Goal: Task Accomplishment & Management: Complete application form

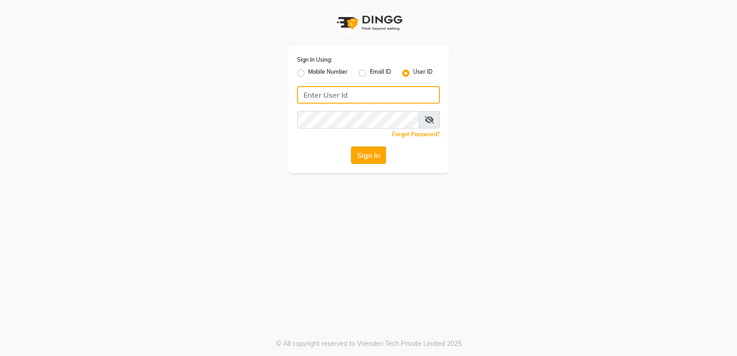
type input "thepaintbox"
click at [358, 156] on button "Sign In" at bounding box center [368, 154] width 35 height 17
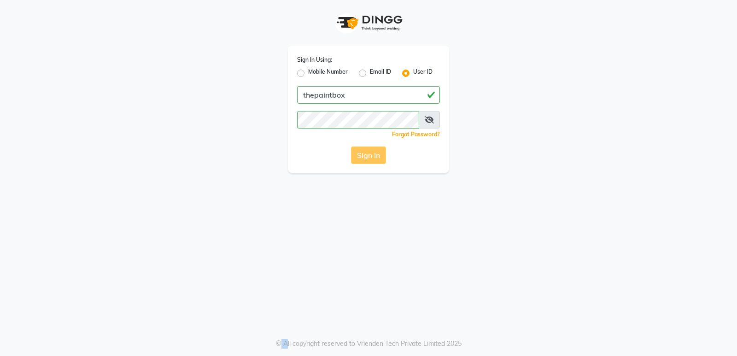
click at [358, 156] on div "Sign In" at bounding box center [368, 154] width 143 height 17
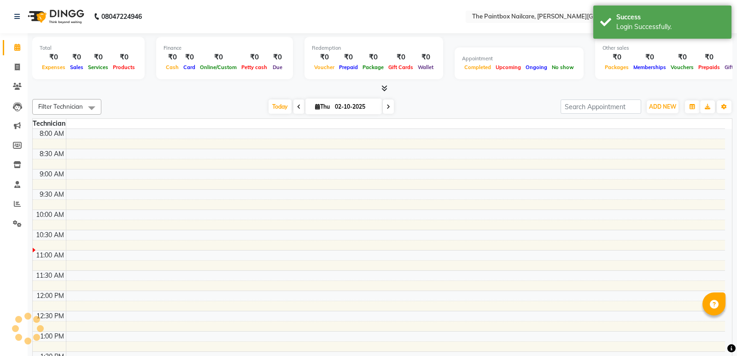
select select "en"
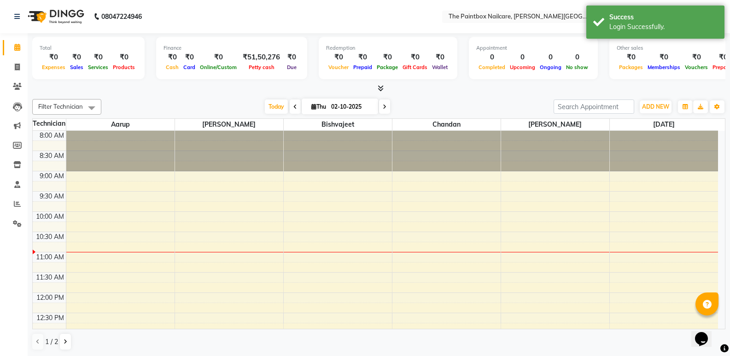
click at [15, 76] on li "Invoice" at bounding box center [14, 68] width 28 height 20
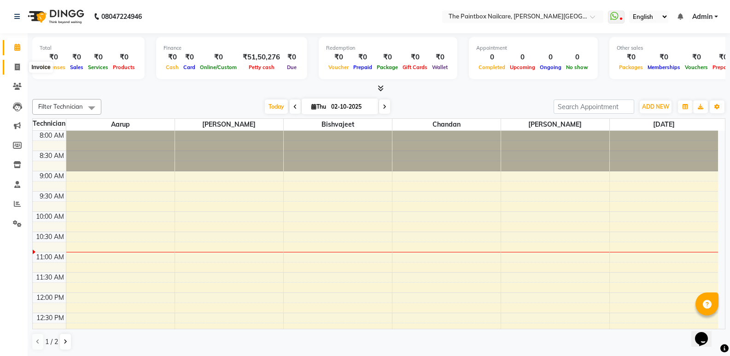
click at [17, 71] on span at bounding box center [17, 67] width 16 height 11
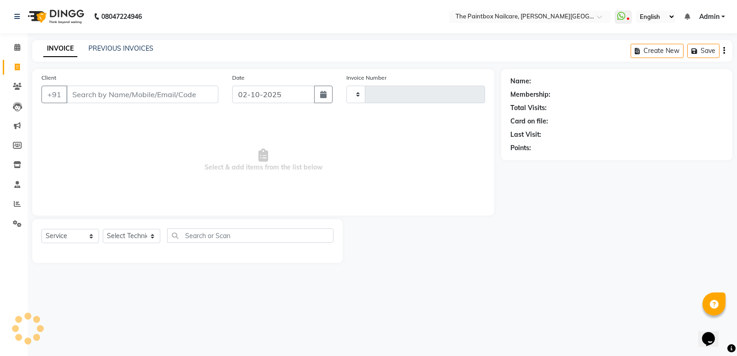
click at [17, 71] on span at bounding box center [17, 67] width 16 height 11
select select "service"
type input "1951"
select select "926"
click at [281, 94] on input "02-10-2025" at bounding box center [273, 94] width 82 height 17
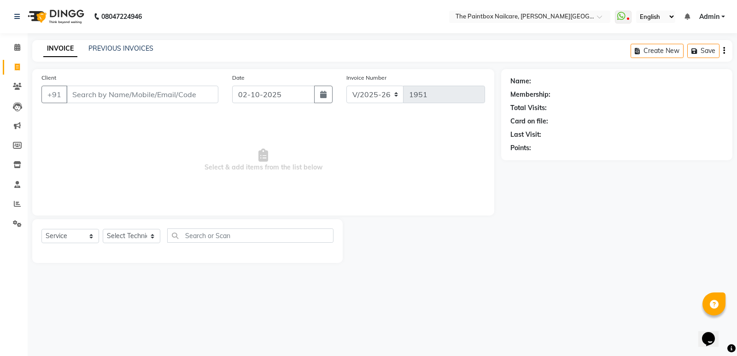
select select "10"
select select "2025"
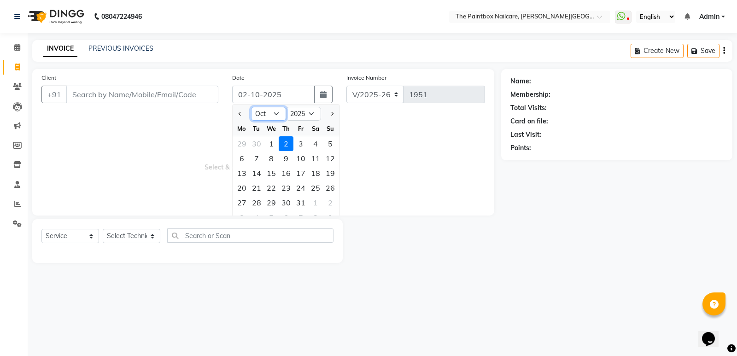
click at [274, 113] on select "Jan Feb Mar Apr May Jun [DATE] Aug Sep Oct Nov Dec" at bounding box center [268, 114] width 35 height 14
select select "9"
click at [251, 107] on select "Jan Feb Mar Apr May Jun [DATE] Aug Sep Oct Nov Dec" at bounding box center [268, 114] width 35 height 14
click at [256, 204] on div "30" at bounding box center [256, 202] width 15 height 15
type input "30-09-2025"
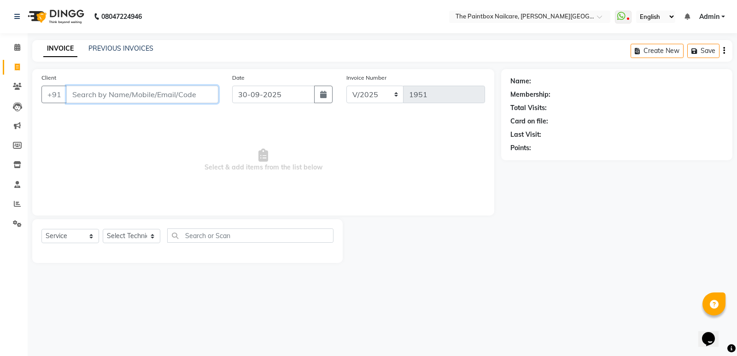
click at [183, 98] on input "Client" at bounding box center [142, 94] width 152 height 17
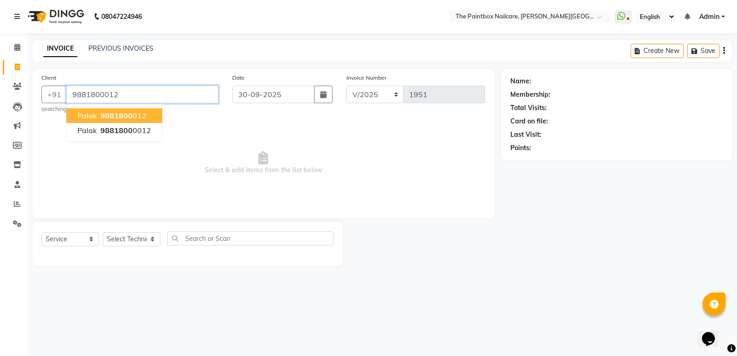
type input "9881800012"
click at [108, 115] on span "9881800" at bounding box center [116, 115] width 32 height 9
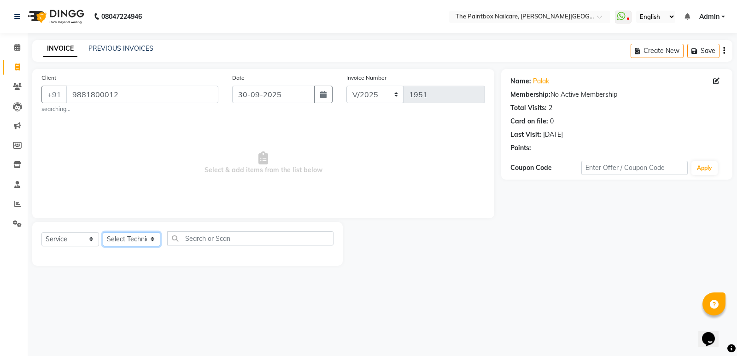
click at [139, 244] on select "Select Technician [PERSON_NAME] bishvajeet [PERSON_NAME] [PERSON_NAME] [PERSON_…" at bounding box center [132, 239] width 58 height 14
select select "77198"
click at [103, 232] on select "Select Technician [PERSON_NAME] bishvajeet [PERSON_NAME] [PERSON_NAME] [PERSON_…" at bounding box center [132, 239] width 58 height 14
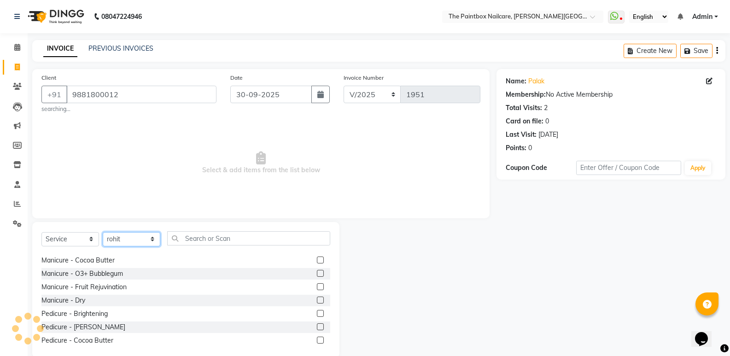
scroll to position [230, 0]
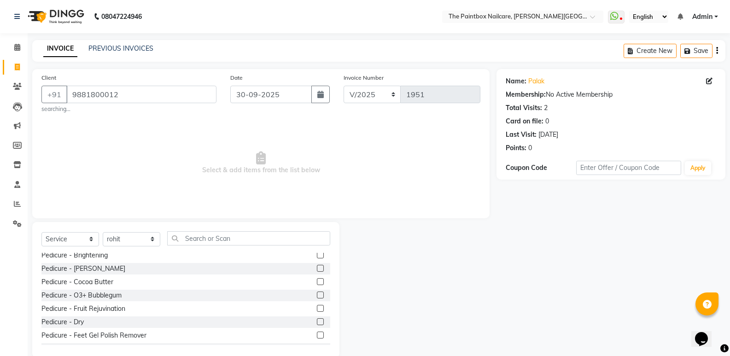
click at [317, 294] on label at bounding box center [320, 294] width 7 height 7
click at [317, 294] on input "checkbox" at bounding box center [320, 295] width 6 height 6
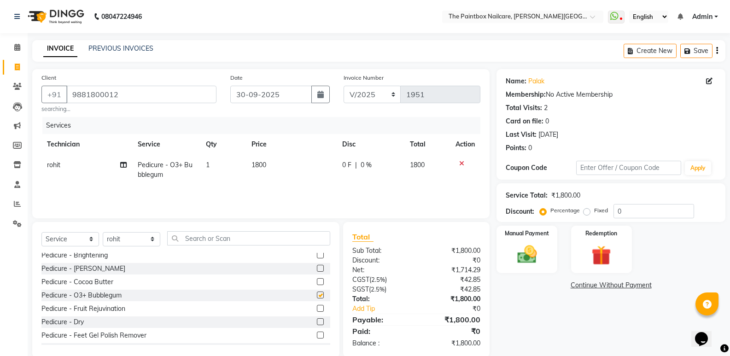
checkbox input "false"
click at [266, 161] on span "1800" at bounding box center [258, 165] width 15 height 8
select select "77198"
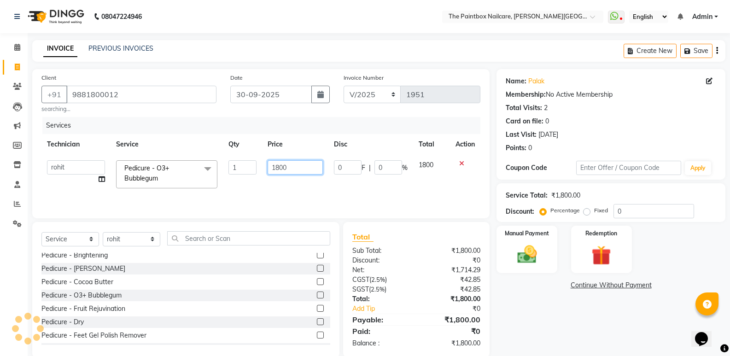
click at [279, 170] on input "1800" at bounding box center [295, 167] width 55 height 14
type input "2000"
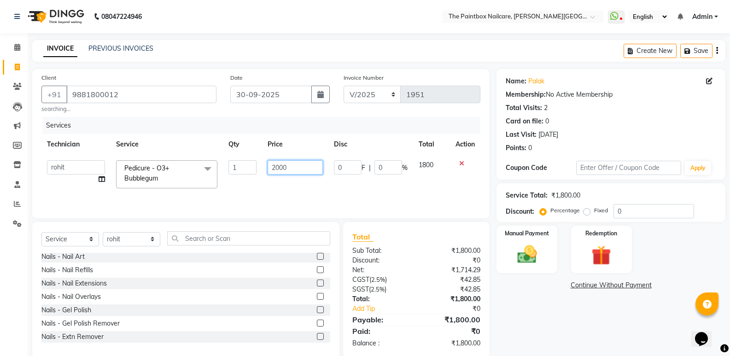
scroll to position [0, 0]
click at [317, 340] on label at bounding box center [320, 338] width 7 height 7
click at [317, 340] on input "checkbox" at bounding box center [320, 339] width 6 height 6
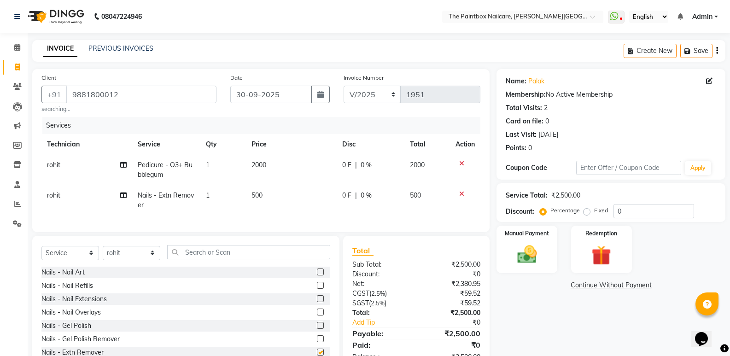
checkbox input "false"
click at [522, 260] on img at bounding box center [526, 254] width 33 height 23
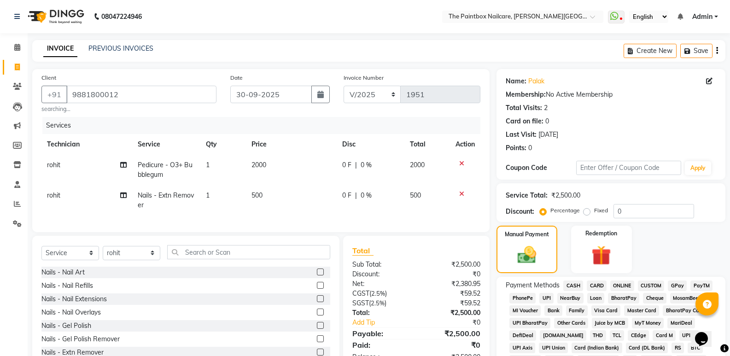
click at [578, 286] on span "CASH" at bounding box center [573, 285] width 20 height 11
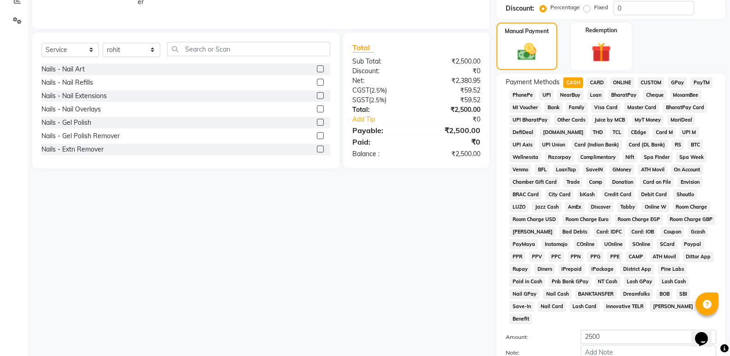
scroll to position [276, 0]
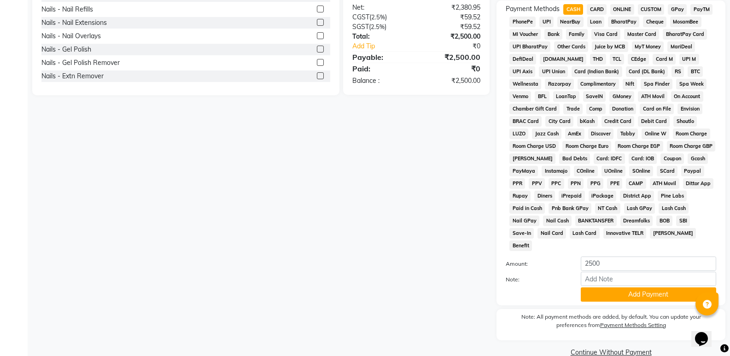
click at [627, 287] on button "Add Payment" at bounding box center [648, 294] width 135 height 14
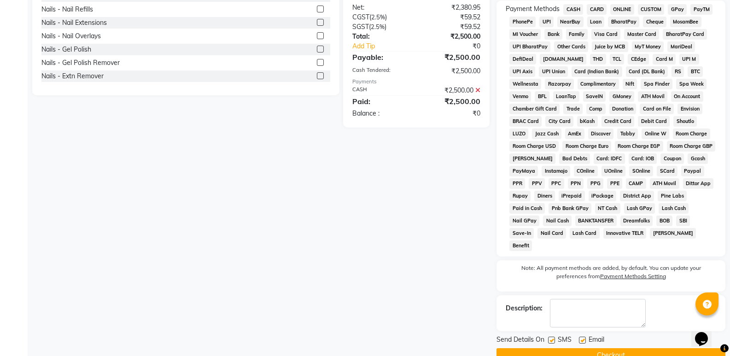
click at [630, 348] on button "Checkout" at bounding box center [610, 355] width 229 height 14
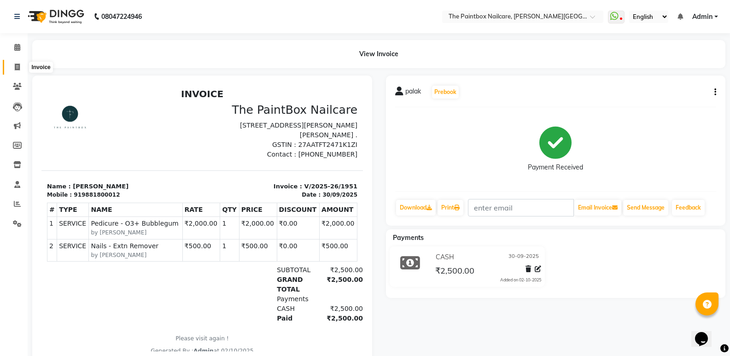
click at [15, 66] on icon at bounding box center [17, 67] width 5 height 7
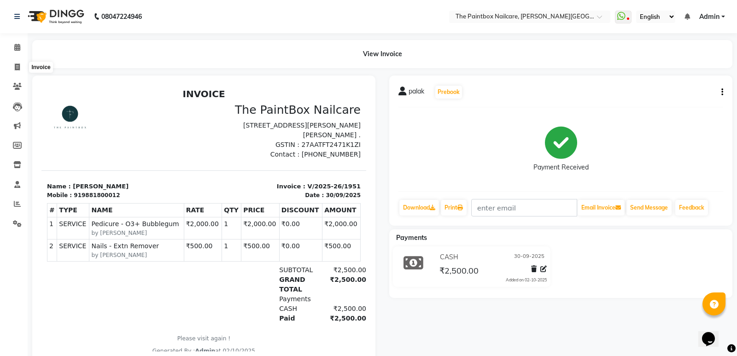
select select "service"
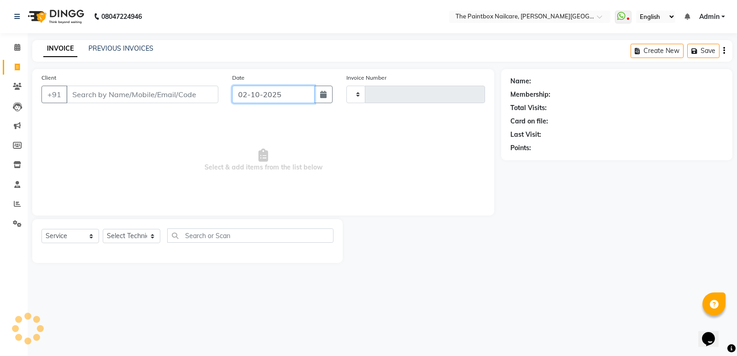
type input "1952"
click at [282, 99] on input "02-10-2025" at bounding box center [273, 94] width 82 height 17
select select "926"
select select "10"
select select "2025"
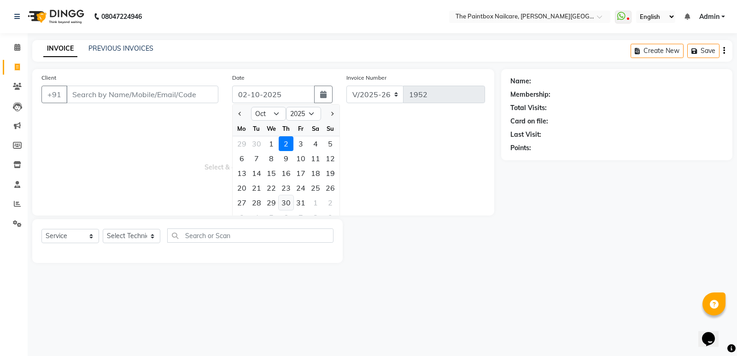
click at [288, 202] on div "30" at bounding box center [286, 202] width 15 height 15
type input "[DATE]"
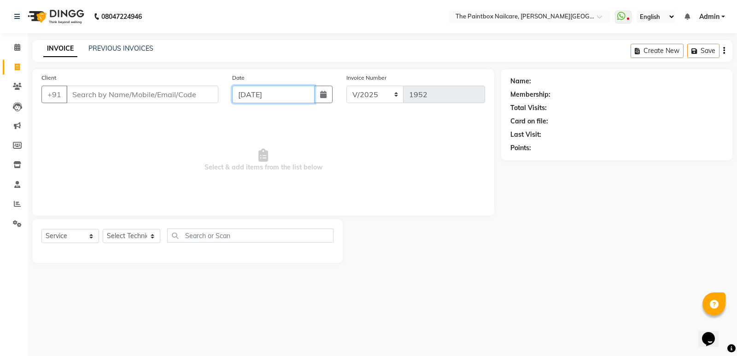
click at [269, 99] on input "[DATE]" at bounding box center [273, 94] width 82 height 17
select select "10"
select select "2025"
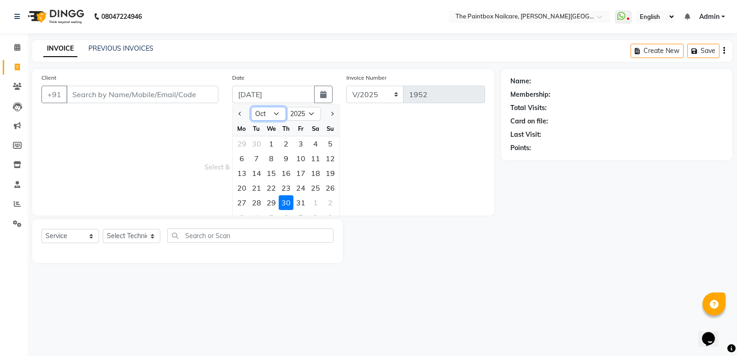
click at [276, 111] on select "Jan Feb Mar Apr May Jun [DATE] Aug Sep Oct Nov Dec" at bounding box center [268, 114] width 35 height 14
select select "9"
click at [251, 107] on select "Jan Feb Mar Apr May Jun [DATE] Aug Sep Oct Nov Dec" at bounding box center [268, 114] width 35 height 14
click at [183, 93] on input "Client" at bounding box center [142, 94] width 152 height 17
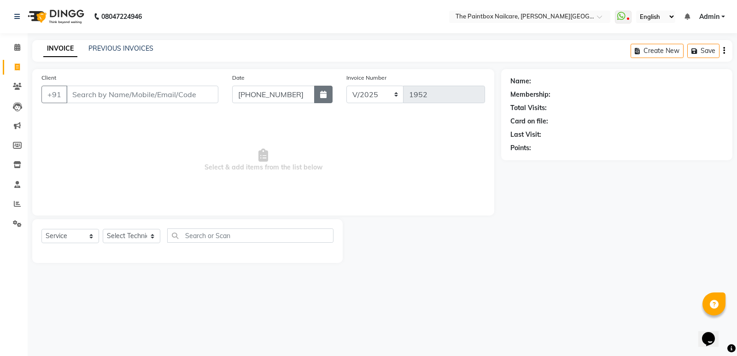
type input "[DATE]"
click at [328, 99] on button "button" at bounding box center [323, 94] width 18 height 17
select select "10"
select select "2098"
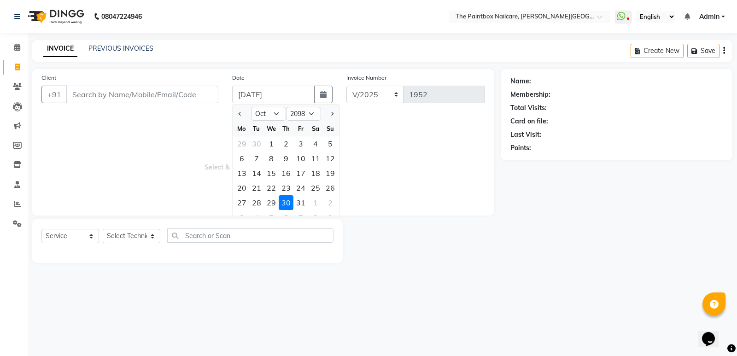
click at [287, 202] on div "30" at bounding box center [286, 202] width 15 height 15
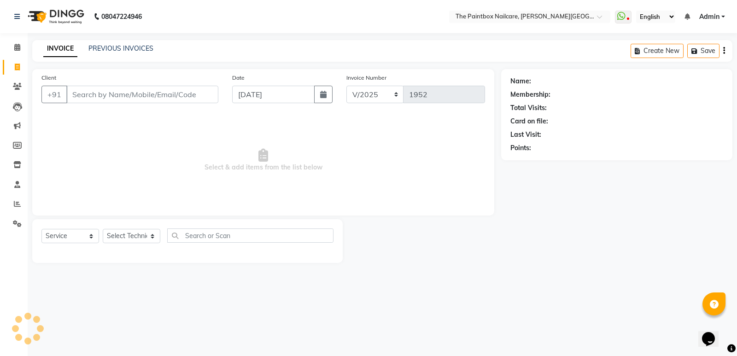
type input "0001"
click at [170, 97] on input "Client" at bounding box center [142, 94] width 152 height 17
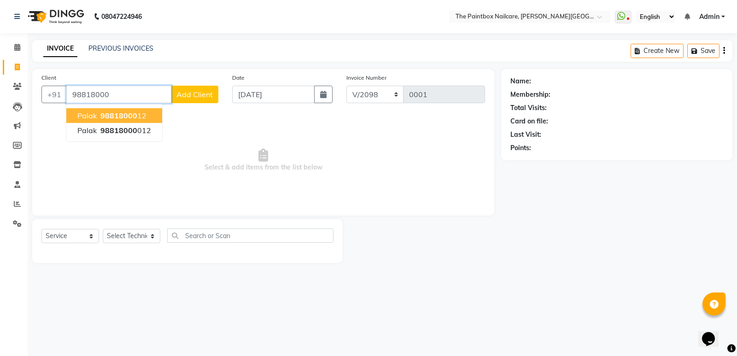
click at [132, 112] on span "98818000" at bounding box center [118, 115] width 37 height 9
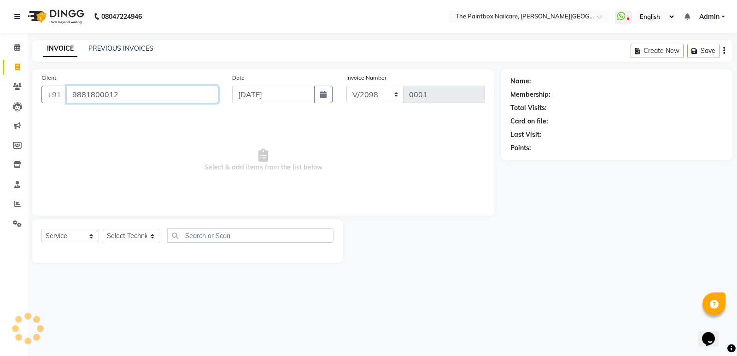
type input "9881800012"
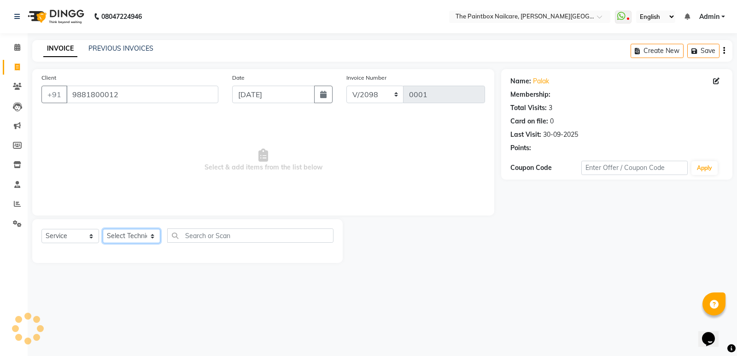
click at [136, 235] on select "Select Technician [PERSON_NAME] bishvajeet [PERSON_NAME] [PERSON_NAME] [PERSON_…" at bounding box center [132, 236] width 58 height 14
select select "85360"
click at [103, 229] on select "Select Technician [PERSON_NAME] bishvajeet [PERSON_NAME] [PERSON_NAME] [PERSON_…" at bounding box center [132, 236] width 58 height 14
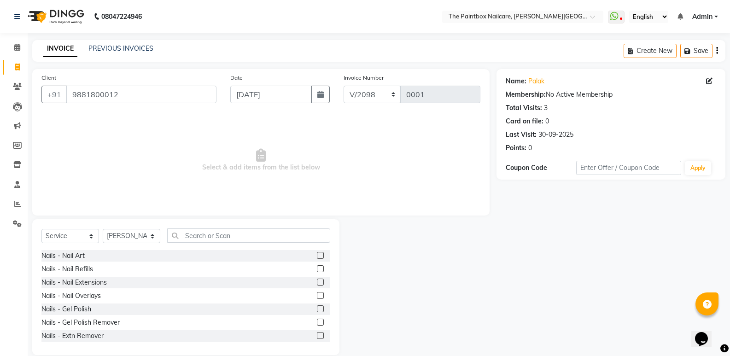
drag, startPoint x: 314, startPoint y: 268, endPoint x: 309, endPoint y: 234, distance: 34.4
click at [317, 266] on label at bounding box center [320, 268] width 7 height 7
click at [317, 266] on input "checkbox" at bounding box center [320, 269] width 6 height 6
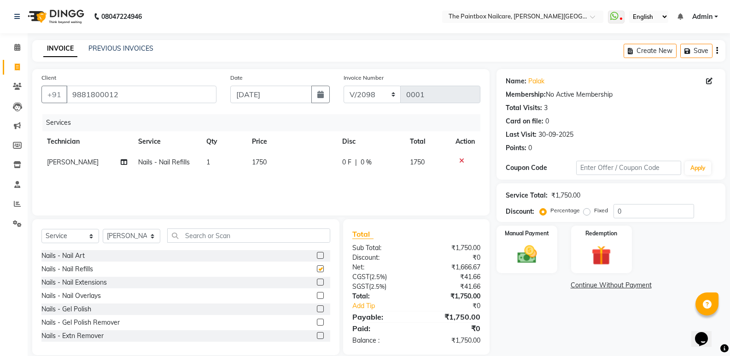
checkbox input "false"
click at [264, 161] on span "1750" at bounding box center [259, 162] width 15 height 8
select select "85360"
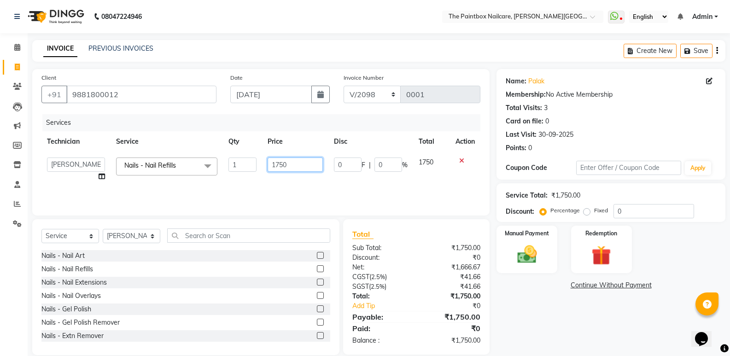
click at [278, 167] on input "1750" at bounding box center [295, 164] width 55 height 14
type input "1650"
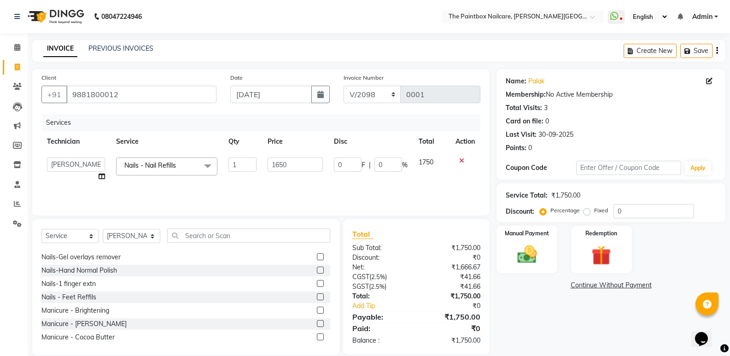
click at [317, 284] on label at bounding box center [320, 283] width 7 height 7
click at [317, 284] on input "checkbox" at bounding box center [320, 284] width 6 height 6
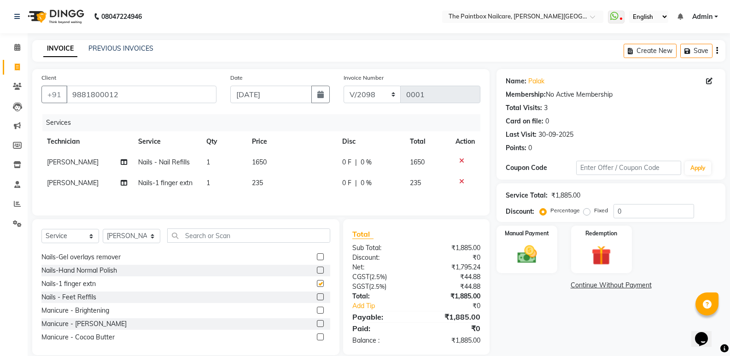
checkbox input "false"
click at [260, 184] on span "235" at bounding box center [257, 183] width 11 height 8
select select "85360"
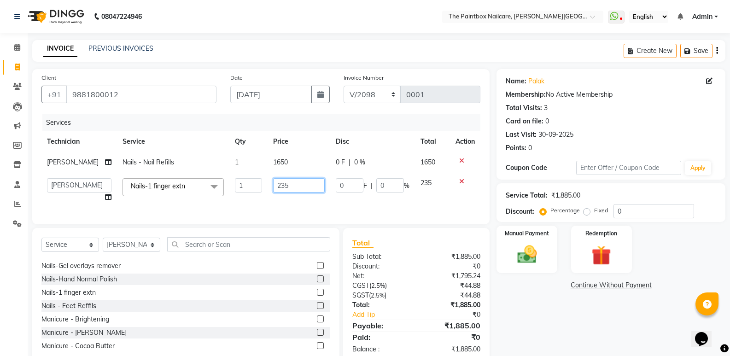
click at [282, 189] on input "235" at bounding box center [299, 185] width 52 height 14
type input "250"
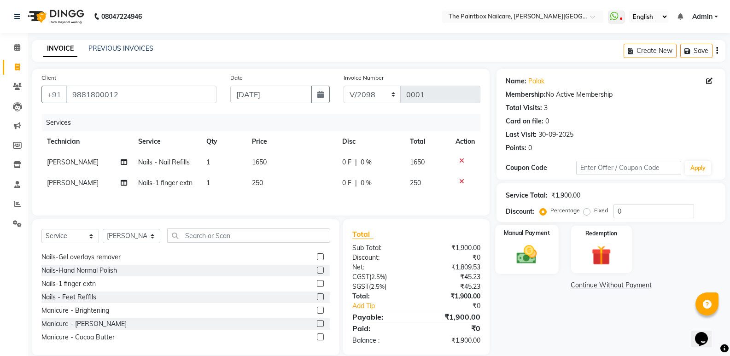
click at [524, 257] on img at bounding box center [526, 254] width 33 height 23
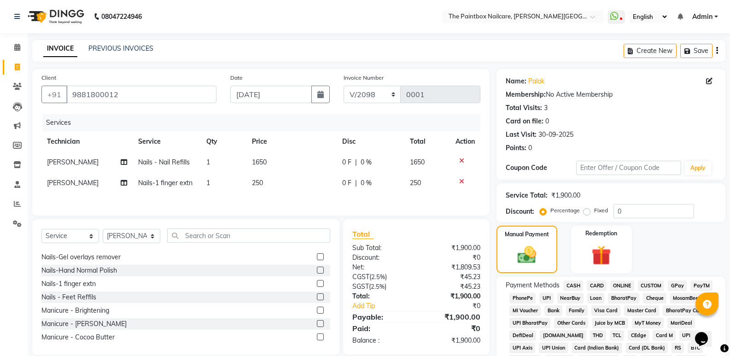
click at [574, 284] on span "CASH" at bounding box center [573, 285] width 20 height 11
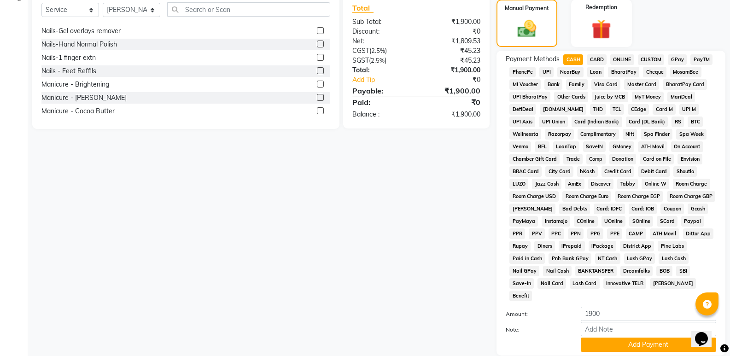
scroll to position [276, 0]
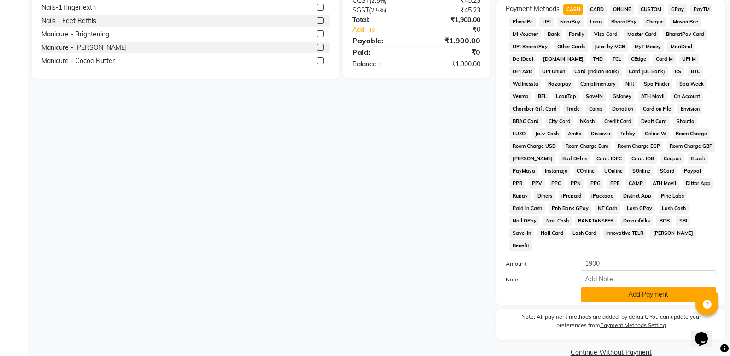
click at [640, 287] on button "Add Payment" at bounding box center [648, 294] width 135 height 14
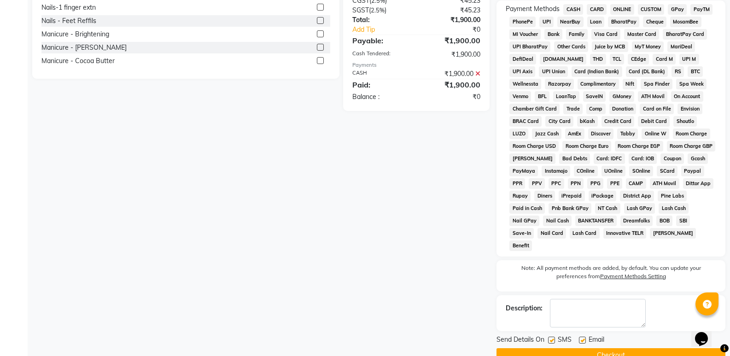
click at [625, 348] on button "Checkout" at bounding box center [610, 355] width 229 height 14
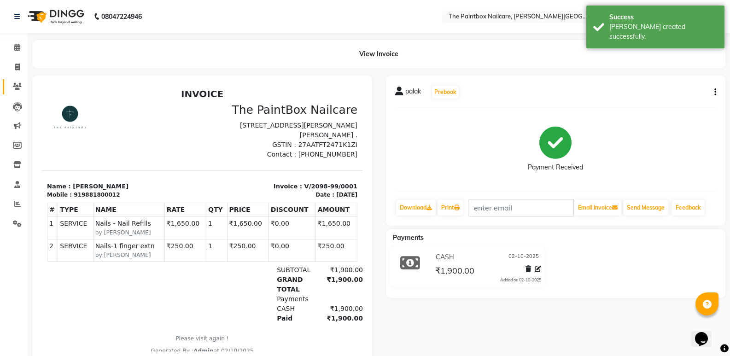
click at [18, 81] on link "Clients" at bounding box center [14, 86] width 22 height 15
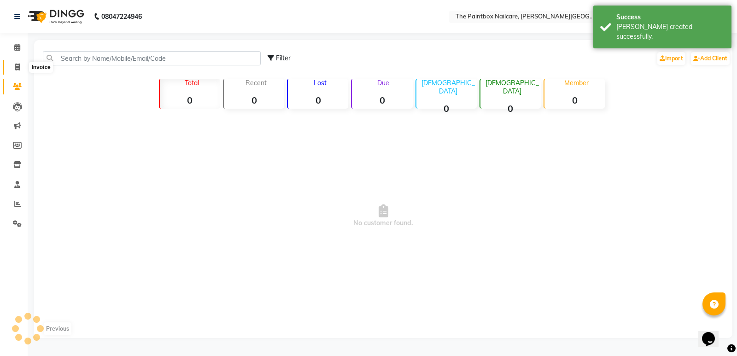
click at [18, 66] on icon at bounding box center [17, 67] width 5 height 7
select select "service"
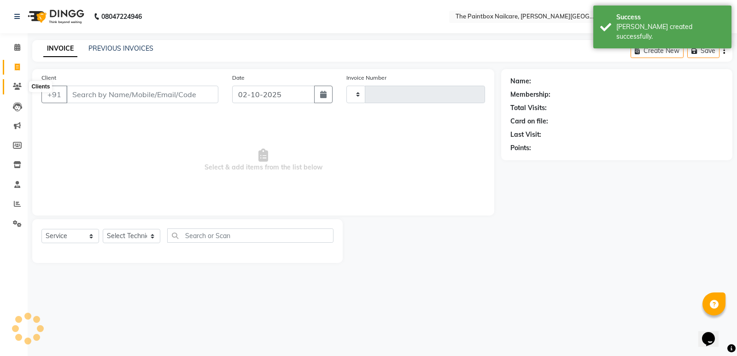
click at [18, 87] on icon at bounding box center [17, 86] width 9 height 7
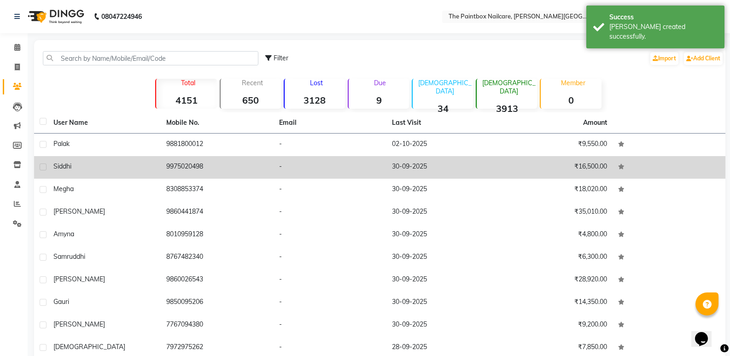
click at [85, 168] on div "siddhi" at bounding box center [104, 167] width 102 height 10
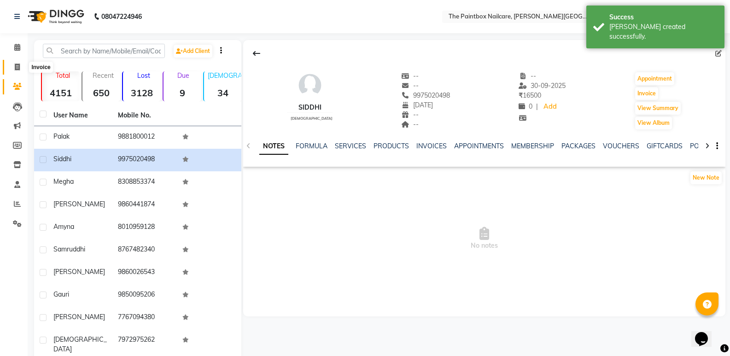
click at [18, 64] on icon at bounding box center [17, 67] width 5 height 7
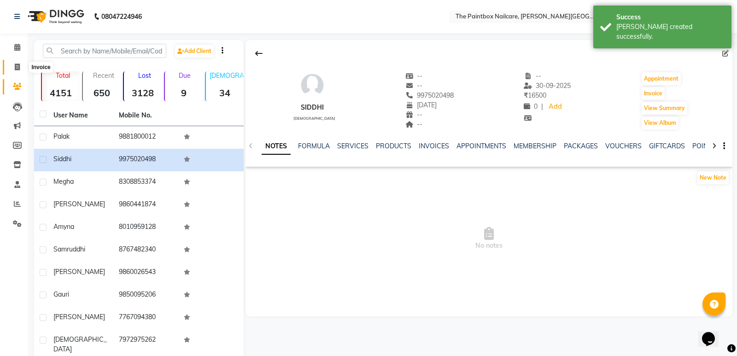
select select "926"
select select "service"
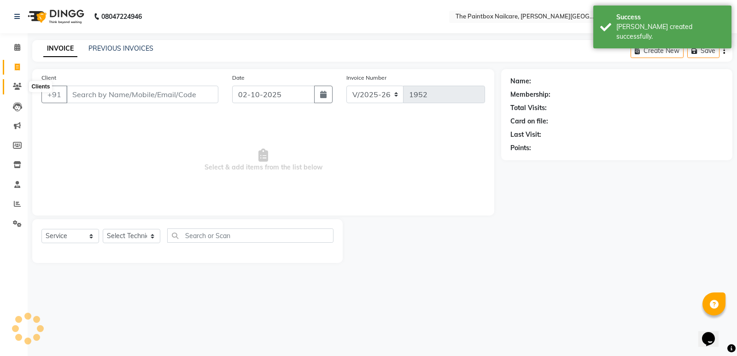
click at [19, 88] on icon at bounding box center [17, 86] width 9 height 7
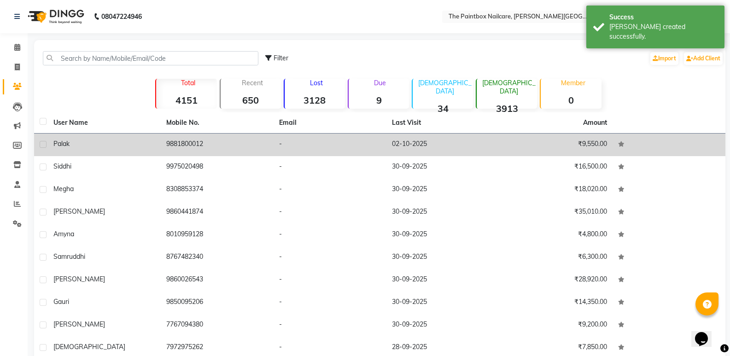
click at [72, 143] on div "palak" at bounding box center [104, 144] width 102 height 10
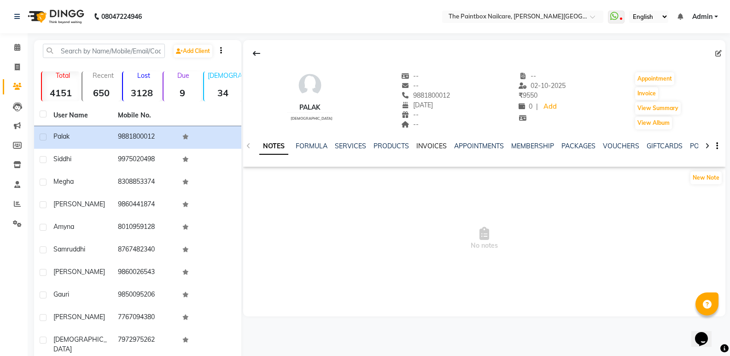
click at [430, 148] on link "INVOICES" at bounding box center [431, 146] width 30 height 8
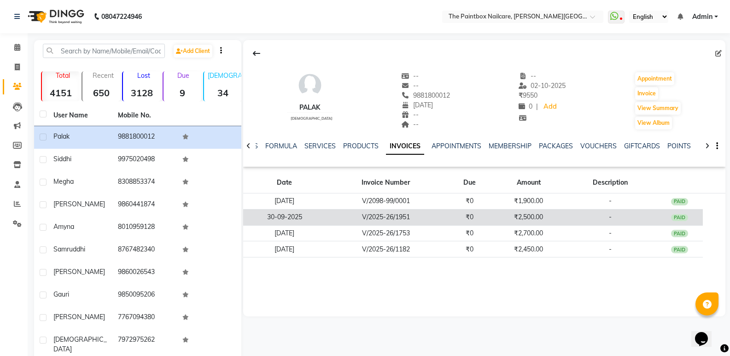
click at [496, 215] on td "₹2,500.00" at bounding box center [528, 217] width 71 height 16
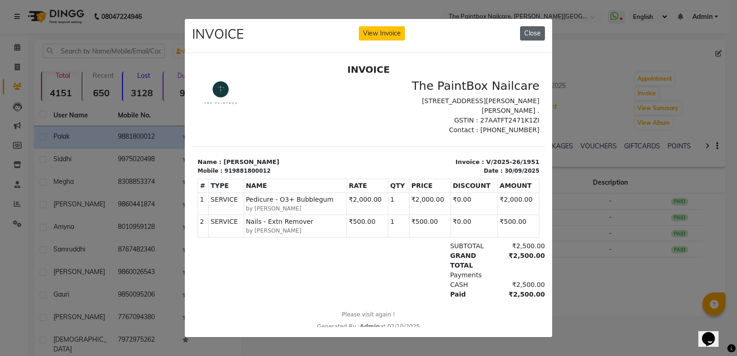
click at [530, 36] on button "Close" at bounding box center [532, 33] width 25 height 14
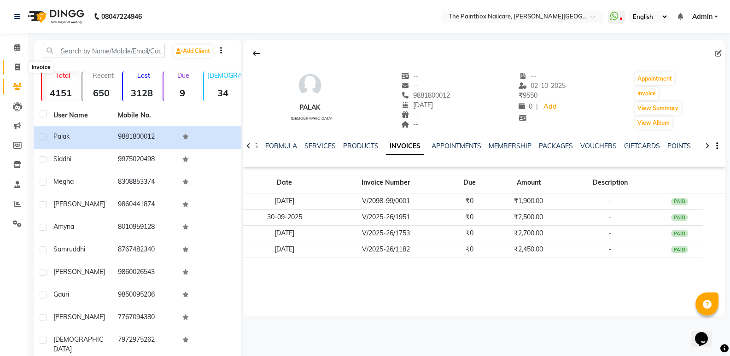
click at [18, 62] on span at bounding box center [17, 67] width 16 height 11
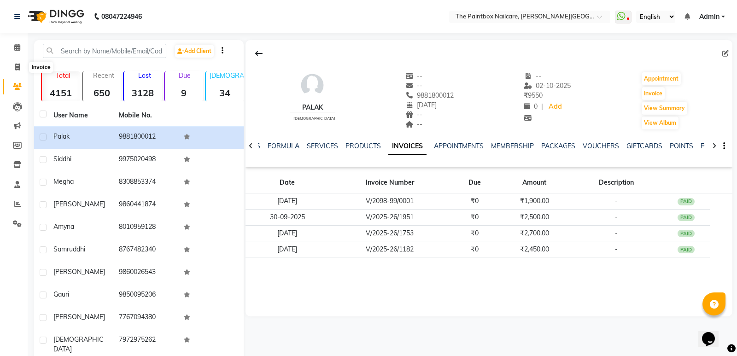
select select "service"
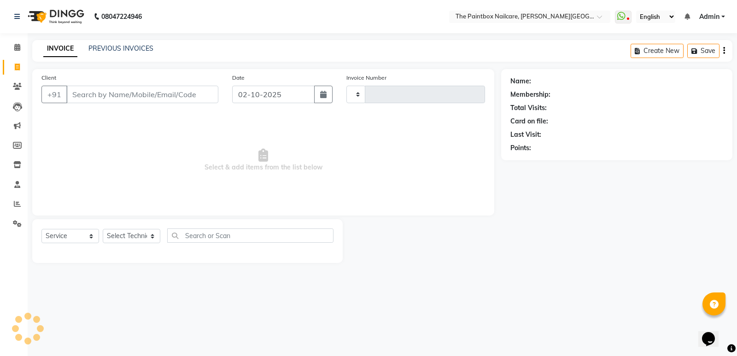
type input "1952"
select select "926"
click at [311, 99] on input "02-10-2025" at bounding box center [273, 94] width 82 height 17
select select "10"
select select "2025"
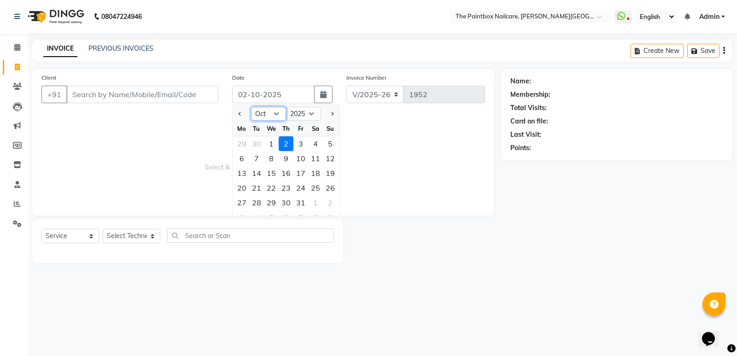
click at [264, 117] on select "Jan Feb Mar Apr May Jun [DATE] Aug Sep Oct Nov Dec" at bounding box center [268, 114] width 35 height 14
select select "9"
click at [251, 107] on select "Jan Feb Mar Apr May Jun [DATE] Aug Sep Oct Nov Dec" at bounding box center [268, 114] width 35 height 14
click at [260, 203] on div "30" at bounding box center [256, 202] width 15 height 15
type input "30-09-2025"
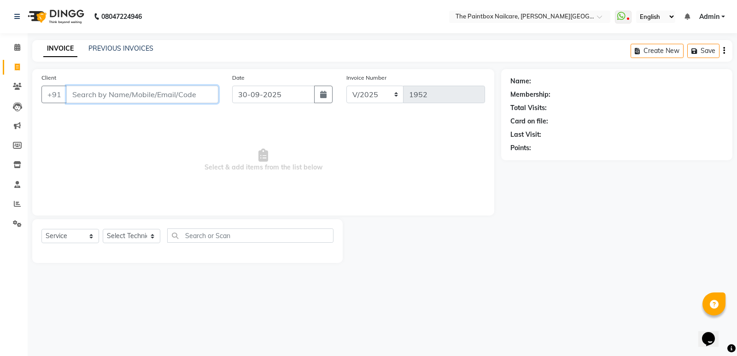
click at [186, 94] on input "Client" at bounding box center [142, 94] width 152 height 17
type input "7447789970"
click at [208, 103] on div "Client [PHONE_NUMBER] Add Client" at bounding box center [130, 92] width 191 height 38
click at [208, 94] on span "Add Client" at bounding box center [194, 94] width 36 height 9
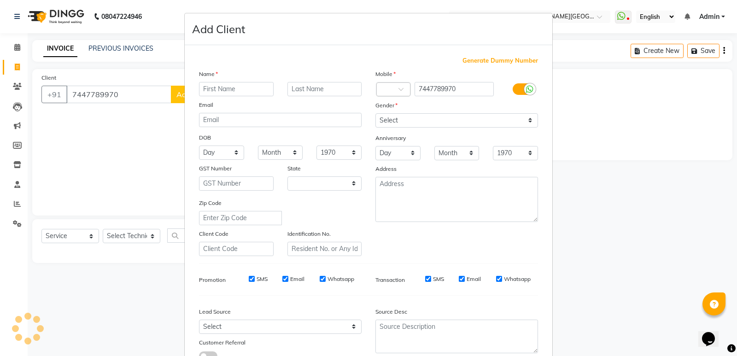
select select "22"
type input "sachi"
drag, startPoint x: 518, startPoint y: 91, endPoint x: 517, endPoint y: 99, distance: 7.9
click at [518, 90] on label at bounding box center [522, 89] width 21 height 12
click at [0, 0] on input "checkbox" at bounding box center [0, 0] width 0 height 0
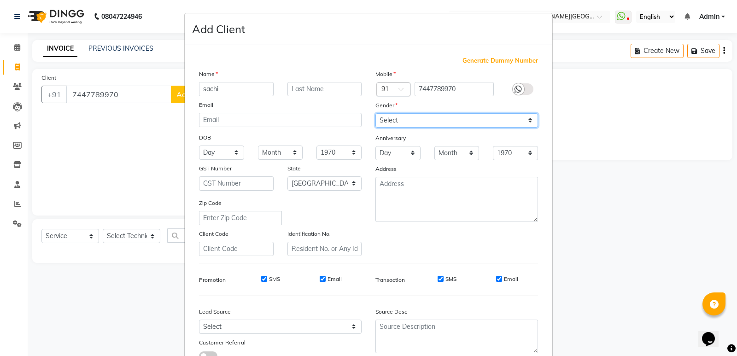
drag, startPoint x: 513, startPoint y: 122, endPoint x: 508, endPoint y: 125, distance: 6.0
click at [513, 122] on select "Select [DEMOGRAPHIC_DATA] [DEMOGRAPHIC_DATA] Other Prefer Not To Say" at bounding box center [456, 120] width 163 height 14
select select "[DEMOGRAPHIC_DATA]"
click at [375, 113] on select "Select [DEMOGRAPHIC_DATA] [DEMOGRAPHIC_DATA] Other Prefer Not To Say" at bounding box center [456, 120] width 163 height 14
click at [496, 280] on input "Email" at bounding box center [499, 279] width 6 height 6
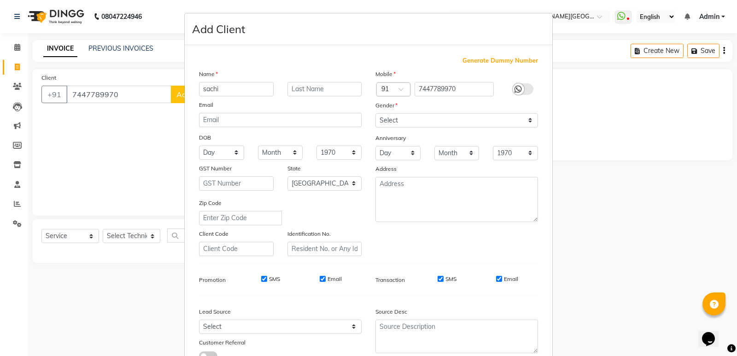
checkbox input "false"
click at [437, 278] on input "SMS" at bounding box center [440, 279] width 6 height 6
checkbox input "false"
click at [321, 278] on input "Email" at bounding box center [323, 279] width 6 height 6
checkbox input "false"
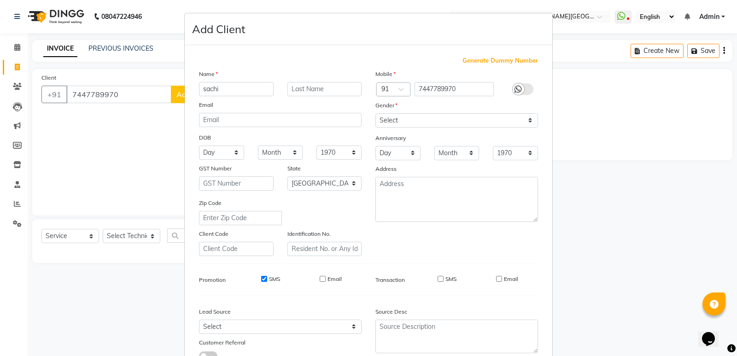
click at [263, 280] on input "SMS" at bounding box center [264, 279] width 6 height 6
checkbox input "false"
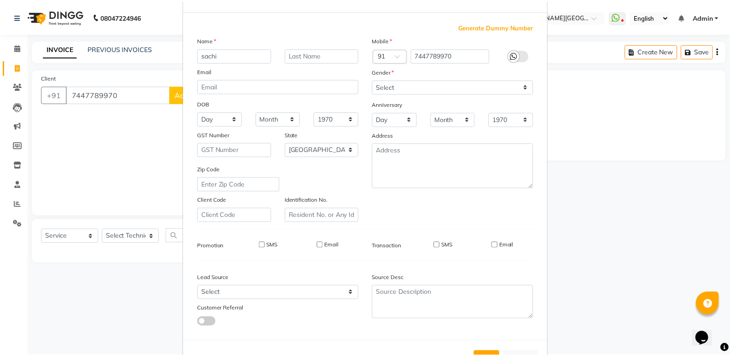
scroll to position [69, 0]
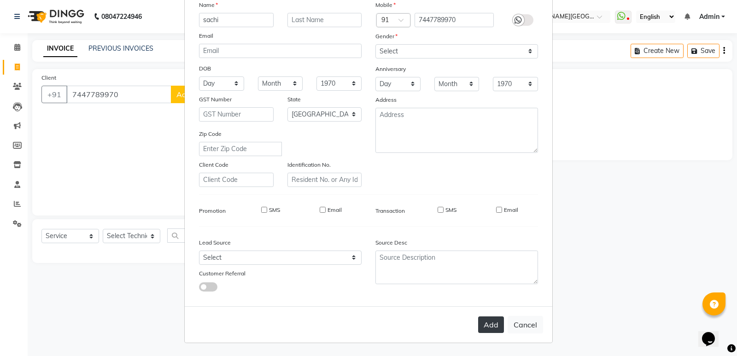
click at [493, 327] on button "Add" at bounding box center [491, 324] width 26 height 17
select select
select select "null"
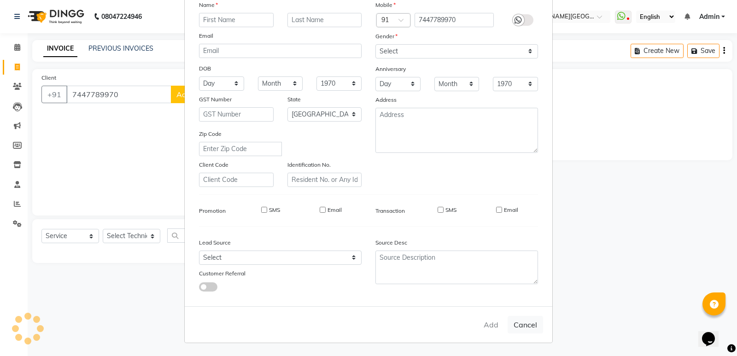
select select
checkbox input "false"
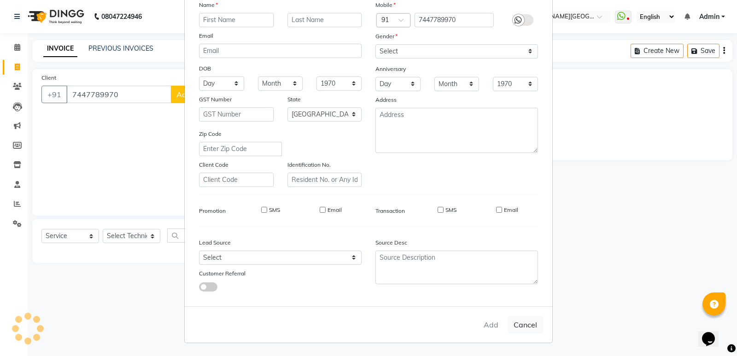
checkbox input "false"
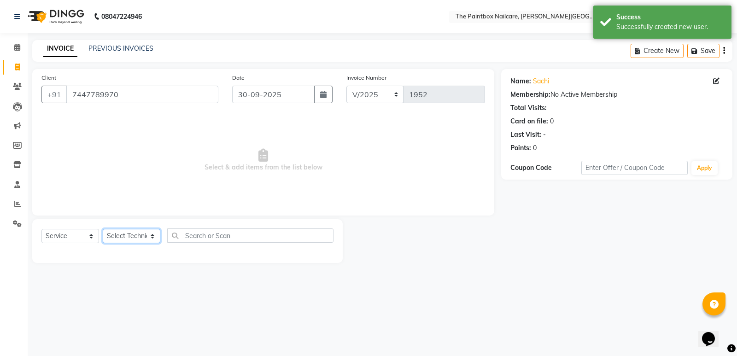
click at [118, 239] on select "Select Technician [PERSON_NAME] bishvajeet [PERSON_NAME] [PERSON_NAME] [PERSON_…" at bounding box center [132, 236] width 58 height 14
select select "85359"
click at [103, 229] on select "Select Technician [PERSON_NAME] bishvajeet [PERSON_NAME] [PERSON_NAME] [PERSON_…" at bounding box center [132, 236] width 58 height 14
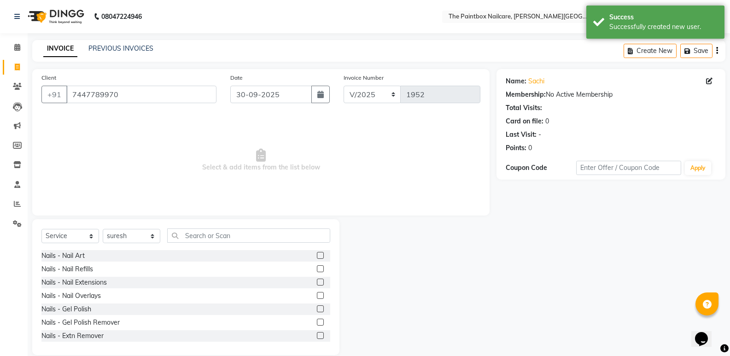
click at [317, 308] on label at bounding box center [320, 308] width 7 height 7
click at [317, 308] on input "checkbox" at bounding box center [320, 309] width 6 height 6
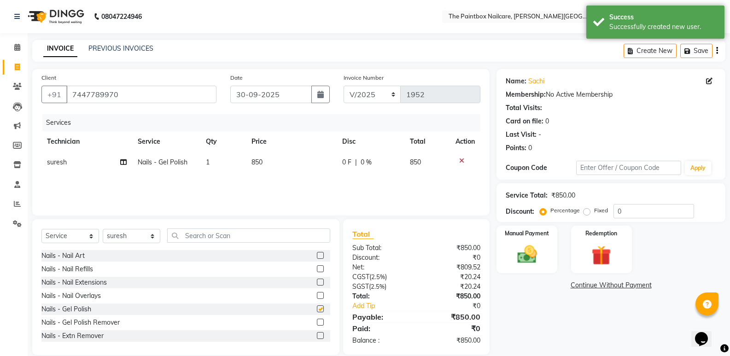
checkbox input "false"
click at [317, 255] on label at bounding box center [320, 255] width 7 height 7
click at [317, 255] on input "checkbox" at bounding box center [320, 256] width 6 height 6
checkbox input "false"
click at [268, 182] on td "1500" at bounding box center [291, 183] width 90 height 21
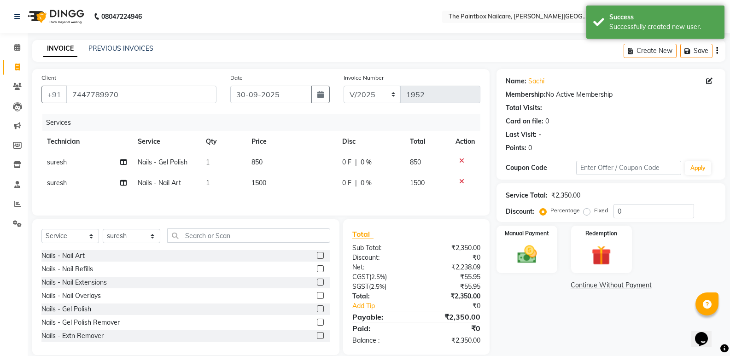
select select "85359"
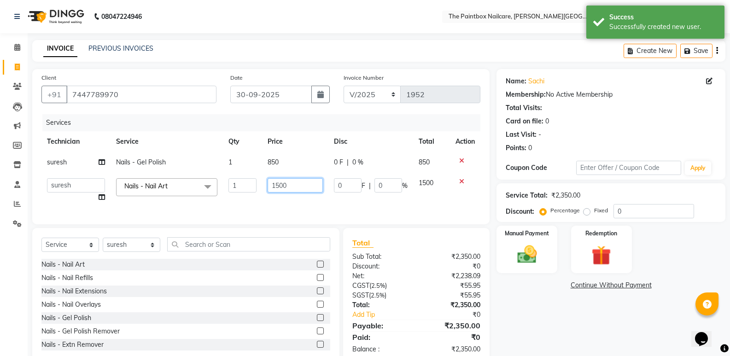
click at [277, 191] on input "1500" at bounding box center [295, 185] width 55 height 14
click at [280, 191] on input "1500" at bounding box center [295, 185] width 55 height 14
type input "700"
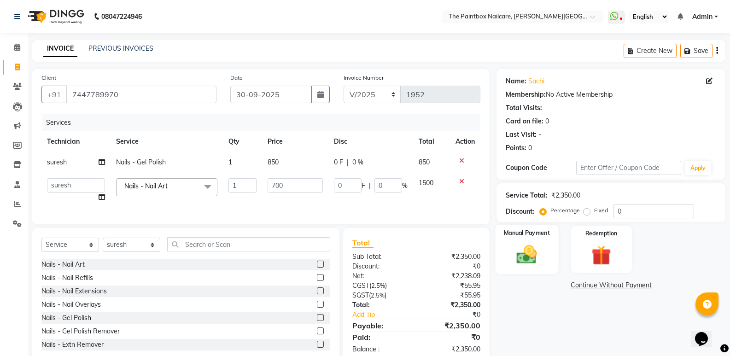
click at [524, 255] on img at bounding box center [526, 254] width 33 height 23
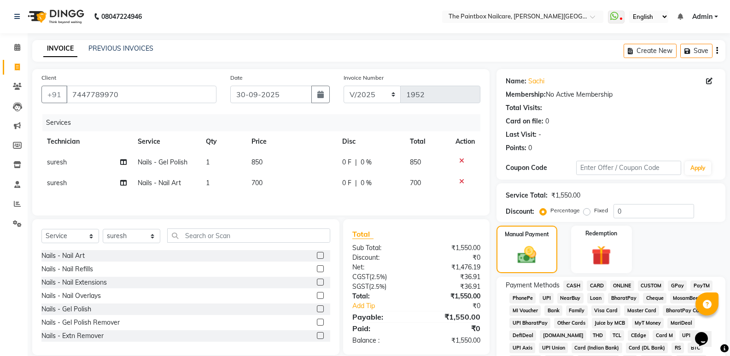
click at [576, 282] on span "CASH" at bounding box center [573, 285] width 20 height 11
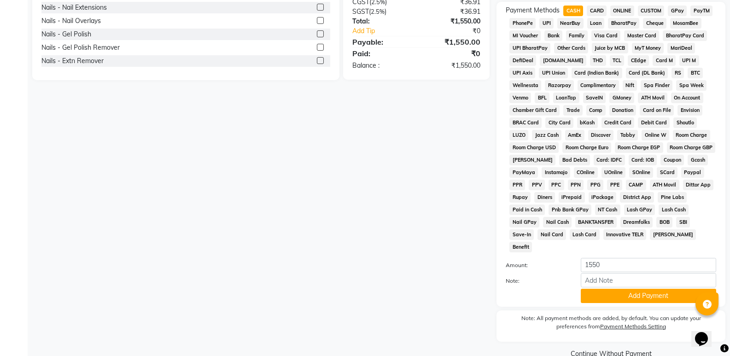
scroll to position [281, 0]
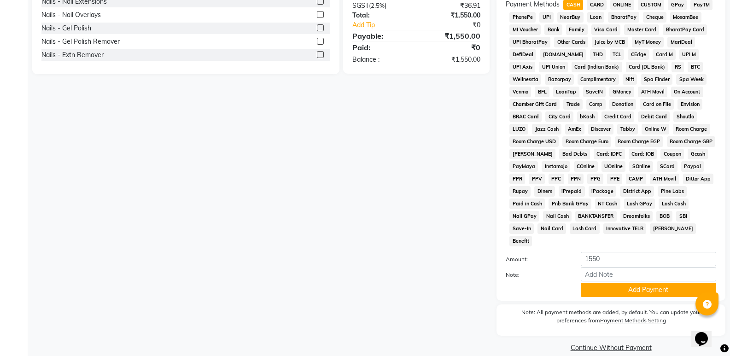
click at [612, 283] on button "Add Payment" at bounding box center [648, 290] width 135 height 14
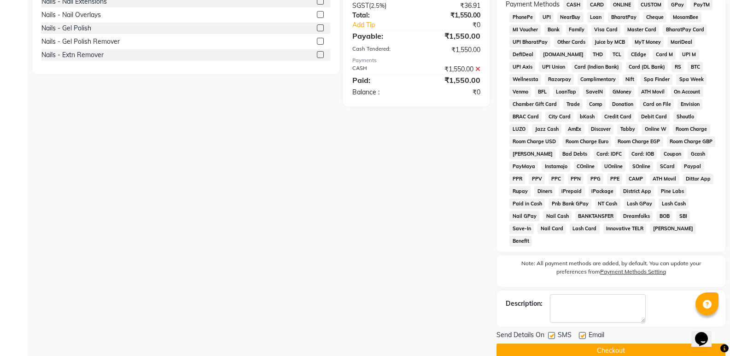
click at [633, 343] on button "Checkout" at bounding box center [610, 350] width 229 height 14
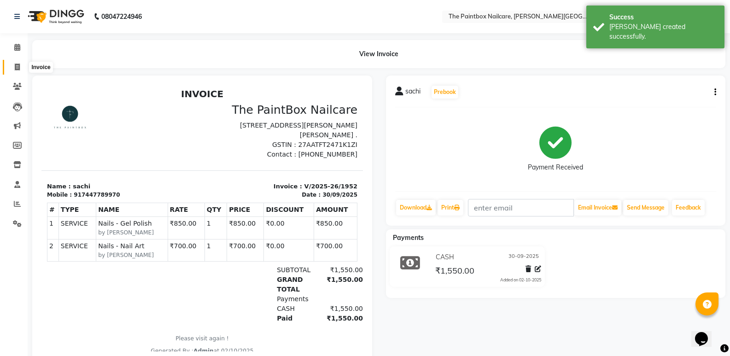
click at [14, 65] on span at bounding box center [17, 67] width 16 height 11
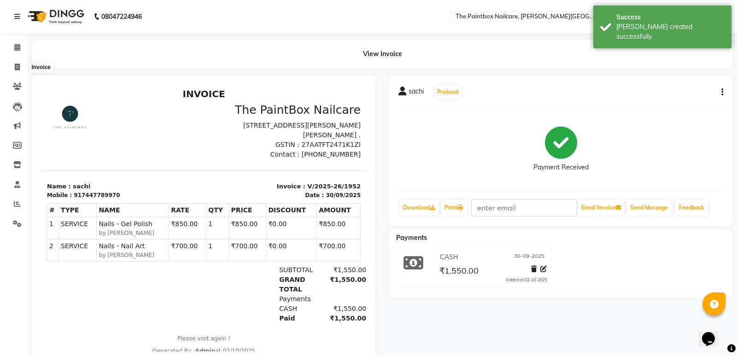
select select "926"
select select "service"
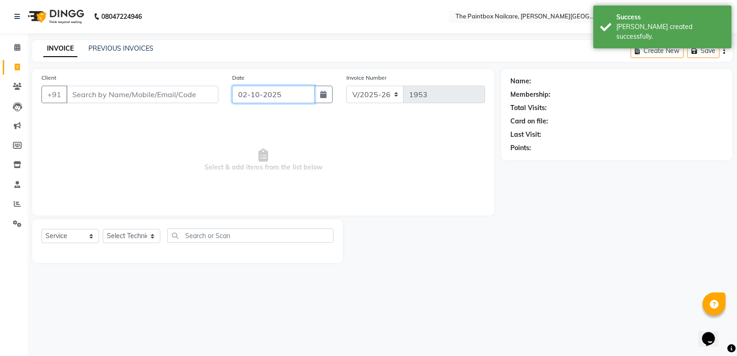
click at [295, 87] on input "02-10-2025" at bounding box center [273, 94] width 82 height 17
select select "10"
select select "2025"
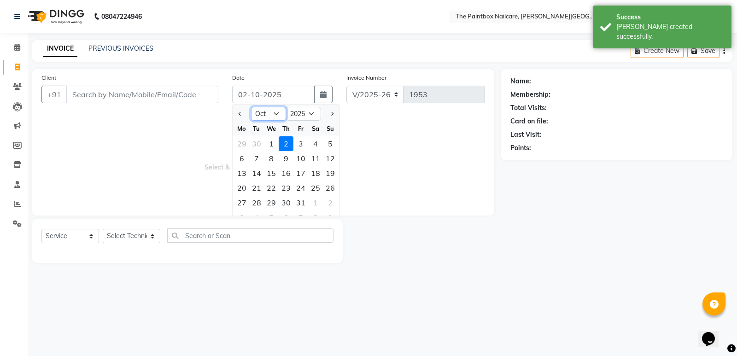
click at [264, 115] on select "Jan Feb Mar Apr May Jun [DATE] Aug Sep Oct Nov Dec" at bounding box center [268, 114] width 35 height 14
select select "9"
click at [251, 107] on select "Jan Feb Mar Apr May Jun [DATE] Aug Sep Oct Nov Dec" at bounding box center [268, 114] width 35 height 14
click at [260, 202] on div "30" at bounding box center [256, 202] width 15 height 15
type input "30-09-2025"
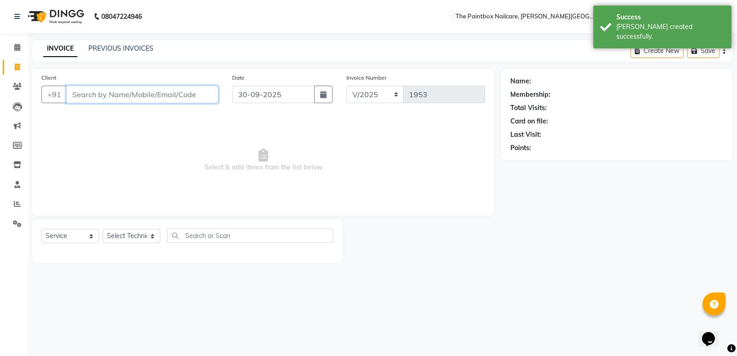
click at [183, 94] on input "Client" at bounding box center [142, 94] width 152 height 17
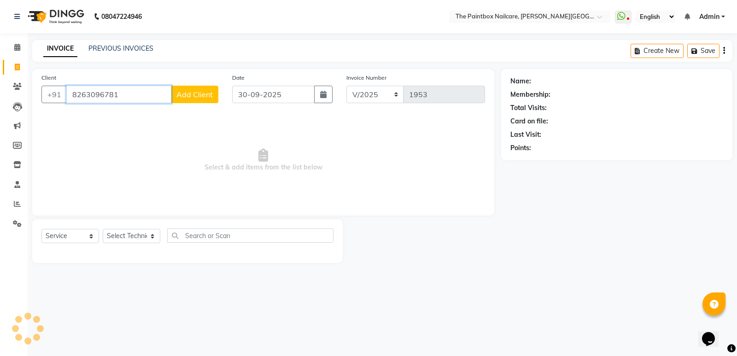
type input "8263096781"
click at [202, 97] on span "Add Client" at bounding box center [194, 94] width 36 height 9
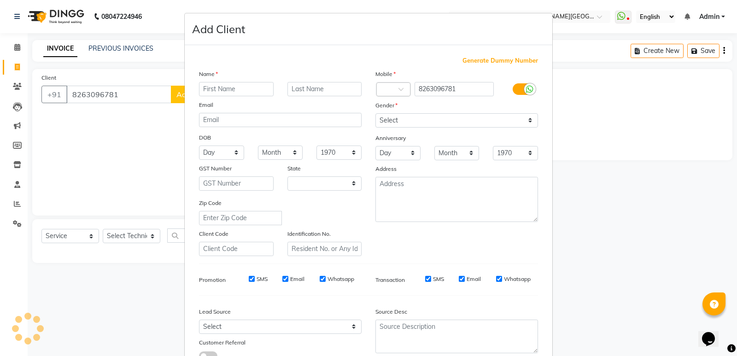
select select "22"
type input "[PERSON_NAME]"
click at [524, 93] on div at bounding box center [530, 89] width 12 height 12
click at [0, 0] on input "checkbox" at bounding box center [0, 0] width 0 height 0
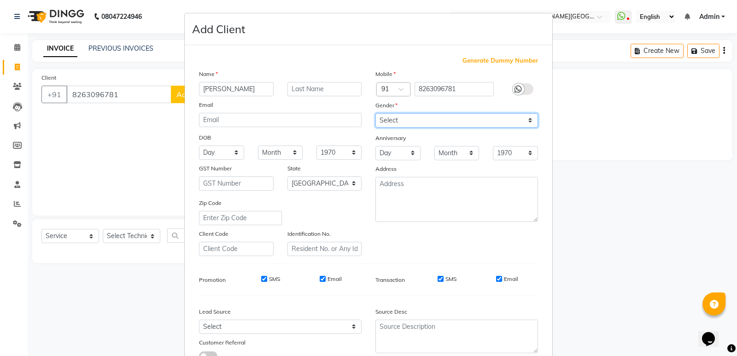
click at [513, 119] on select "Select [DEMOGRAPHIC_DATA] [DEMOGRAPHIC_DATA] Other Prefer Not To Say" at bounding box center [456, 120] width 163 height 14
select select "[DEMOGRAPHIC_DATA]"
click at [375, 113] on select "Select [DEMOGRAPHIC_DATA] [DEMOGRAPHIC_DATA] Other Prefer Not To Say" at bounding box center [456, 120] width 163 height 14
drag, startPoint x: 496, startPoint y: 277, endPoint x: 447, endPoint y: 284, distance: 49.7
click at [496, 279] on input "Email" at bounding box center [499, 279] width 6 height 6
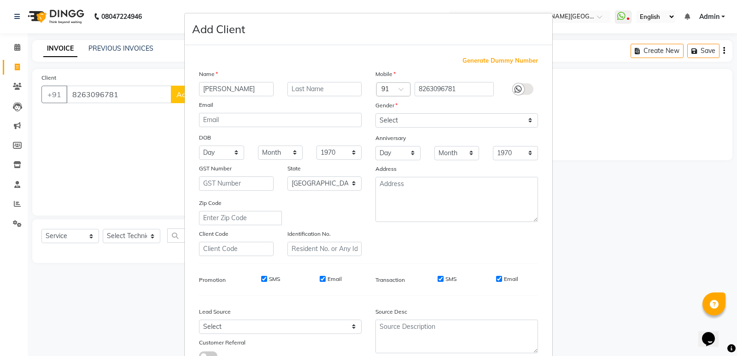
checkbox input "false"
click at [439, 281] on input "SMS" at bounding box center [440, 279] width 6 height 6
checkbox input "false"
drag, startPoint x: 320, startPoint y: 277, endPoint x: 274, endPoint y: 280, distance: 46.2
click at [320, 277] on input "Email" at bounding box center [323, 279] width 6 height 6
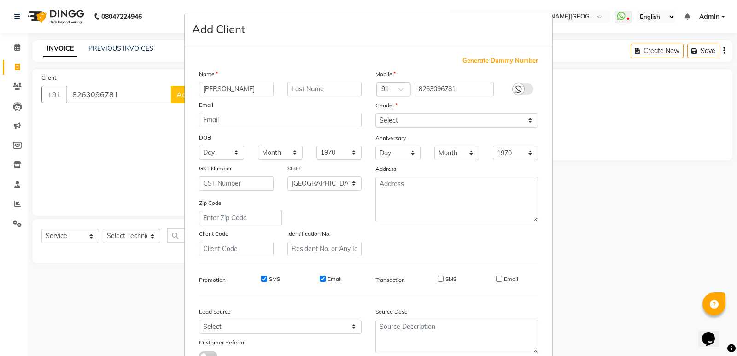
checkbox input "false"
click at [261, 277] on input "SMS" at bounding box center [264, 279] width 6 height 6
checkbox input "false"
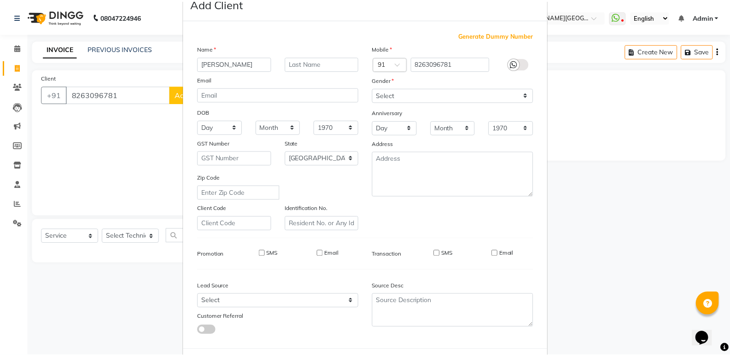
scroll to position [69, 0]
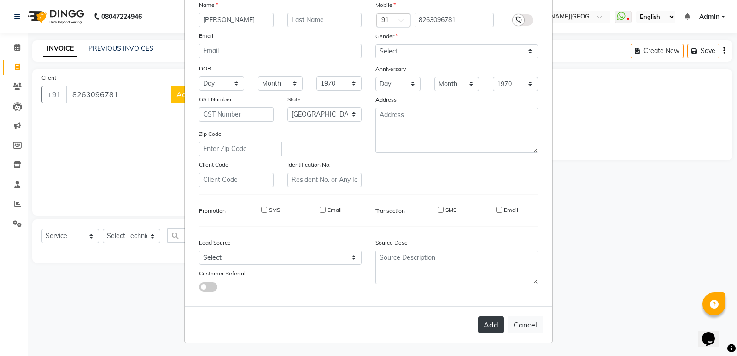
click at [482, 320] on button "Add" at bounding box center [491, 324] width 26 height 17
select select
select select "null"
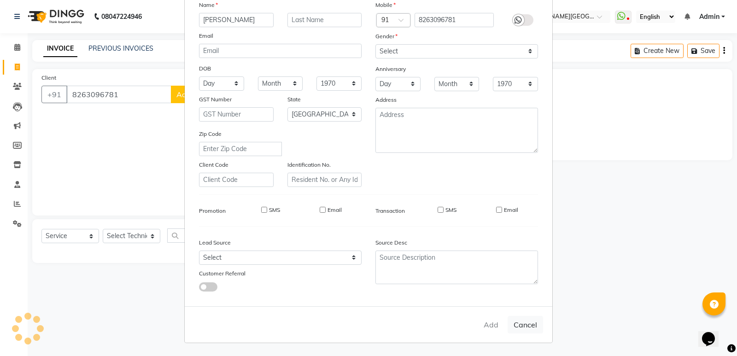
select select
checkbox input "false"
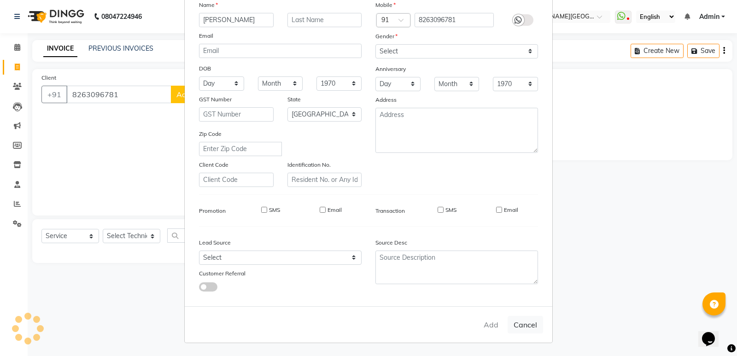
checkbox input "false"
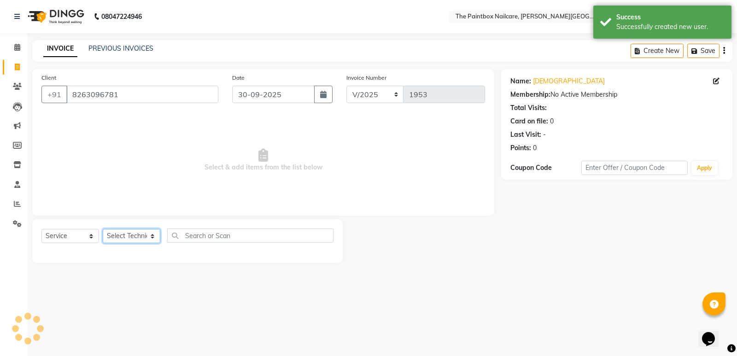
click at [128, 236] on select "Select Technician [PERSON_NAME] bishvajeet [PERSON_NAME] [PERSON_NAME] [PERSON_…" at bounding box center [132, 236] width 58 height 14
select select "28060"
click at [103, 229] on select "Select Technician [PERSON_NAME] bishvajeet [PERSON_NAME] [PERSON_NAME] [PERSON_…" at bounding box center [132, 236] width 58 height 14
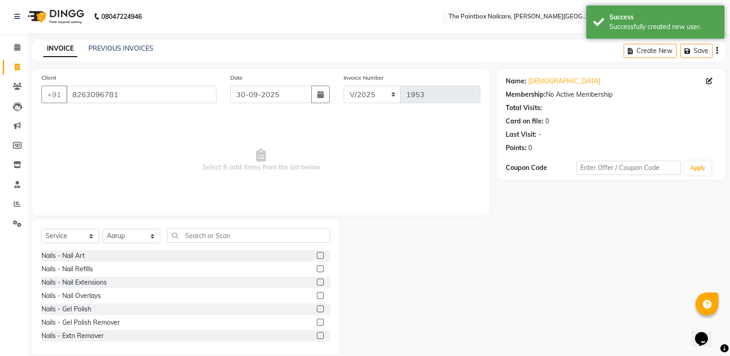
click at [317, 307] on label at bounding box center [320, 308] width 7 height 7
click at [317, 307] on input "checkbox" at bounding box center [320, 309] width 6 height 6
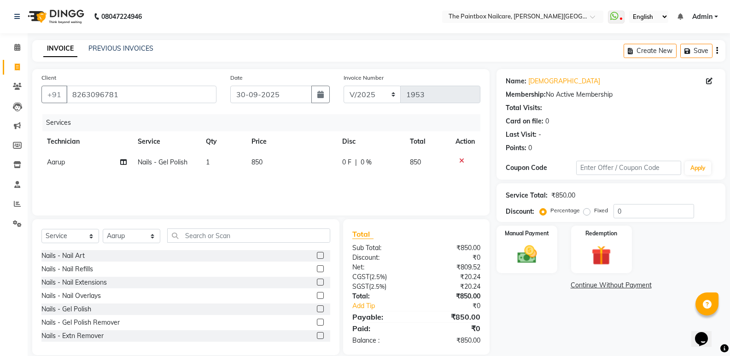
click at [317, 311] on label at bounding box center [320, 308] width 7 height 7
click at [317, 311] on input "checkbox" at bounding box center [320, 309] width 6 height 6
checkbox input "false"
click at [317, 256] on label at bounding box center [320, 255] width 7 height 7
click at [317, 256] on input "checkbox" at bounding box center [320, 256] width 6 height 6
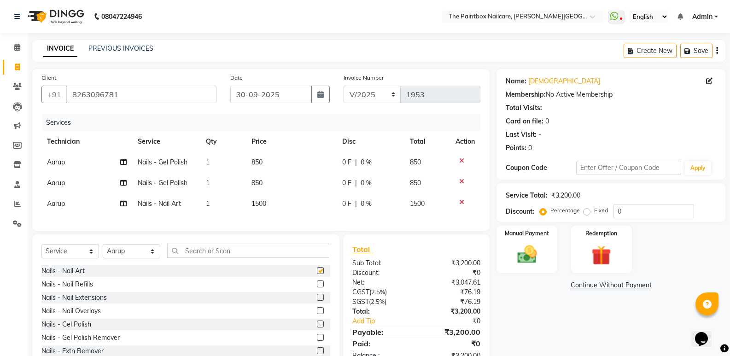
checkbox input "false"
click at [459, 180] on icon at bounding box center [461, 181] width 5 height 6
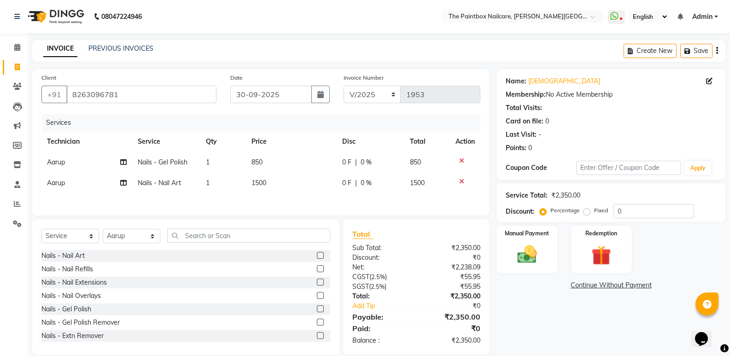
click at [262, 177] on td "1500" at bounding box center [291, 183] width 90 height 21
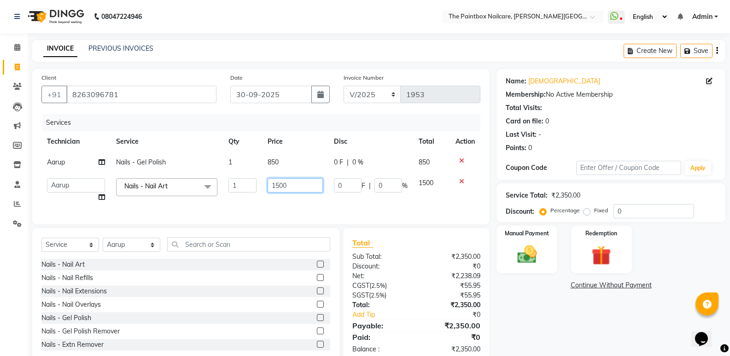
click at [279, 190] on input "1500" at bounding box center [295, 185] width 55 height 14
type input "1200"
click at [529, 269] on div "Manual Payment" at bounding box center [526, 249] width 63 height 49
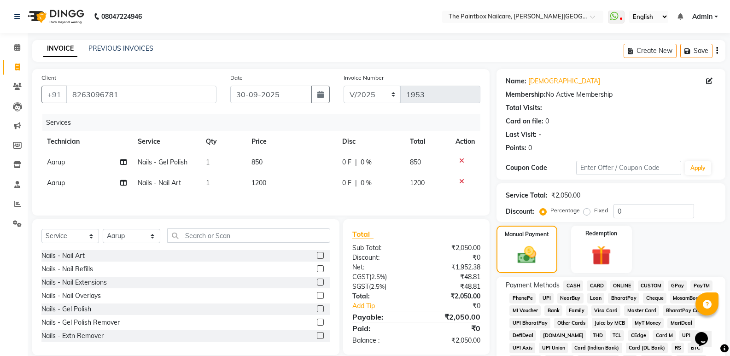
click at [262, 181] on span "1200" at bounding box center [258, 183] width 15 height 8
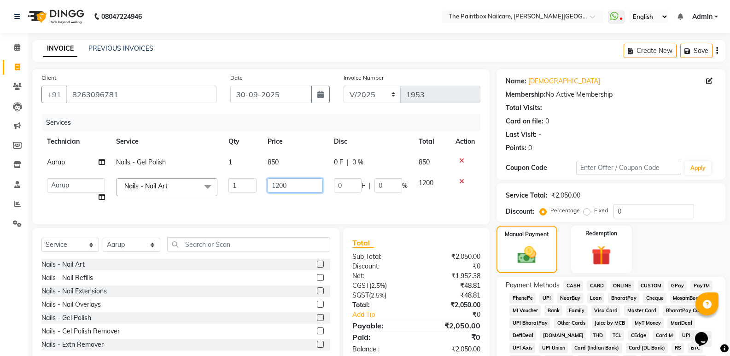
click at [278, 187] on input "1200" at bounding box center [295, 185] width 55 height 14
type input "900"
click at [507, 245] on div "Manual Payment" at bounding box center [526, 249] width 63 height 49
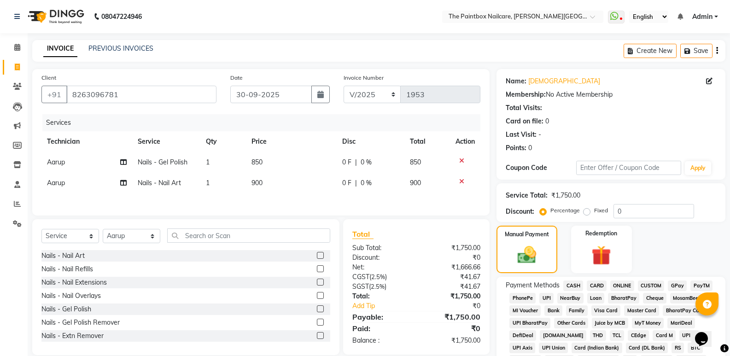
click at [256, 179] on span "900" at bounding box center [256, 183] width 11 height 8
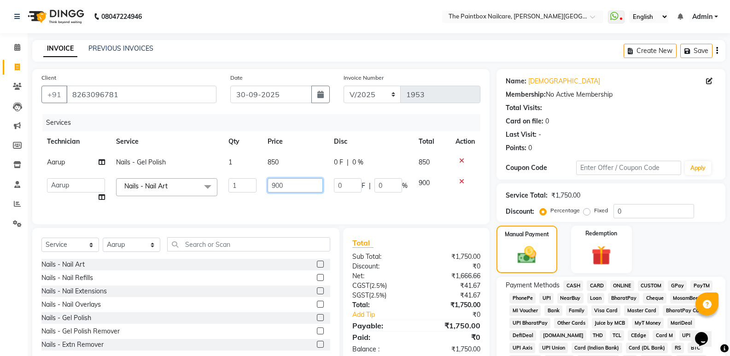
click at [276, 190] on input "900" at bounding box center [295, 185] width 55 height 14
type input "1000"
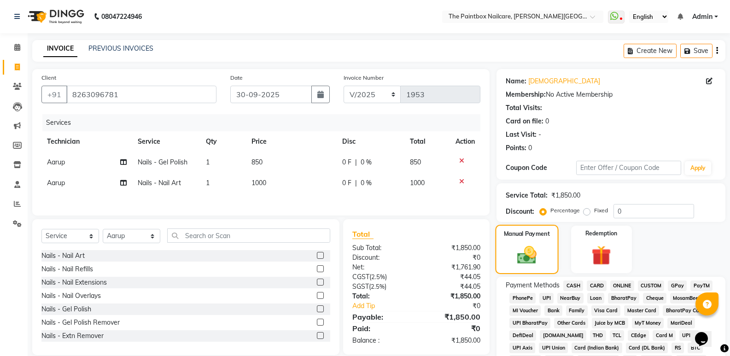
click at [508, 245] on div "Manual Payment" at bounding box center [526, 249] width 63 height 49
click at [623, 282] on span "ONLINE" at bounding box center [622, 285] width 24 height 11
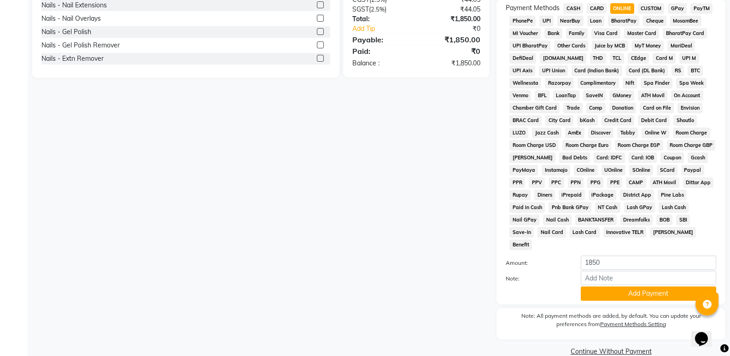
scroll to position [281, 0]
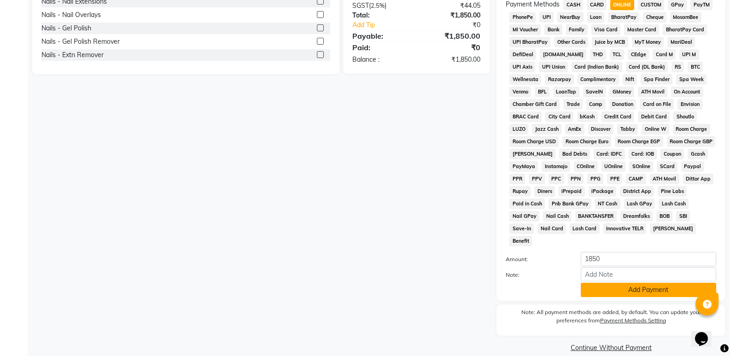
click at [627, 283] on button "Add Payment" at bounding box center [648, 290] width 135 height 14
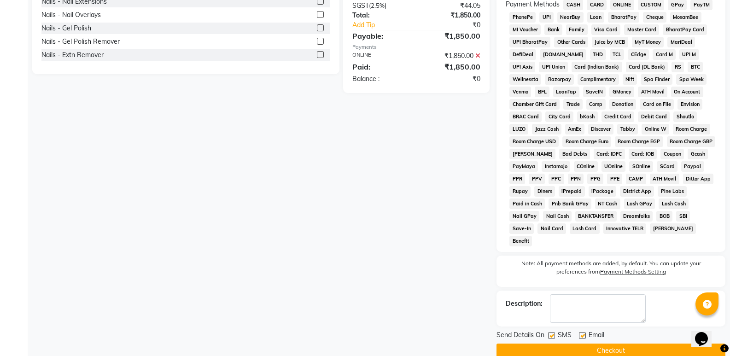
click at [623, 343] on button "Checkout" at bounding box center [610, 350] width 229 height 14
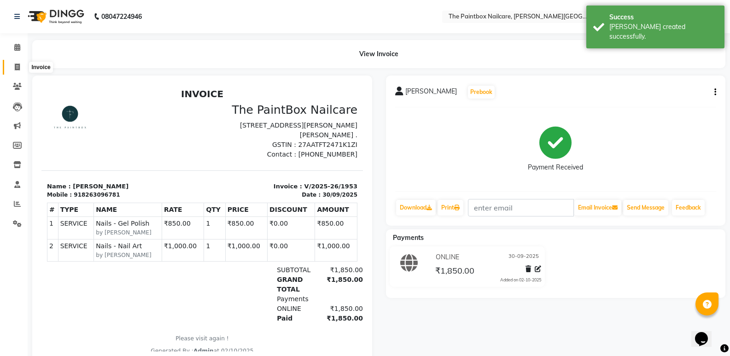
click at [18, 62] on span at bounding box center [17, 67] width 16 height 11
select select "service"
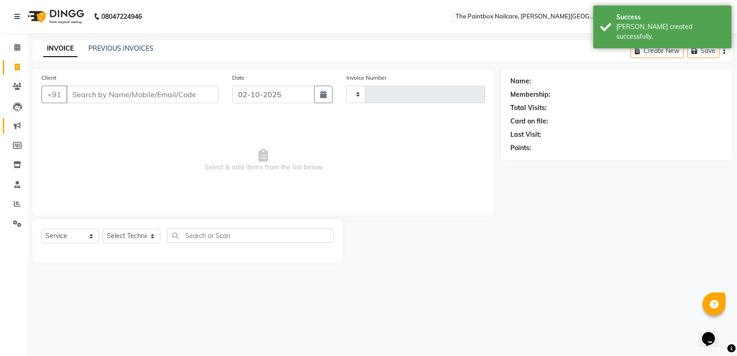
type input "1954"
select select "926"
click at [17, 184] on icon at bounding box center [17, 184] width 6 height 7
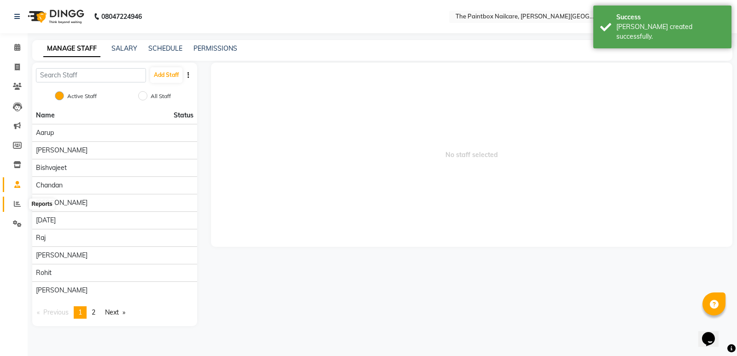
click at [17, 202] on icon at bounding box center [17, 203] width 7 height 7
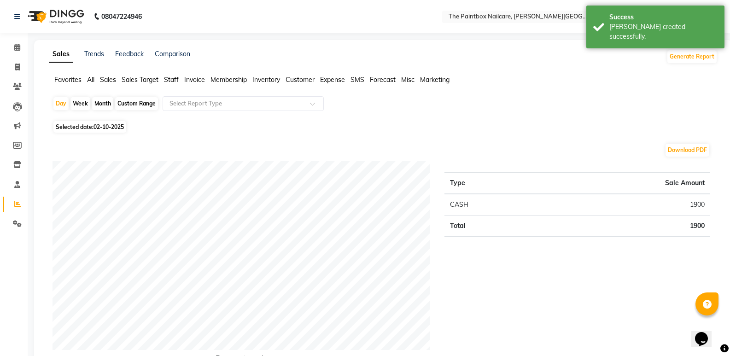
click at [107, 102] on div "Month" at bounding box center [102, 103] width 21 height 13
select select "10"
select select "2025"
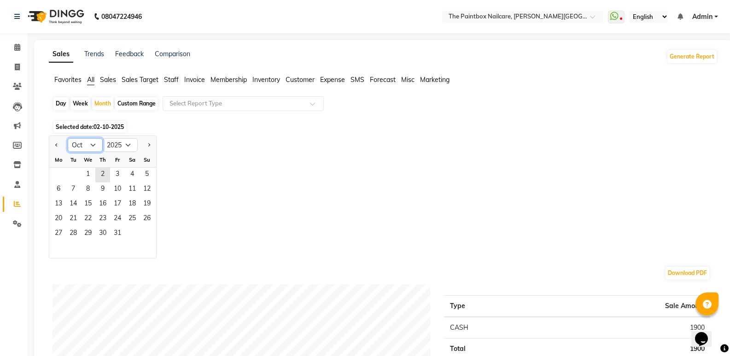
click at [82, 145] on select "Jan Feb Mar Apr May Jun [DATE] Aug Sep Oct Nov Dec" at bounding box center [85, 145] width 35 height 14
select select "9"
click at [68, 138] on select "Jan Feb Mar Apr May Jun [DATE] Aug Sep Oct Nov Dec" at bounding box center [85, 145] width 35 height 14
click at [60, 174] on span "1" at bounding box center [58, 175] width 15 height 15
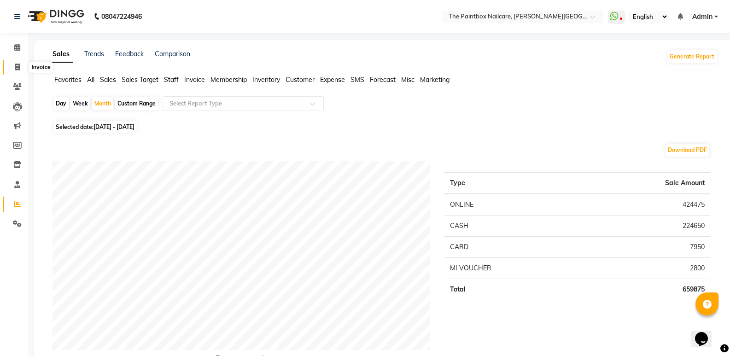
click at [17, 69] on icon at bounding box center [17, 67] width 5 height 7
select select "service"
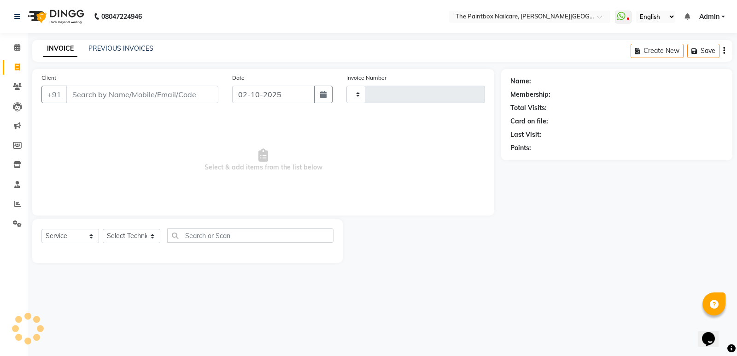
type input "1954"
select select "926"
click at [109, 97] on input "Client" at bounding box center [142, 94] width 152 height 17
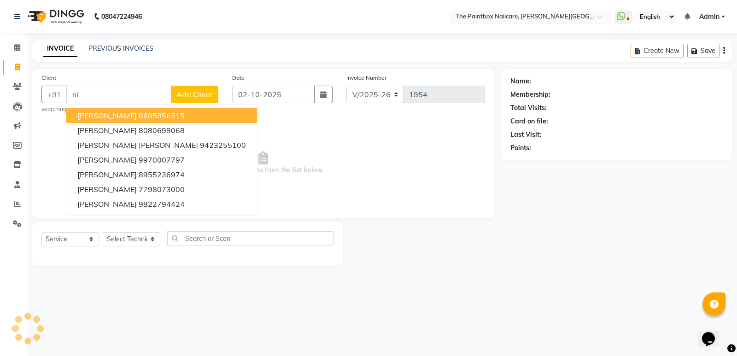
type input "n"
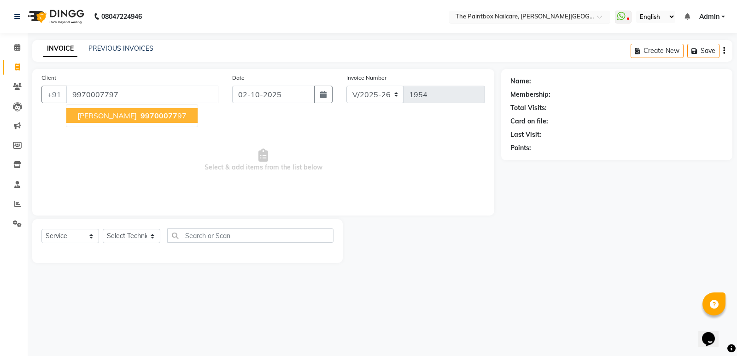
type input "9970007797"
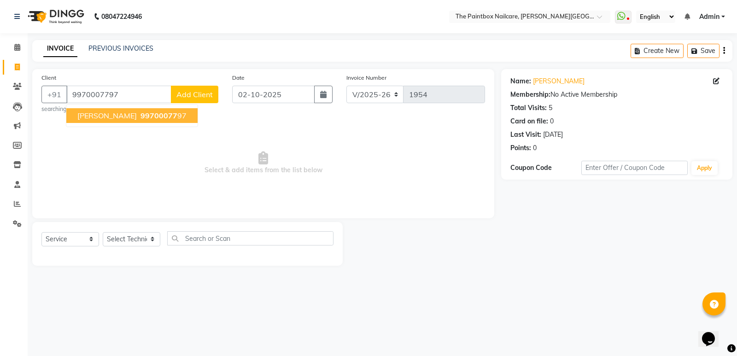
click at [127, 117] on span "[PERSON_NAME]" at bounding box center [106, 115] width 59 height 9
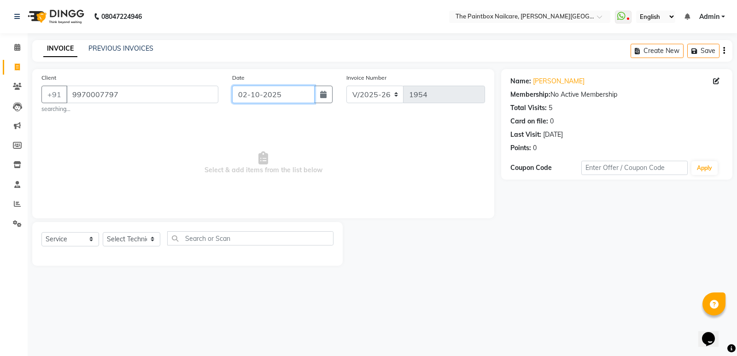
click at [305, 92] on input "02-10-2025" at bounding box center [273, 94] width 82 height 17
select select "10"
select select "2025"
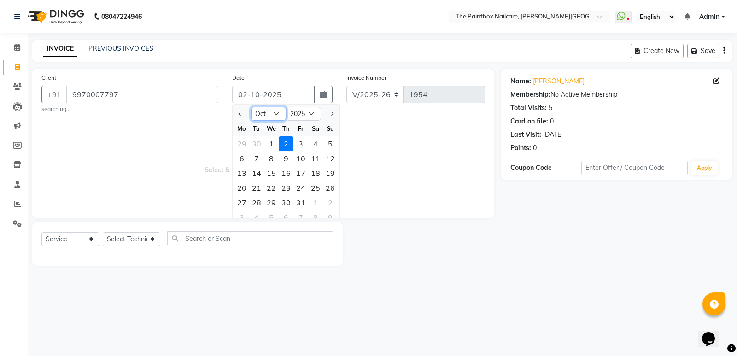
drag, startPoint x: 267, startPoint y: 109, endPoint x: 271, endPoint y: 120, distance: 12.2
click at [267, 109] on select "Jan Feb Mar Apr May Jun [DATE] Aug Sep Oct Nov Dec" at bounding box center [268, 114] width 35 height 14
select select "9"
click at [251, 107] on select "Jan Feb Mar Apr May Jun [DATE] Aug Sep Oct Nov Dec" at bounding box center [268, 114] width 35 height 14
click at [256, 201] on div "30" at bounding box center [256, 202] width 15 height 15
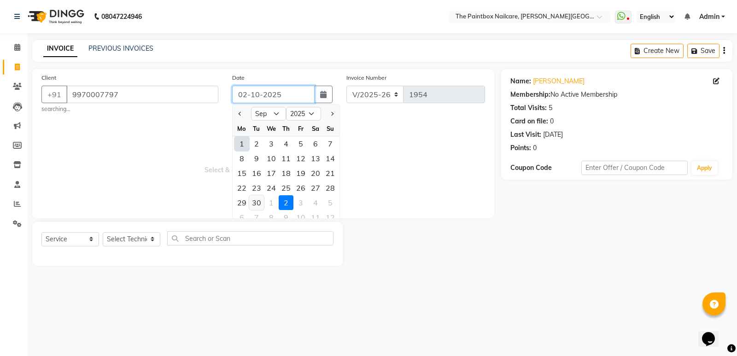
type input "30-09-2025"
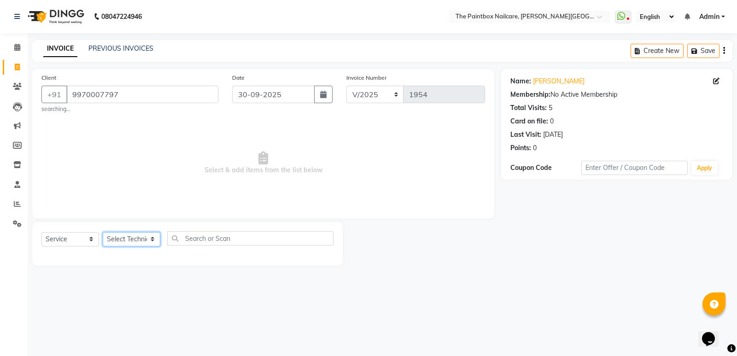
click at [130, 238] on select "Select Technician [PERSON_NAME] bishvajeet [PERSON_NAME] [PERSON_NAME] [PERSON_…" at bounding box center [132, 239] width 58 height 14
select select "85360"
click at [103, 232] on select "Select Technician [PERSON_NAME] bishvajeet [PERSON_NAME] [PERSON_NAME] [PERSON_…" at bounding box center [132, 239] width 58 height 14
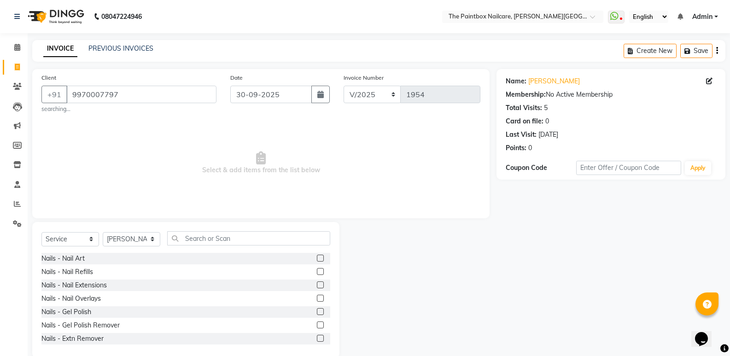
click at [317, 309] on label at bounding box center [320, 311] width 7 height 7
click at [317, 309] on input "checkbox" at bounding box center [320, 312] width 6 height 6
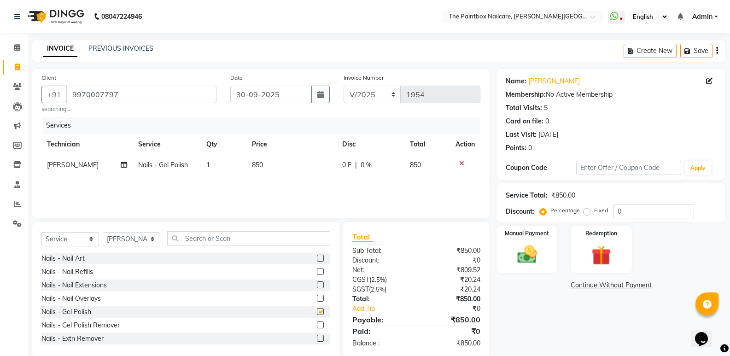
checkbox input "false"
click at [254, 169] on span "850" at bounding box center [257, 165] width 11 height 8
select select "85360"
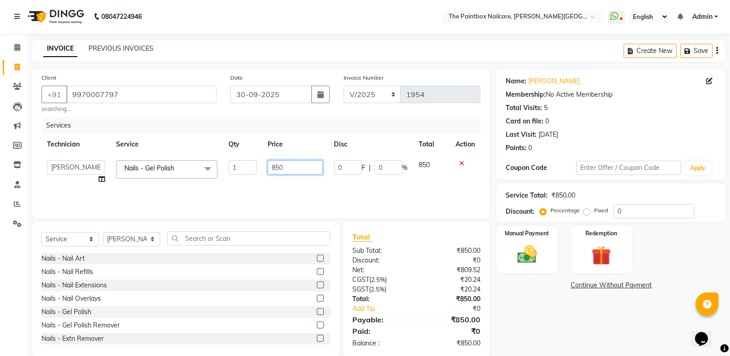
click at [278, 171] on input "850" at bounding box center [295, 167] width 55 height 14
type input "700"
click at [126, 239] on select "Select Technician [PERSON_NAME] bishvajeet [PERSON_NAME] [PERSON_NAME] [PERSON_…" at bounding box center [132, 239] width 58 height 14
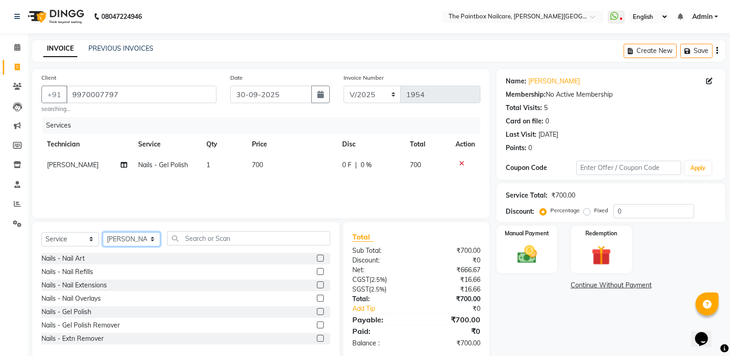
select select "77198"
click at [103, 232] on select "Select Technician [PERSON_NAME] bishvajeet [PERSON_NAME] [PERSON_NAME] [PERSON_…" at bounding box center [132, 239] width 58 height 14
click at [317, 311] on label at bounding box center [320, 311] width 7 height 7
click at [317, 311] on input "checkbox" at bounding box center [320, 312] width 6 height 6
checkbox input "false"
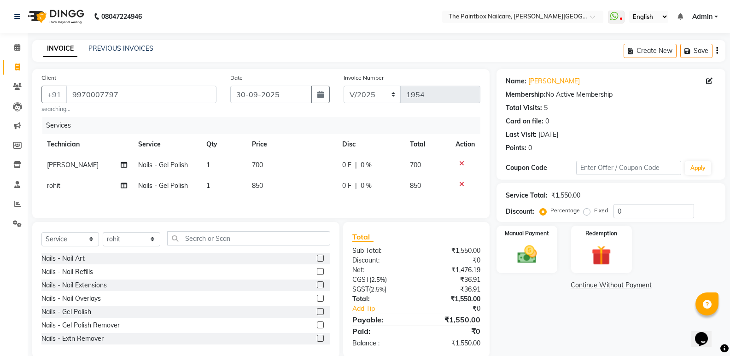
click at [258, 187] on span "850" at bounding box center [257, 185] width 11 height 8
select select "77198"
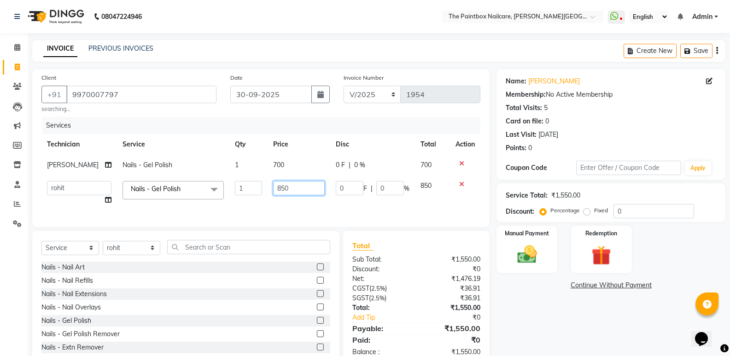
click at [279, 193] on input "850" at bounding box center [299, 188] width 52 height 14
type input "700"
click at [313, 340] on div "Nails - Nail Art Nails - Nail Refills Nails - Nail Extensions Nails - Nail Over…" at bounding box center [185, 308] width 289 height 92
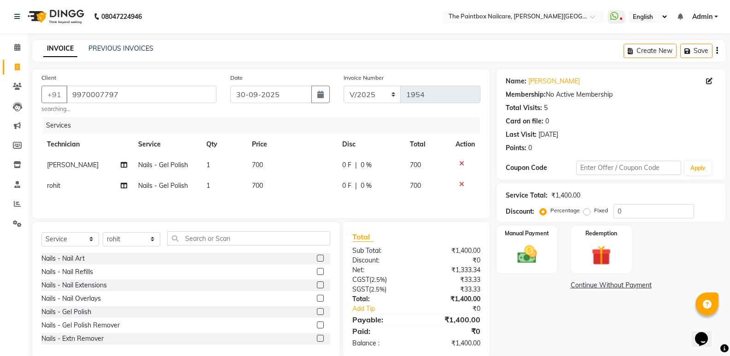
click at [317, 328] on label at bounding box center [320, 324] width 7 height 7
click at [317, 328] on input "checkbox" at bounding box center [320, 325] width 6 height 6
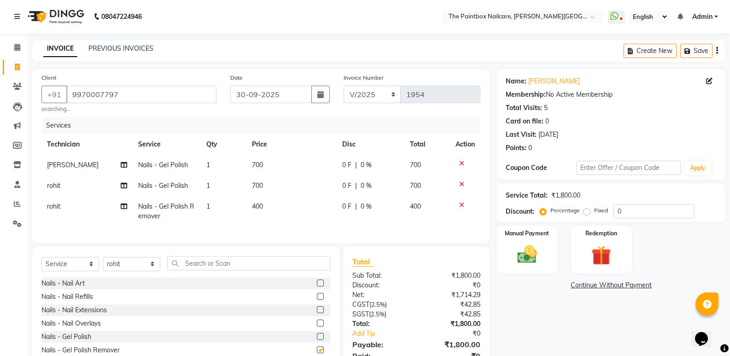
checkbox input "false"
click at [262, 210] on span "400" at bounding box center [257, 206] width 11 height 8
select select "77198"
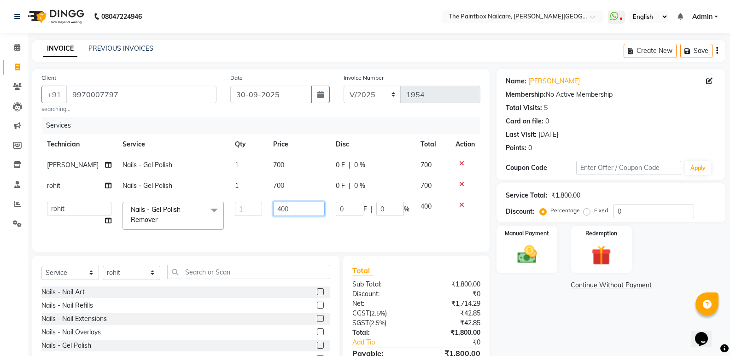
click at [280, 211] on input "400" at bounding box center [299, 209] width 52 height 14
type input "250"
click at [118, 278] on div "Select Service Product Membership Package Voucher Prepaid Gift Card Select Tech…" at bounding box center [185, 276] width 289 height 22
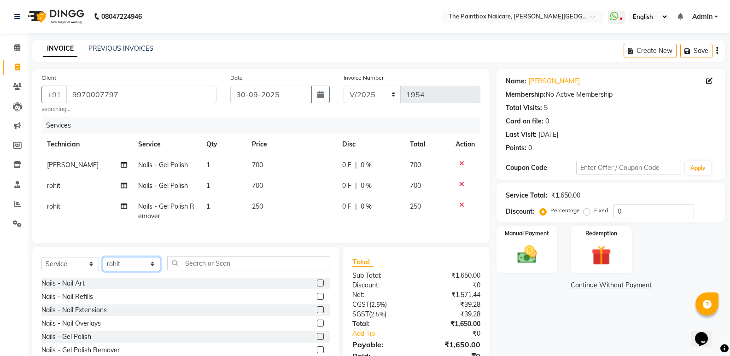
select select "85360"
click at [103, 263] on select "Select Technician [PERSON_NAME] bishvajeet [PERSON_NAME] [PERSON_NAME] [PERSON_…" at bounding box center [132, 264] width 58 height 14
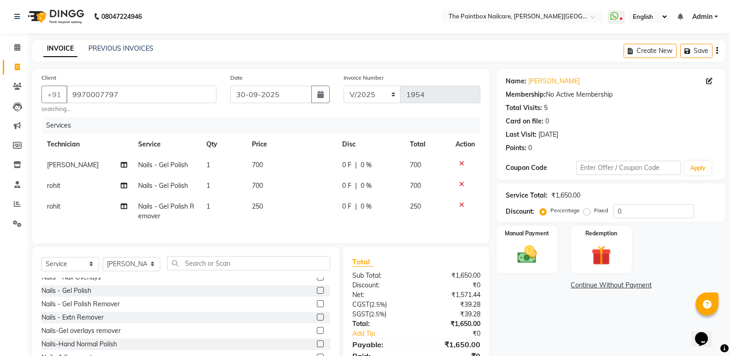
click at [317, 307] on label at bounding box center [320, 303] width 7 height 7
click at [317, 307] on input "checkbox" at bounding box center [320, 304] width 6 height 6
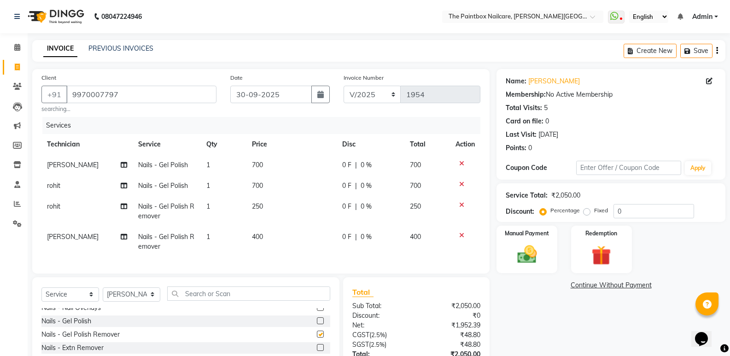
checkbox input "false"
click at [253, 233] on span "400" at bounding box center [257, 237] width 11 height 8
select select "85360"
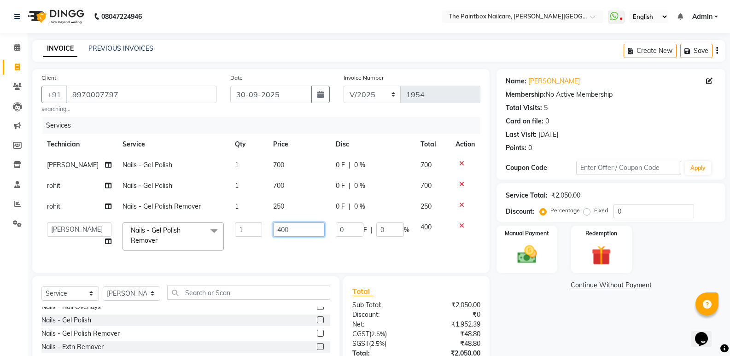
click at [277, 234] on input "400" at bounding box center [299, 229] width 52 height 14
click at [279, 235] on input "400" at bounding box center [299, 229] width 52 height 14
type input "250"
click at [535, 260] on img at bounding box center [526, 254] width 33 height 23
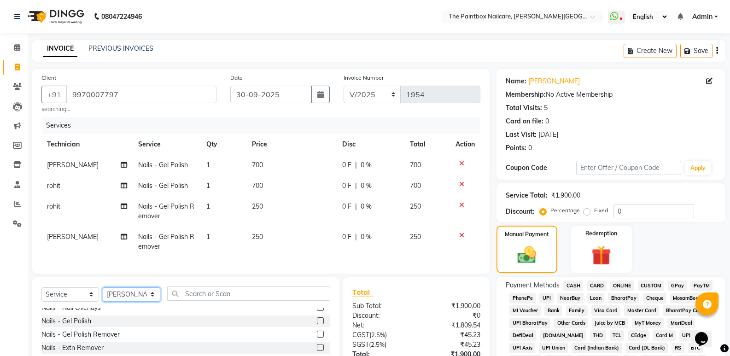
click at [127, 301] on select "Select Technician [PERSON_NAME] bishvajeet [PERSON_NAME] [PERSON_NAME] [PERSON_…" at bounding box center [132, 294] width 58 height 14
click at [103, 294] on select "Select Technician [PERSON_NAME] bishvajeet [PERSON_NAME] [PERSON_NAME] [PERSON_…" at bounding box center [132, 294] width 58 height 14
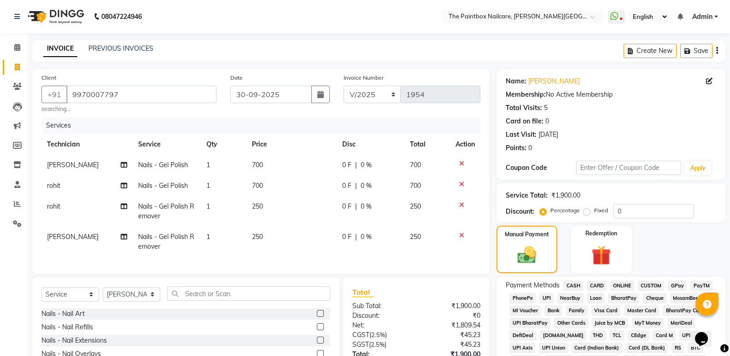
click at [317, 317] on label at bounding box center [320, 313] width 7 height 7
click at [317, 317] on input "checkbox" at bounding box center [320, 314] width 6 height 6
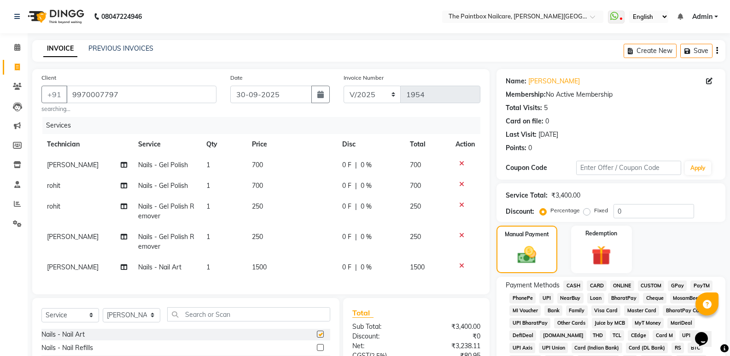
checkbox input "false"
click at [253, 265] on span "1500" at bounding box center [259, 267] width 15 height 8
select select "85360"
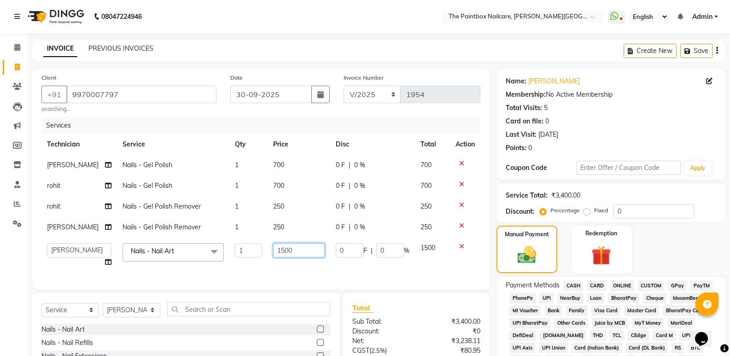
click at [276, 254] on input "1500" at bounding box center [299, 250] width 52 height 14
type input "500"
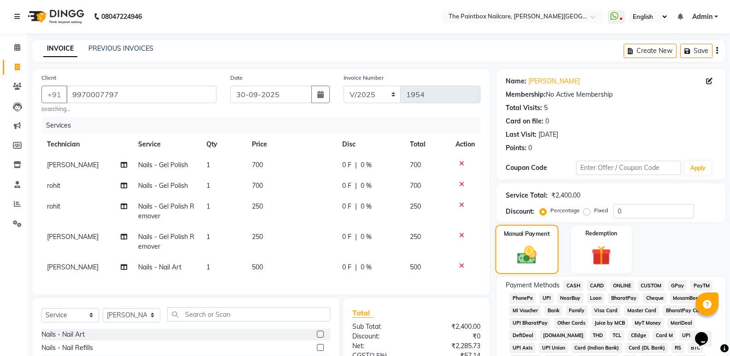
click at [525, 250] on img at bounding box center [526, 255] width 31 height 22
click at [261, 263] on span "500" at bounding box center [257, 267] width 11 height 8
select select "85360"
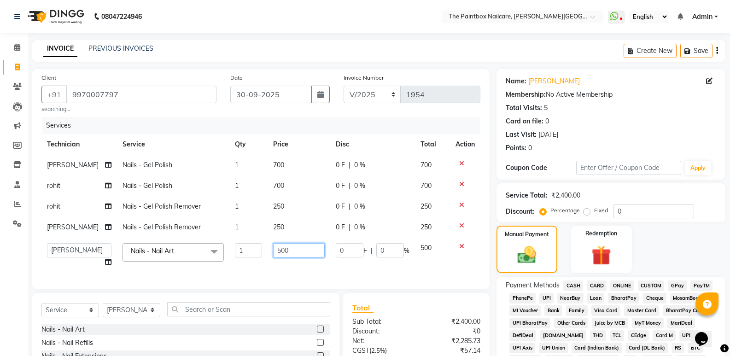
click at [275, 255] on input "500" at bounding box center [299, 250] width 52 height 14
type input "400"
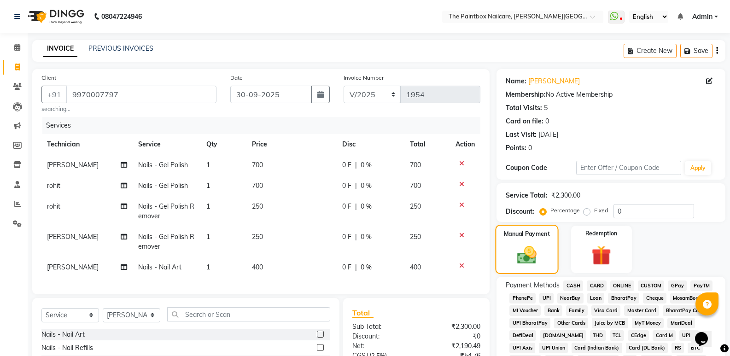
click at [513, 254] on img at bounding box center [526, 255] width 31 height 22
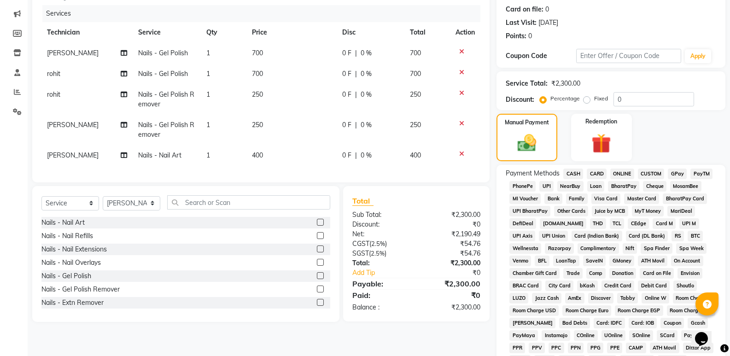
scroll to position [138, 0]
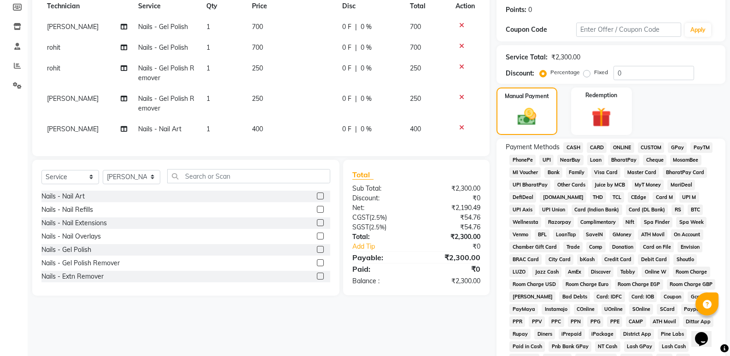
click at [568, 144] on span "CASH" at bounding box center [573, 147] width 20 height 11
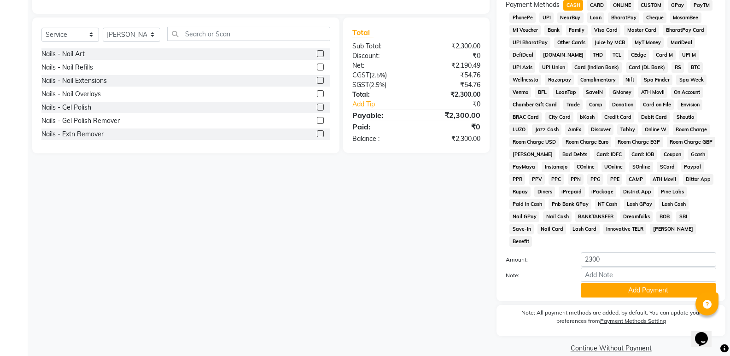
scroll to position [281, 0]
click at [598, 283] on button "Add Payment" at bounding box center [648, 290] width 135 height 14
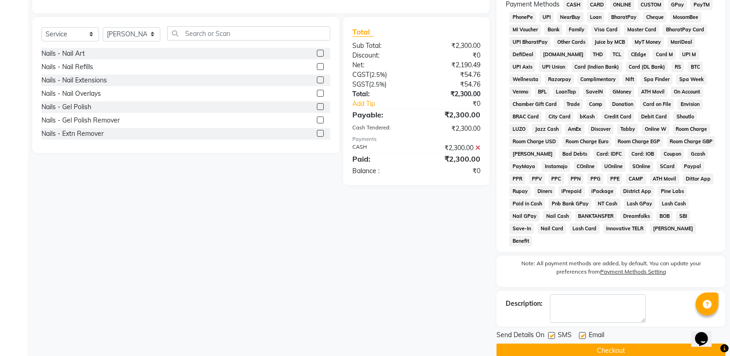
click at [592, 343] on button "Checkout" at bounding box center [610, 350] width 229 height 14
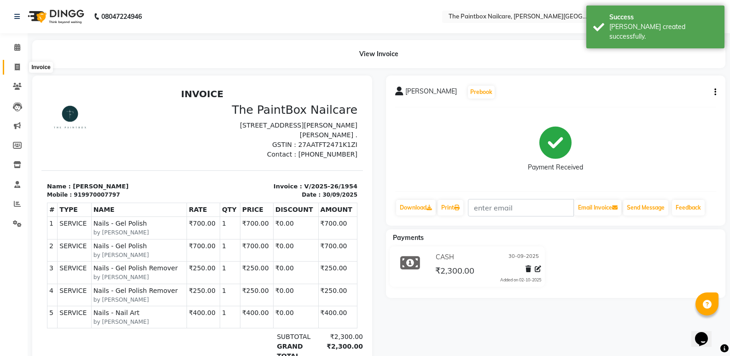
click at [11, 62] on span at bounding box center [17, 67] width 16 height 11
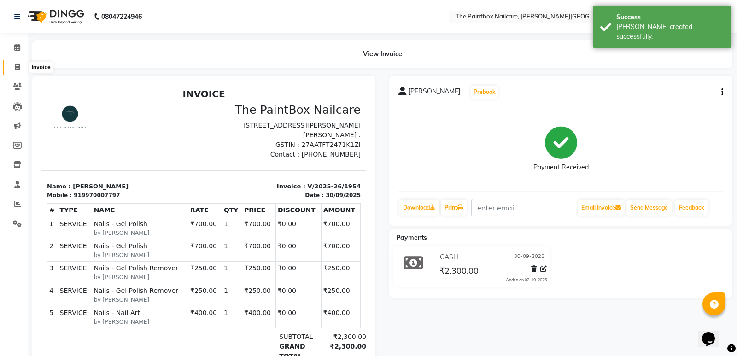
select select "service"
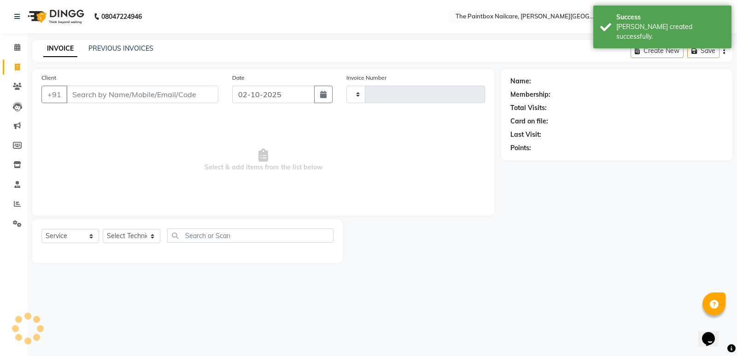
type input "1955"
select select "926"
click at [11, 186] on span at bounding box center [17, 185] width 16 height 11
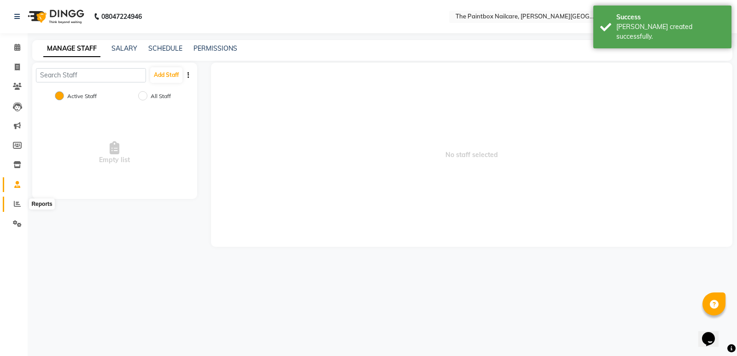
click at [12, 201] on span at bounding box center [17, 204] width 16 height 11
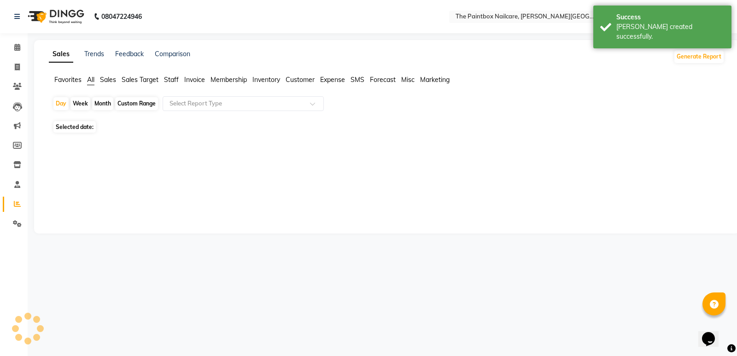
click at [98, 103] on div "Month" at bounding box center [102, 103] width 21 height 13
select select "10"
select select "2025"
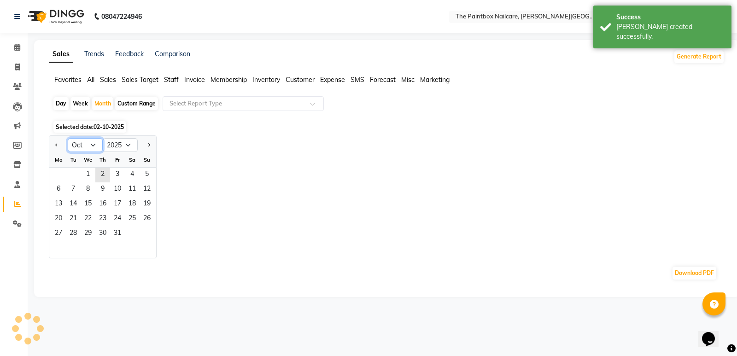
drag, startPoint x: 90, startPoint y: 146, endPoint x: 89, endPoint y: 156, distance: 9.7
click at [90, 146] on select "Jan Feb Mar Apr May Jun [DATE] Aug Sep Oct Nov Dec" at bounding box center [85, 145] width 35 height 14
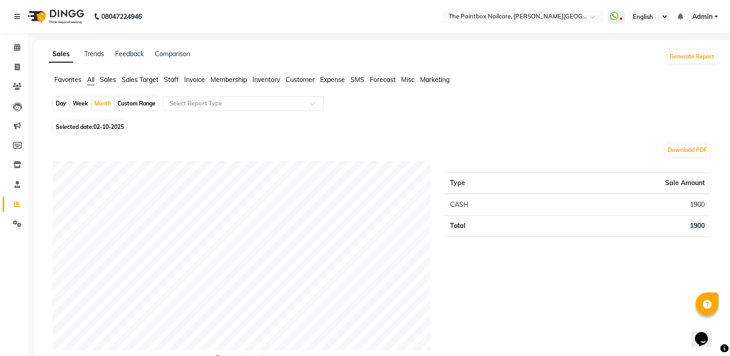
click at [81, 124] on span "Selected date: [DATE]" at bounding box center [89, 127] width 73 height 12
select select "10"
select select "2025"
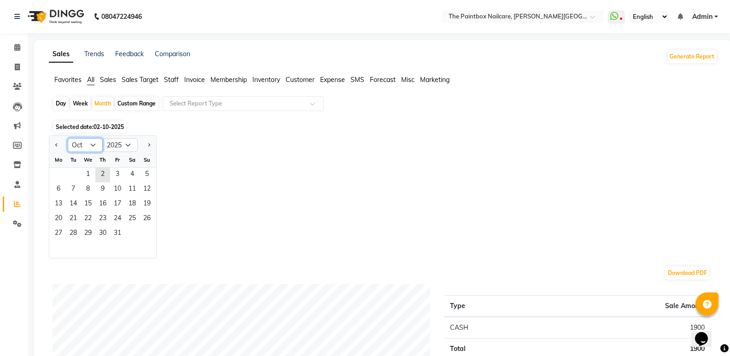
click at [86, 142] on select "Jan Feb Mar Apr May Jun [DATE] Aug Sep Oct Nov Dec" at bounding box center [85, 145] width 35 height 14
select select "9"
click at [68, 138] on select "Jan Feb Mar Apr May Jun [DATE] Aug Sep Oct Nov Dec" at bounding box center [85, 145] width 35 height 14
click at [64, 173] on span "1" at bounding box center [58, 175] width 15 height 15
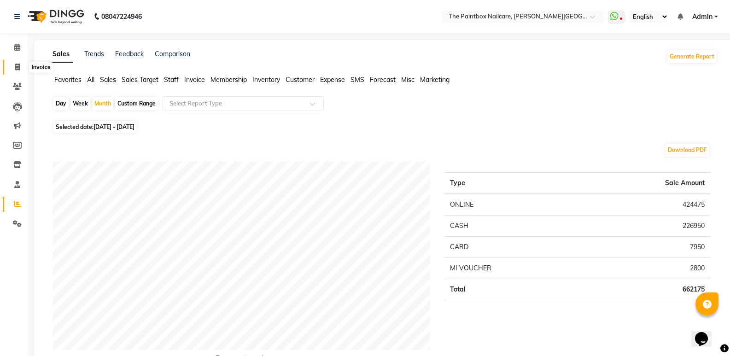
click at [20, 68] on span at bounding box center [17, 67] width 16 height 11
select select "service"
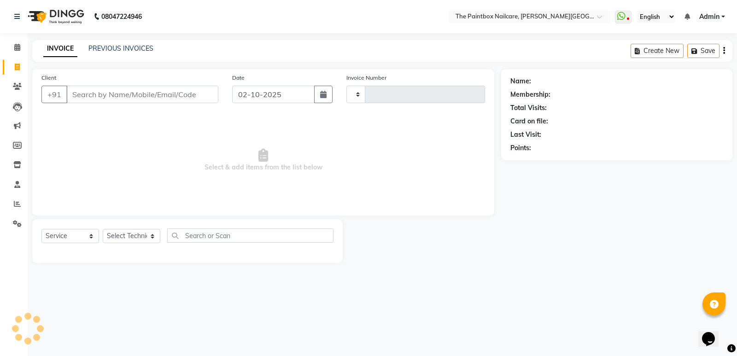
type input "1955"
select select "926"
type input "9822565774"
click at [191, 93] on span "Add Client" at bounding box center [194, 94] width 36 height 9
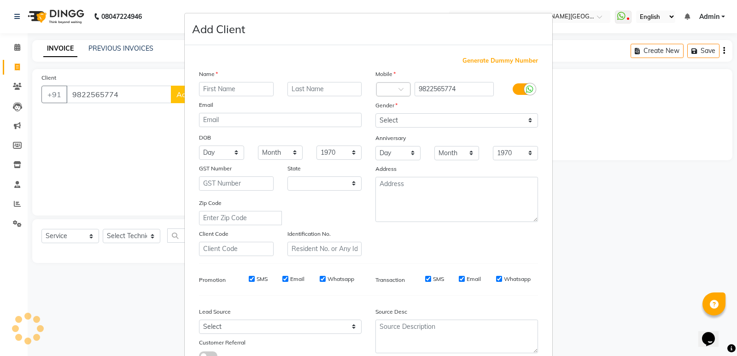
select select "22"
type input "jyoti"
click at [519, 90] on label at bounding box center [522, 89] width 21 height 12
click at [0, 0] on input "checkbox" at bounding box center [0, 0] width 0 height 0
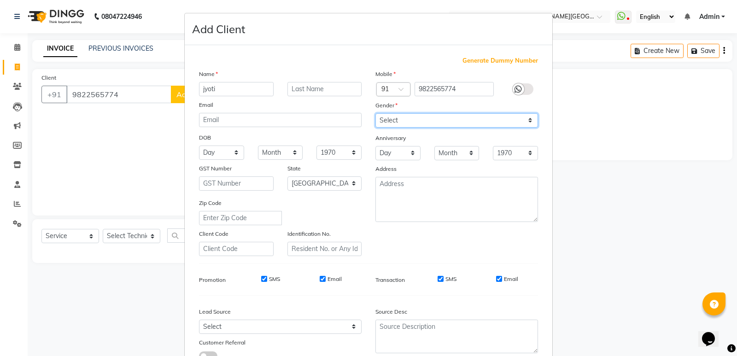
click at [503, 121] on select "Select [DEMOGRAPHIC_DATA] [DEMOGRAPHIC_DATA] Other Prefer Not To Say" at bounding box center [456, 120] width 163 height 14
select select "[DEMOGRAPHIC_DATA]"
click at [375, 113] on select "Select [DEMOGRAPHIC_DATA] [DEMOGRAPHIC_DATA] Other Prefer Not To Say" at bounding box center [456, 120] width 163 height 14
click at [496, 281] on input "Email" at bounding box center [499, 279] width 6 height 6
checkbox input "false"
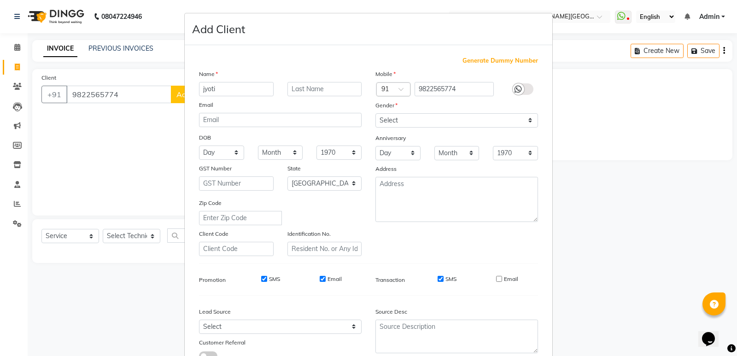
click at [437, 279] on input "SMS" at bounding box center [440, 279] width 6 height 6
checkbox input "false"
drag, startPoint x: 317, startPoint y: 279, endPoint x: 265, endPoint y: 279, distance: 52.5
click at [320, 279] on input "Email" at bounding box center [323, 279] width 6 height 6
checkbox input "false"
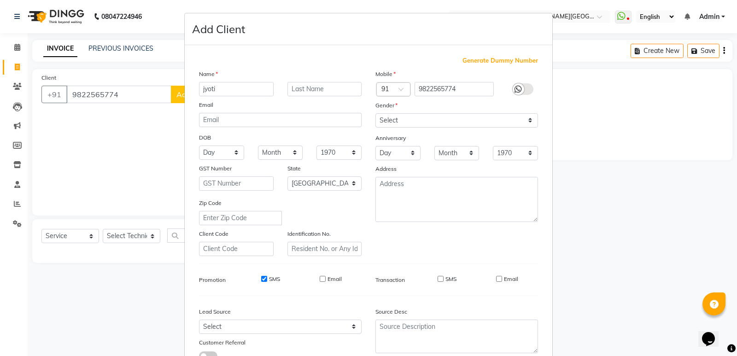
drag, startPoint x: 258, startPoint y: 279, endPoint x: 317, endPoint y: 285, distance: 59.2
click at [261, 279] on input "SMS" at bounding box center [264, 279] width 6 height 6
checkbox input "false"
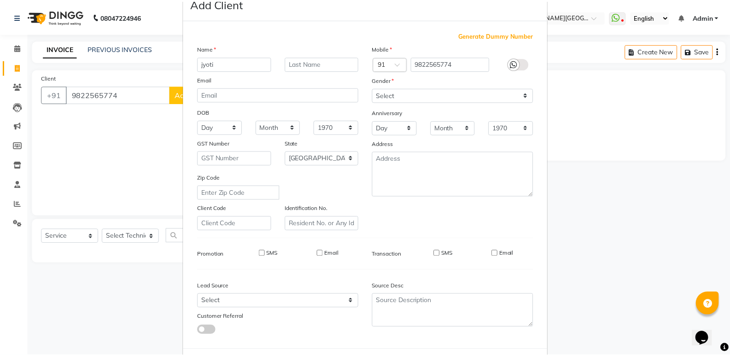
scroll to position [69, 0]
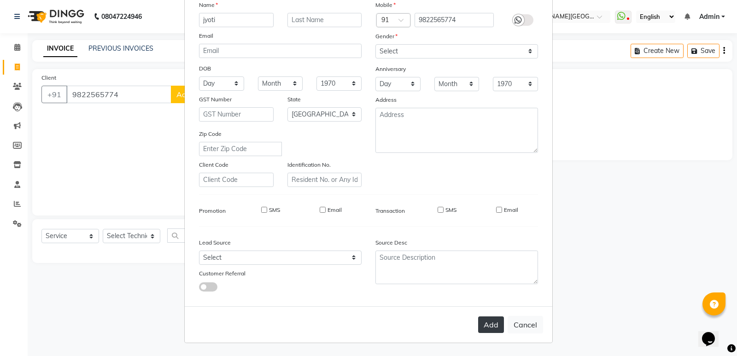
click at [486, 323] on button "Add" at bounding box center [491, 324] width 26 height 17
select select
select select "null"
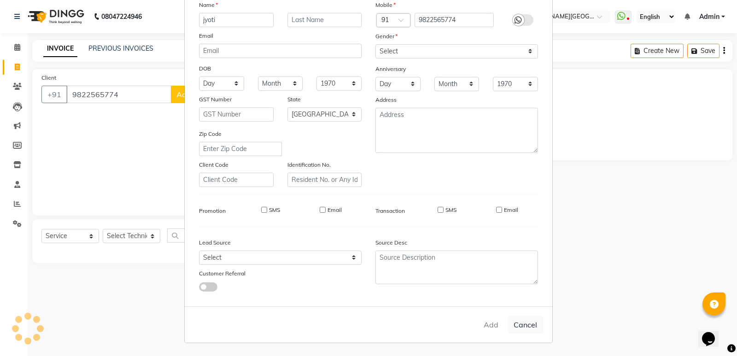
select select
checkbox input "false"
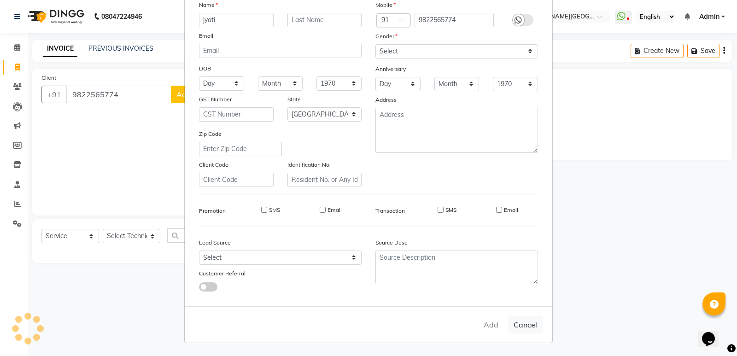
checkbox input "false"
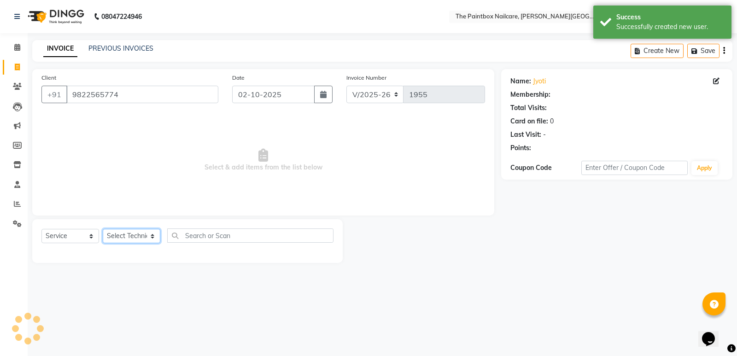
click at [124, 235] on select "Select Technician [PERSON_NAME] bishvajeet [PERSON_NAME] [PERSON_NAME] [PERSON_…" at bounding box center [132, 236] width 58 height 14
select select "28060"
click at [103, 229] on select "Select Technician [PERSON_NAME] bishvajeet [PERSON_NAME] [PERSON_NAME] [PERSON_…" at bounding box center [132, 236] width 58 height 14
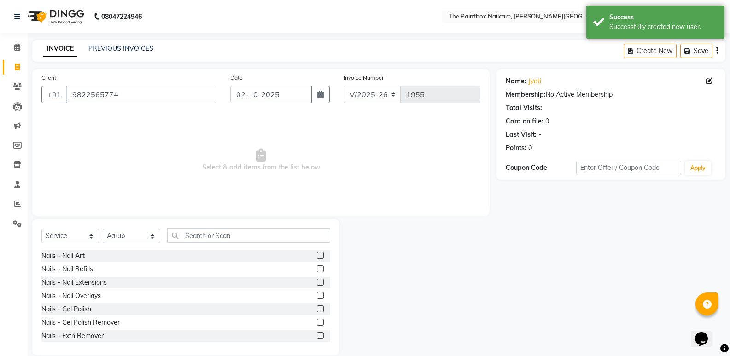
click at [317, 279] on label at bounding box center [320, 282] width 7 height 7
click at [317, 279] on input "checkbox" at bounding box center [320, 282] width 6 height 6
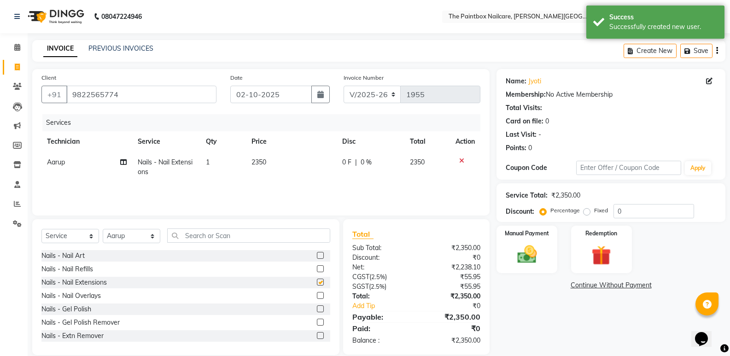
checkbox input "false"
click at [262, 160] on span "2350" at bounding box center [258, 162] width 15 height 8
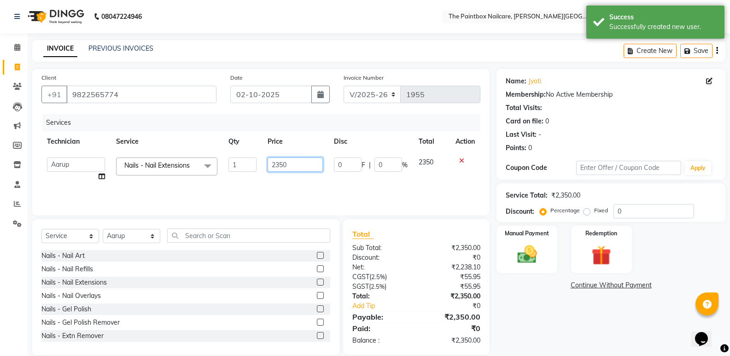
click at [278, 173] on td "2350" at bounding box center [295, 169] width 66 height 35
type input "2150"
click at [126, 237] on select "Select Technician [PERSON_NAME] bishvajeet [PERSON_NAME] [PERSON_NAME] [PERSON_…" at bounding box center [132, 236] width 58 height 14
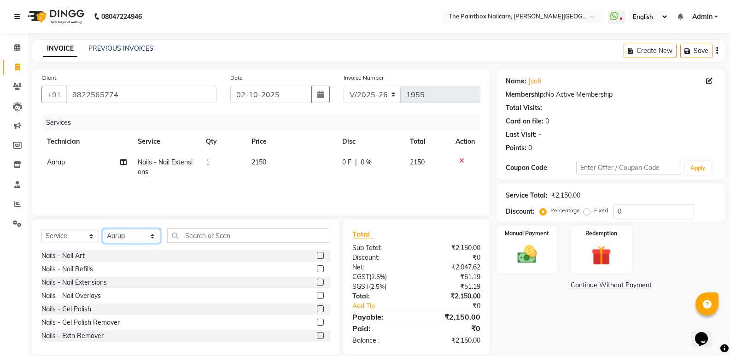
select select "85359"
click at [103, 229] on select "Select Technician [PERSON_NAME] bishvajeet [PERSON_NAME] [PERSON_NAME] [PERSON_…" at bounding box center [132, 236] width 58 height 14
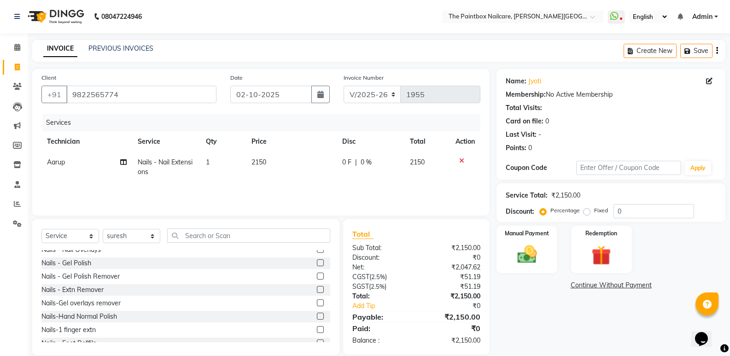
click at [317, 262] on label at bounding box center [320, 262] width 7 height 7
click at [317, 262] on input "checkbox" at bounding box center [320, 263] width 6 height 6
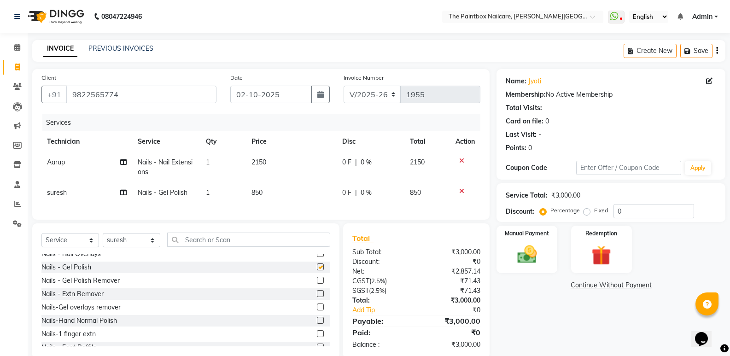
checkbox input "false"
click at [257, 190] on span "850" at bounding box center [256, 192] width 11 height 8
select select "85359"
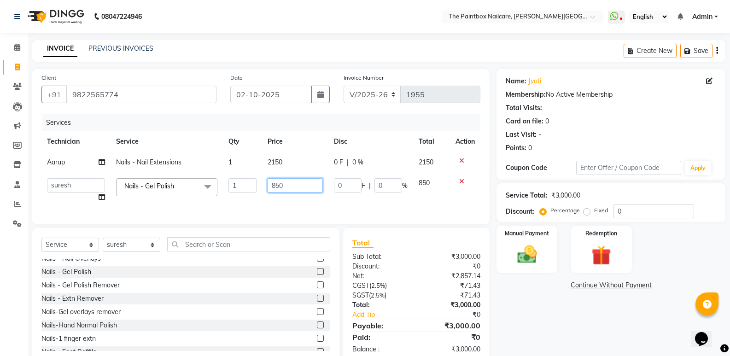
click at [273, 189] on input "850" at bounding box center [295, 185] width 55 height 14
type input "750"
click at [526, 244] on img at bounding box center [526, 254] width 33 height 23
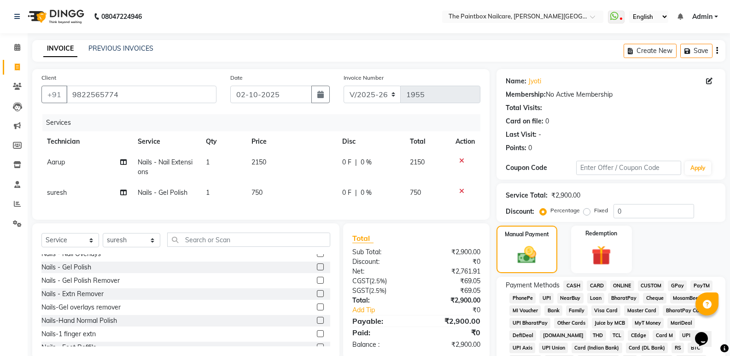
scroll to position [0, 0]
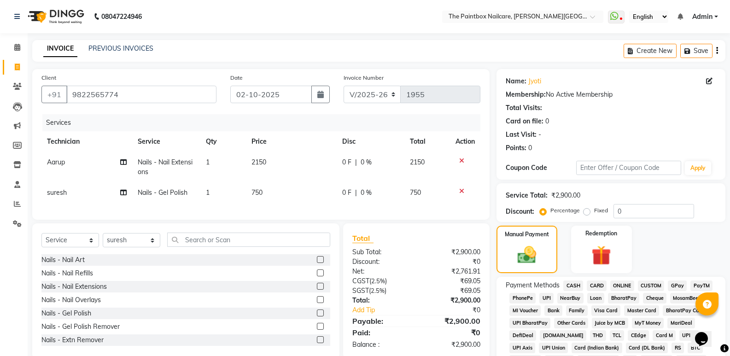
click at [317, 263] on label at bounding box center [320, 259] width 7 height 7
click at [317, 263] on input "checkbox" at bounding box center [320, 260] width 6 height 6
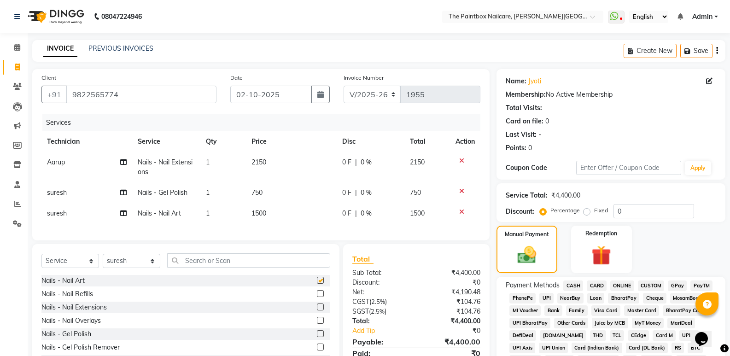
checkbox input "false"
click at [262, 214] on span "1500" at bounding box center [258, 213] width 15 height 8
select select "85359"
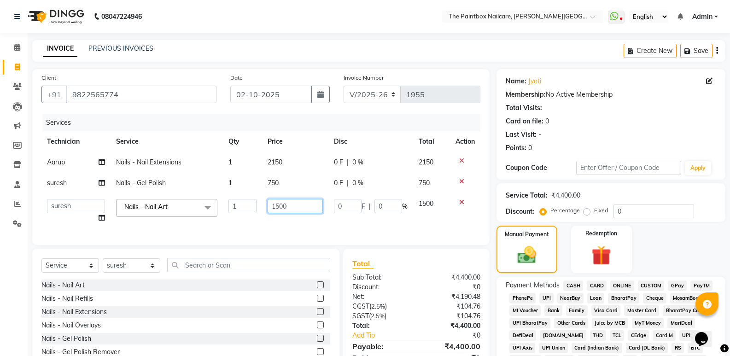
click at [281, 210] on input "1500" at bounding box center [295, 206] width 55 height 14
type input "700"
click at [110, 272] on select "Select Technician [PERSON_NAME] bishvajeet [PERSON_NAME] [PERSON_NAME] [PERSON_…" at bounding box center [132, 265] width 58 height 14
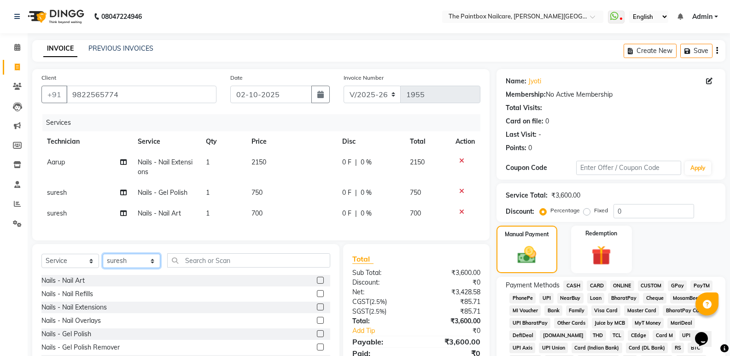
select select "28060"
click at [103, 261] on select "Select Technician [PERSON_NAME] bishvajeet [PERSON_NAME] [PERSON_NAME] [PERSON_…" at bounding box center [132, 261] width 58 height 14
click at [317, 284] on label at bounding box center [320, 280] width 7 height 7
click at [317, 284] on input "checkbox" at bounding box center [320, 281] width 6 height 6
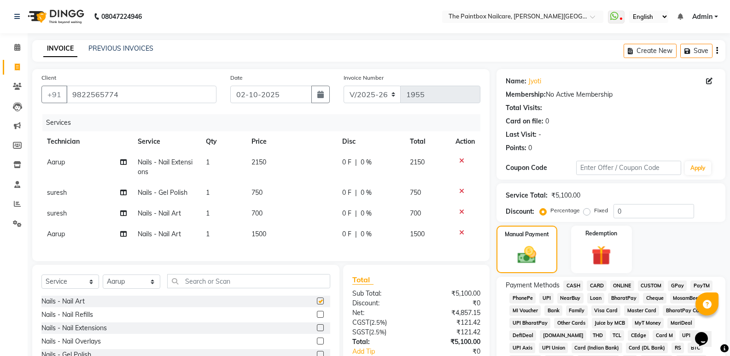
checkbox input "false"
click at [262, 237] on span "1500" at bounding box center [258, 234] width 15 height 8
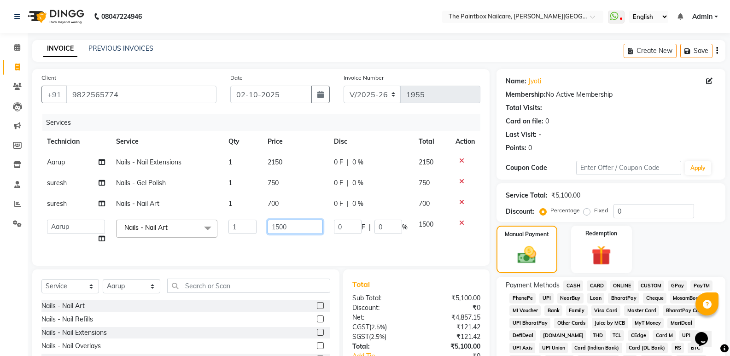
click at [279, 232] on input "1500" at bounding box center [295, 227] width 55 height 14
type input "700"
click at [582, 247] on div "Redemption" at bounding box center [601, 249] width 63 height 49
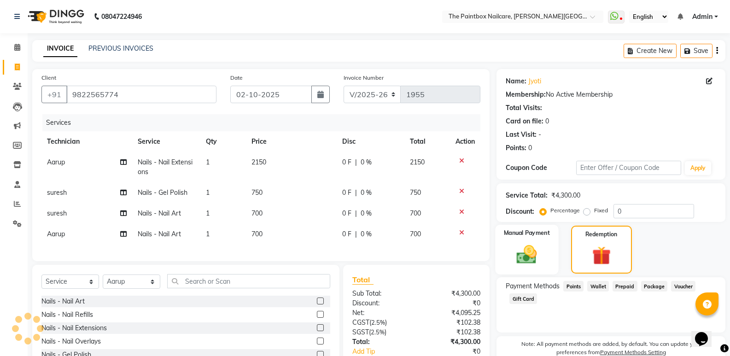
click at [530, 259] on img at bounding box center [526, 254] width 33 height 23
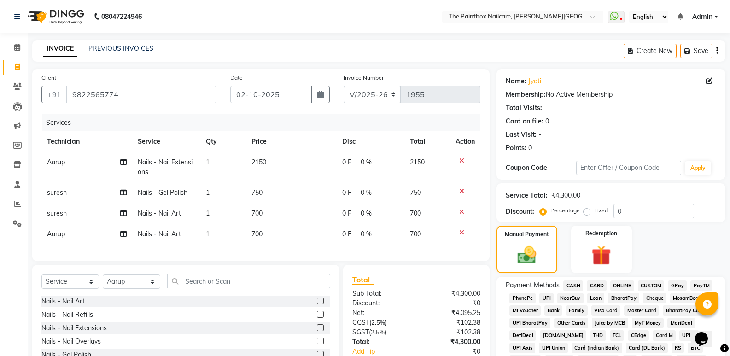
click at [570, 286] on span "CASH" at bounding box center [573, 285] width 20 height 11
click at [278, 93] on input "02-10-2025" at bounding box center [270, 94] width 81 height 17
select select "10"
select select "2025"
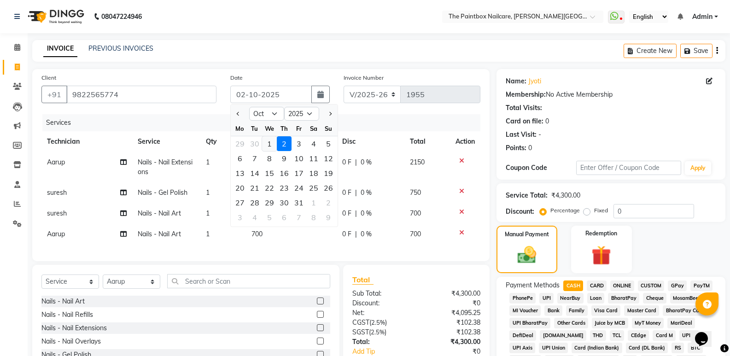
click at [271, 141] on div "1" at bounding box center [269, 143] width 15 height 15
type input "01-10-2025"
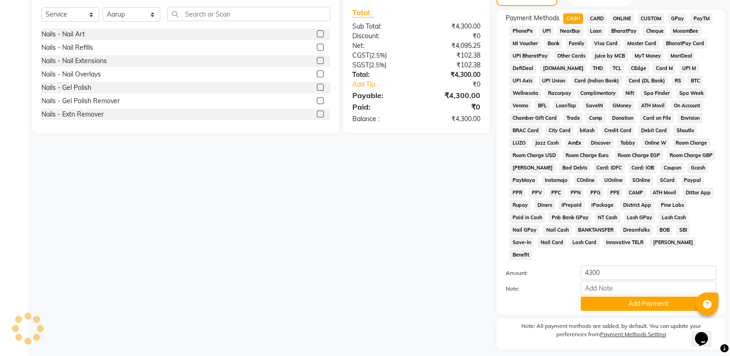
scroll to position [281, 0]
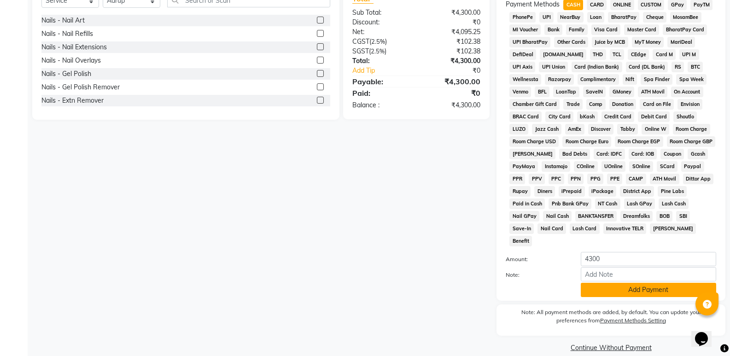
click at [603, 283] on button "Add Payment" at bounding box center [648, 290] width 135 height 14
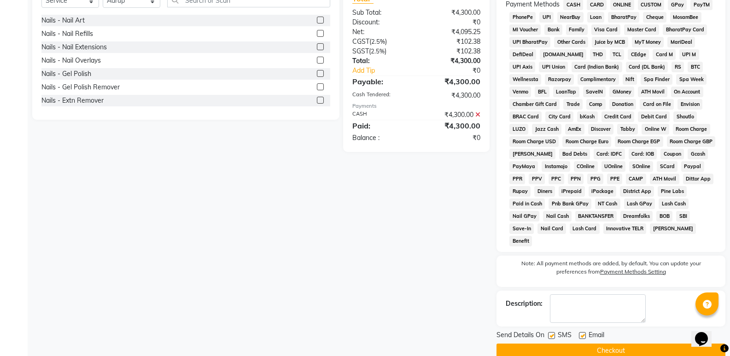
click at [593, 343] on button "Checkout" at bounding box center [610, 350] width 229 height 14
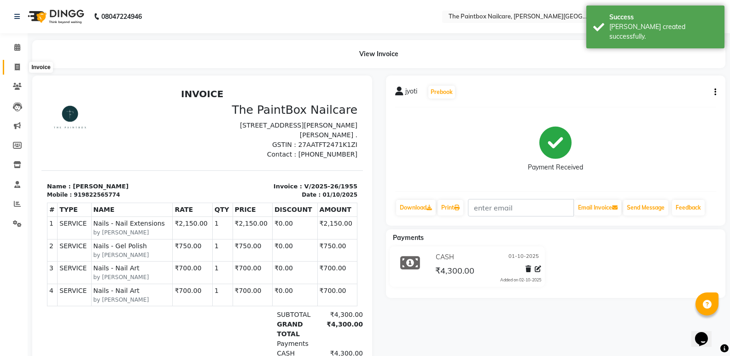
click at [19, 64] on icon at bounding box center [17, 67] width 5 height 7
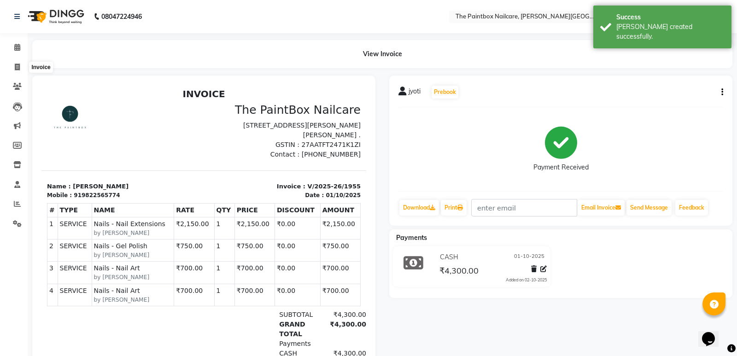
select select "service"
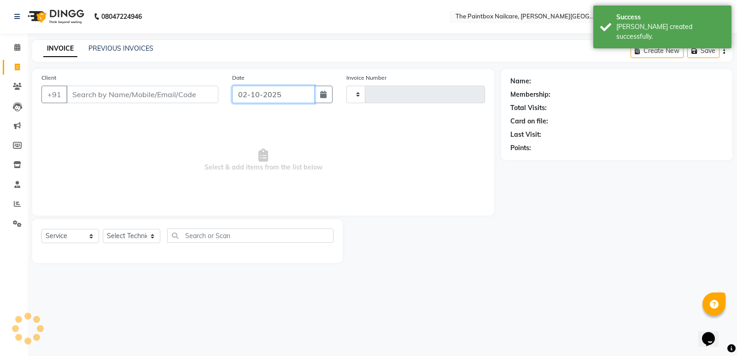
click at [257, 94] on input "02-10-2025" at bounding box center [273, 94] width 82 height 17
select select "10"
select select "2025"
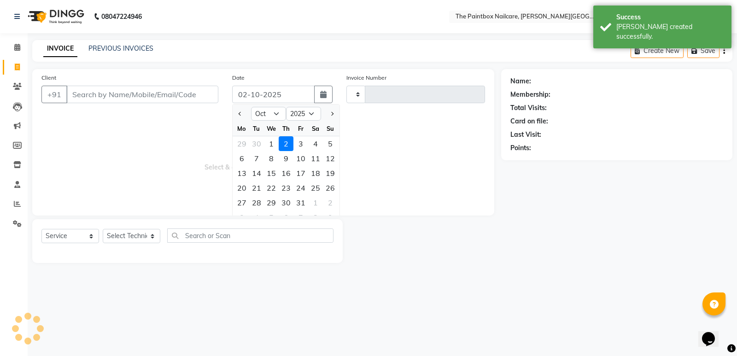
type input "1956"
select select "926"
click at [269, 143] on div "1" at bounding box center [271, 143] width 15 height 15
type input "01-10-2025"
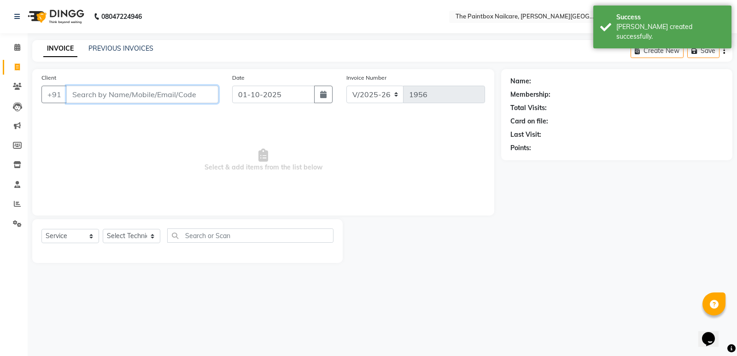
click at [192, 93] on input "Client" at bounding box center [142, 94] width 152 height 17
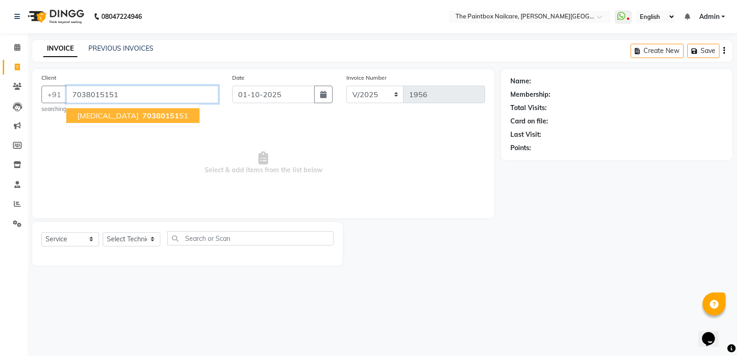
type input "7038015151"
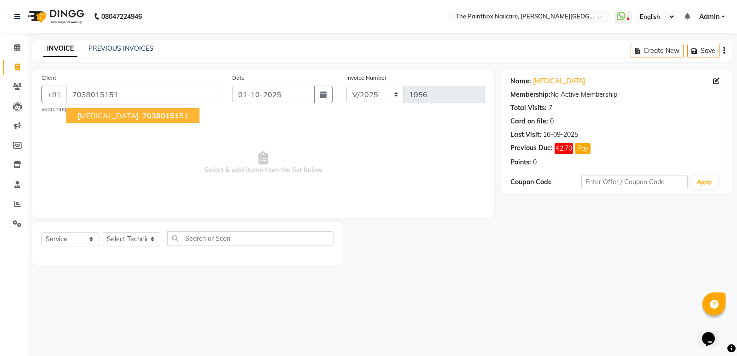
click at [142, 112] on span "70380151" at bounding box center [160, 115] width 37 height 9
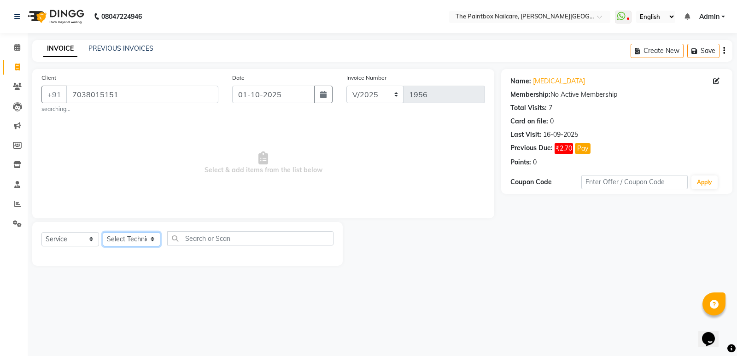
click at [126, 239] on select "Select Technician [PERSON_NAME] bishvajeet [PERSON_NAME] [PERSON_NAME] [PERSON_…" at bounding box center [132, 239] width 58 height 14
select select "85359"
click at [103, 232] on select "Select Technician [PERSON_NAME] bishvajeet [PERSON_NAME] [PERSON_NAME] [PERSON_…" at bounding box center [132, 239] width 58 height 14
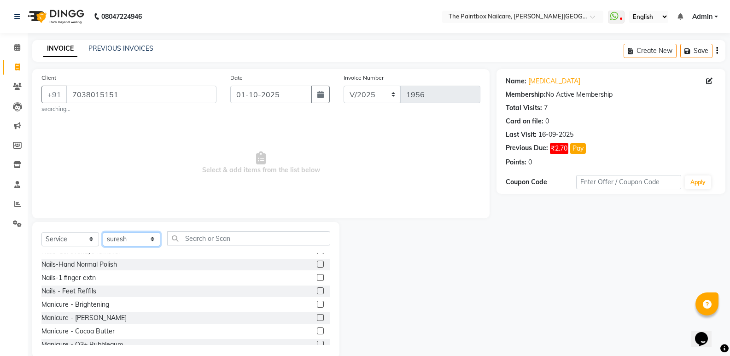
scroll to position [92, 0]
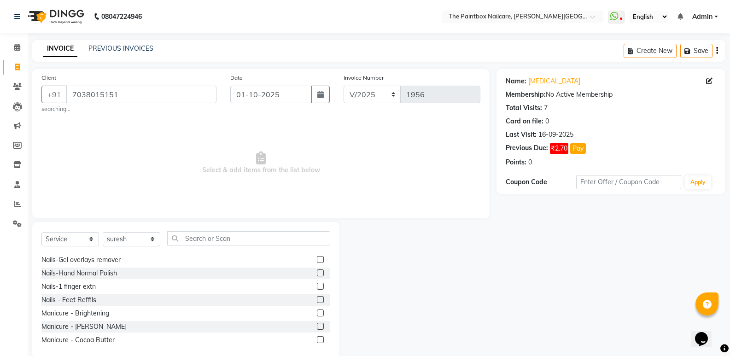
click at [317, 285] on label at bounding box center [320, 286] width 7 height 7
click at [317, 285] on input "checkbox" at bounding box center [320, 287] width 6 height 6
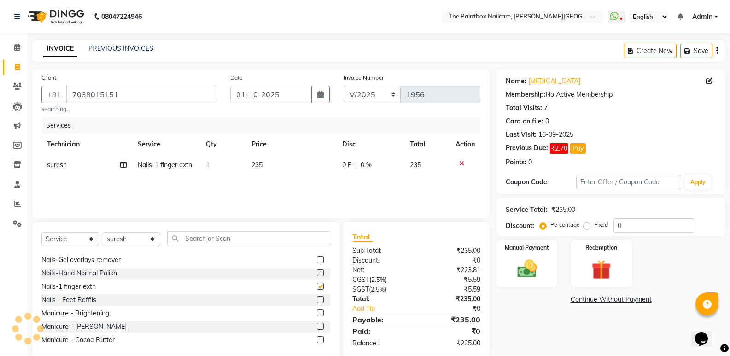
checkbox input "false"
click at [266, 175] on td "235" at bounding box center [291, 165] width 90 height 21
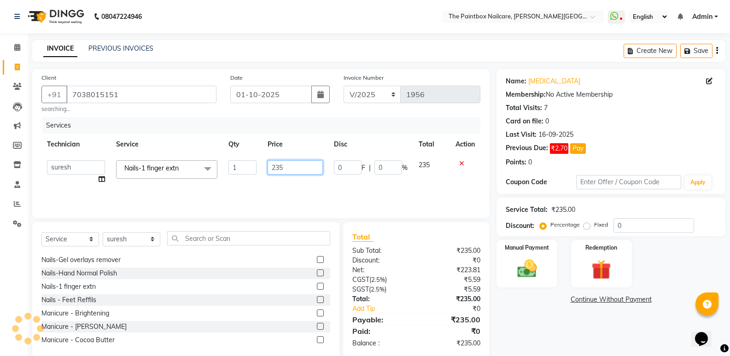
click at [292, 174] on input "235" at bounding box center [295, 167] width 55 height 14
click at [530, 260] on img at bounding box center [526, 268] width 33 height 23
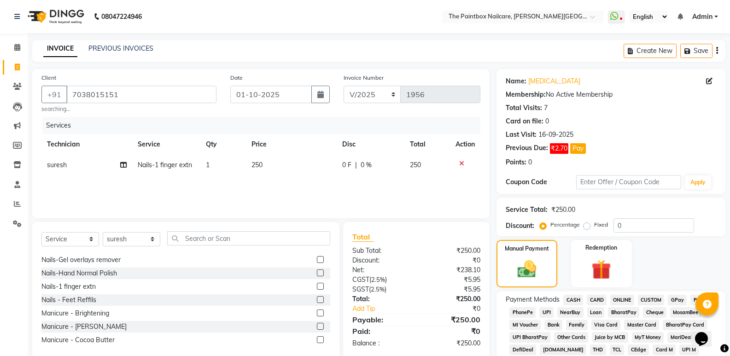
click at [621, 300] on span "ONLINE" at bounding box center [622, 300] width 24 height 11
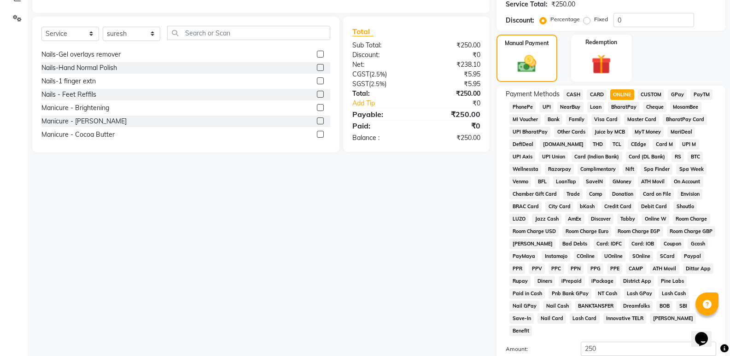
scroll to position [276, 0]
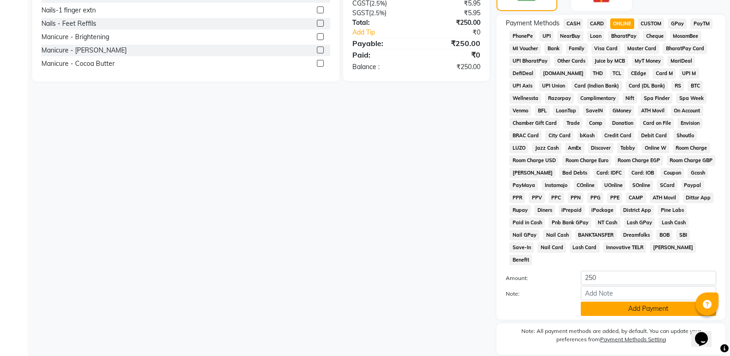
click at [622, 302] on button "Add Payment" at bounding box center [648, 309] width 135 height 14
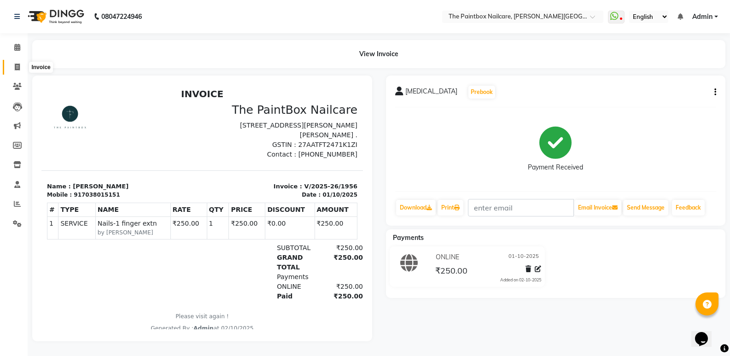
click at [18, 64] on icon at bounding box center [17, 67] width 5 height 7
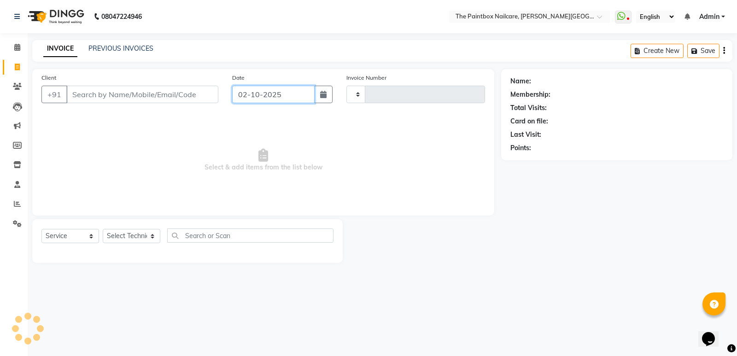
click at [284, 97] on input "02-10-2025" at bounding box center [273, 94] width 82 height 17
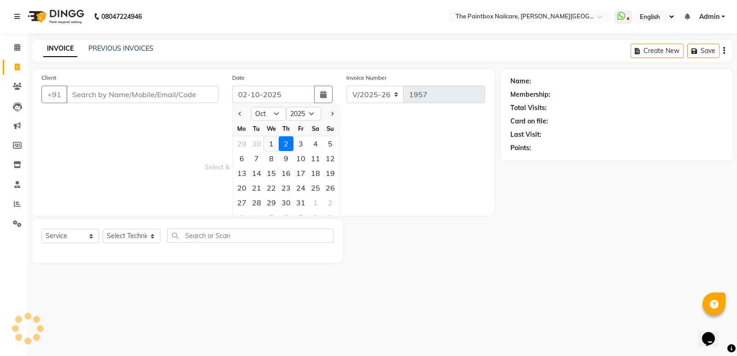
click at [275, 140] on div "1" at bounding box center [271, 143] width 15 height 15
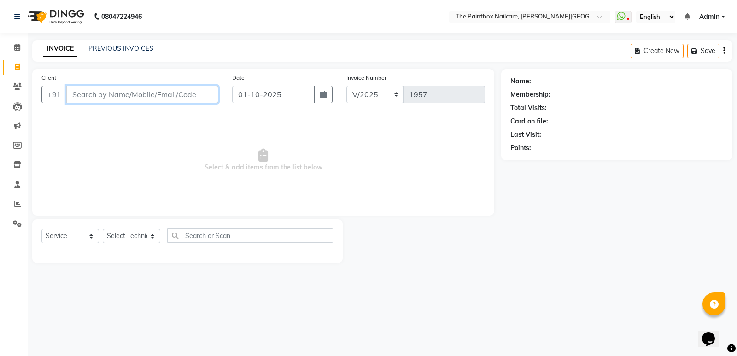
click at [198, 91] on input "Client" at bounding box center [142, 94] width 152 height 17
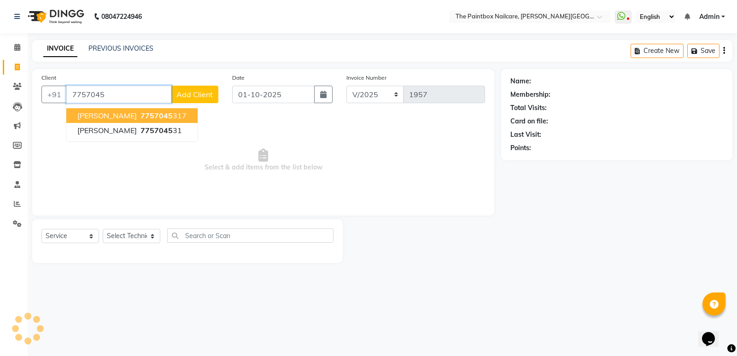
click at [139, 118] on ngb-highlight "7757045 317" at bounding box center [163, 115] width 48 height 9
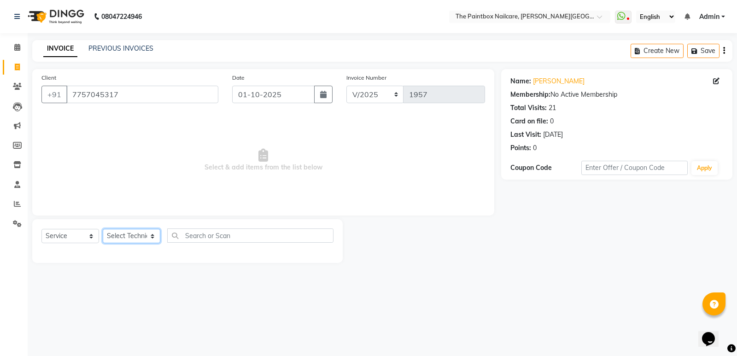
click at [133, 235] on select "Select Technician [PERSON_NAME] bishvajeet [PERSON_NAME] [PERSON_NAME] [PERSON_…" at bounding box center [132, 236] width 58 height 14
click at [103, 229] on select "Select Technician [PERSON_NAME] bishvajeet [PERSON_NAME] [PERSON_NAME] [PERSON_…" at bounding box center [132, 236] width 58 height 14
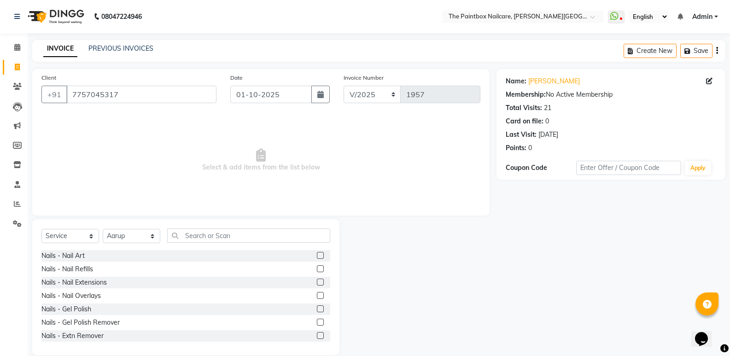
click at [317, 282] on label at bounding box center [320, 282] width 7 height 7
click at [317, 282] on input "checkbox" at bounding box center [320, 282] width 6 height 6
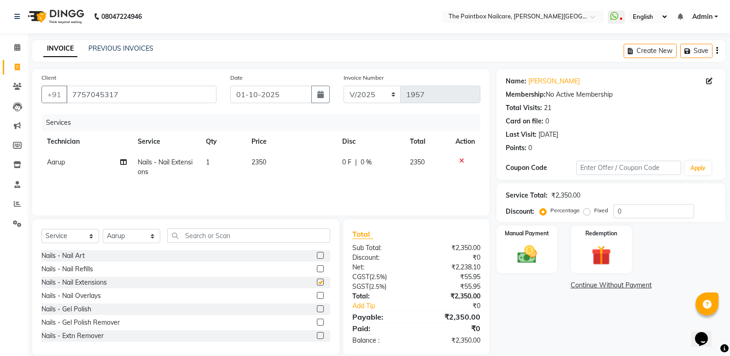
click at [256, 156] on td "2350" at bounding box center [291, 167] width 90 height 30
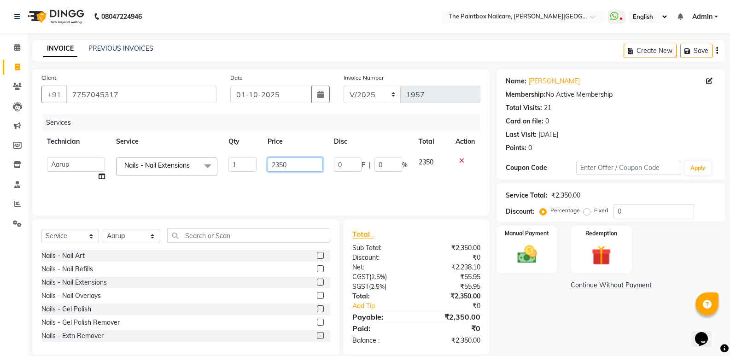
click at [288, 169] on input "2350" at bounding box center [295, 164] width 55 height 14
click at [317, 294] on label at bounding box center [320, 295] width 7 height 7
click at [317, 294] on input "checkbox" at bounding box center [320, 296] width 6 height 6
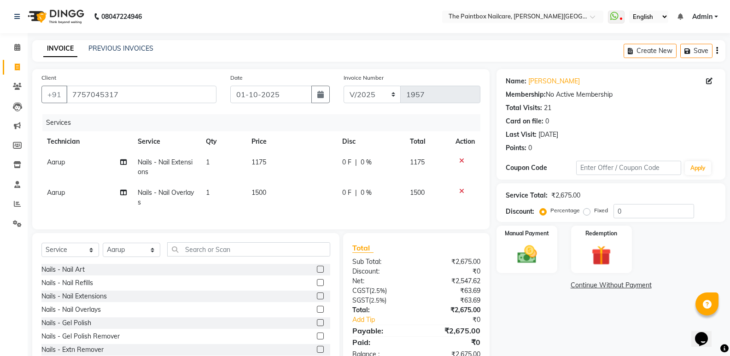
click at [462, 191] on icon at bounding box center [461, 191] width 5 height 6
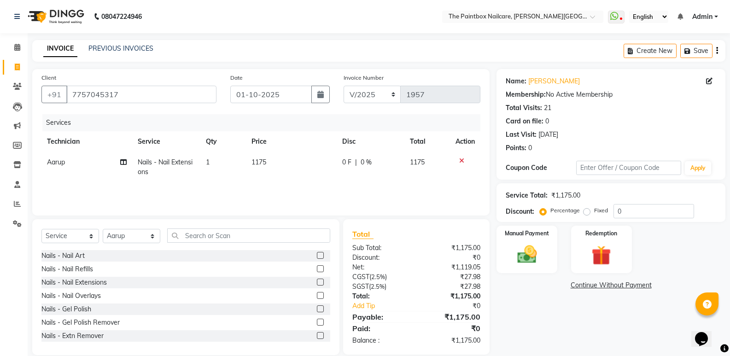
click at [317, 268] on label at bounding box center [320, 268] width 7 height 7
click at [317, 268] on input "checkbox" at bounding box center [320, 269] width 6 height 6
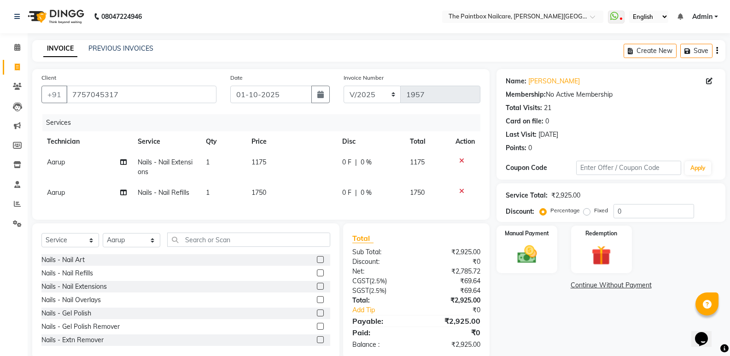
click at [271, 191] on td "1750" at bounding box center [291, 192] width 90 height 21
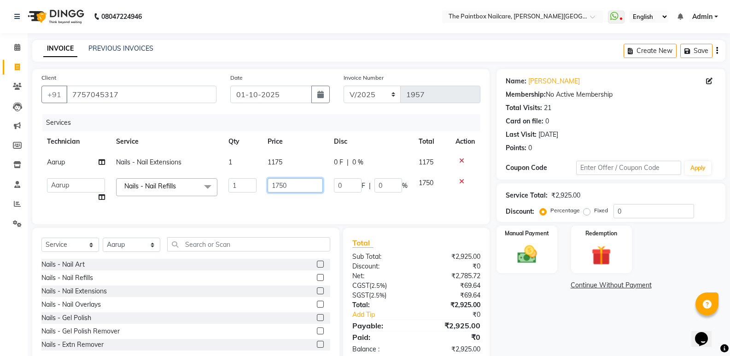
click at [281, 192] on input "1750" at bounding box center [295, 185] width 55 height 14
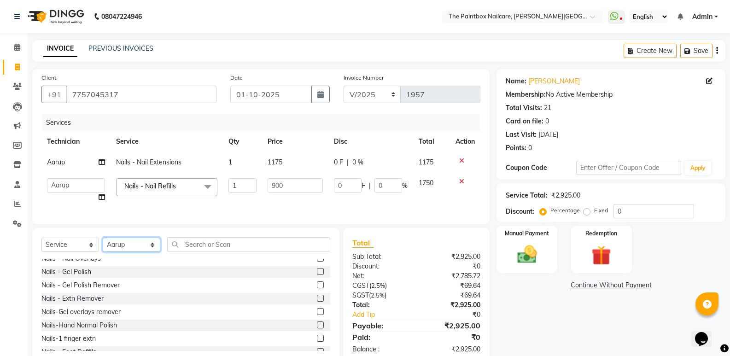
click at [118, 248] on select "Select Technician [PERSON_NAME] bishvajeet [PERSON_NAME] [PERSON_NAME] [PERSON_…" at bounding box center [132, 245] width 58 height 14
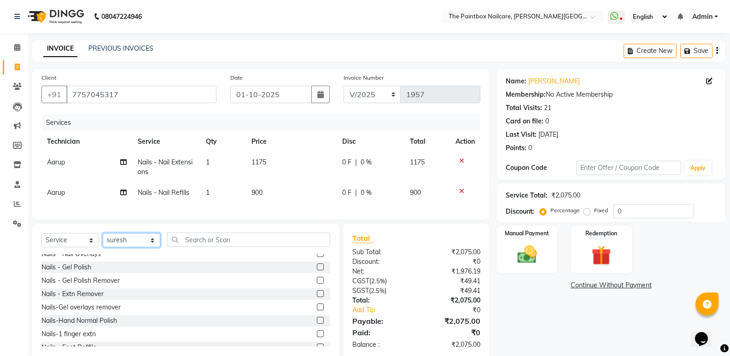
click at [103, 240] on select "Select Technician [PERSON_NAME] bishvajeet [PERSON_NAME] [PERSON_NAME] [PERSON_…" at bounding box center [132, 240] width 58 height 14
click at [317, 284] on label at bounding box center [320, 280] width 7 height 7
click at [317, 284] on input "checkbox" at bounding box center [320, 281] width 6 height 6
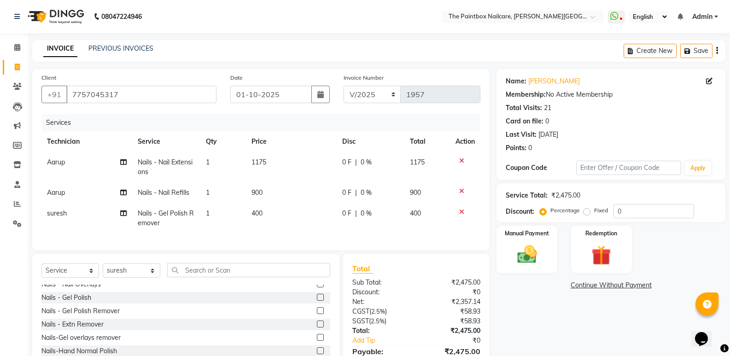
click at [260, 215] on span "400" at bounding box center [256, 213] width 11 height 8
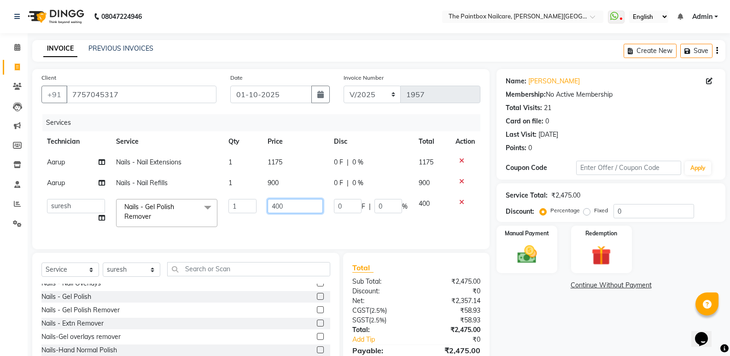
click at [274, 207] on input "400" at bounding box center [295, 206] width 55 height 14
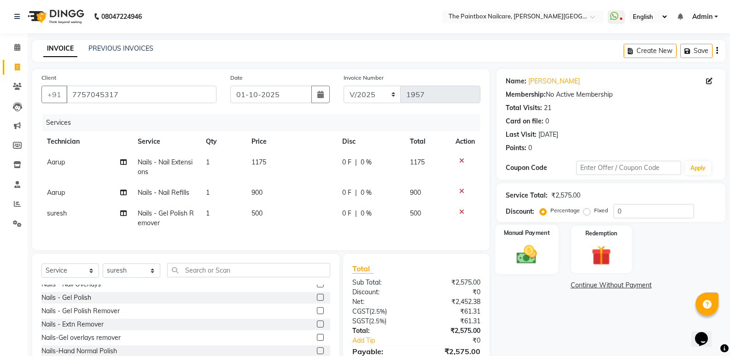
click at [533, 243] on img at bounding box center [526, 254] width 33 height 23
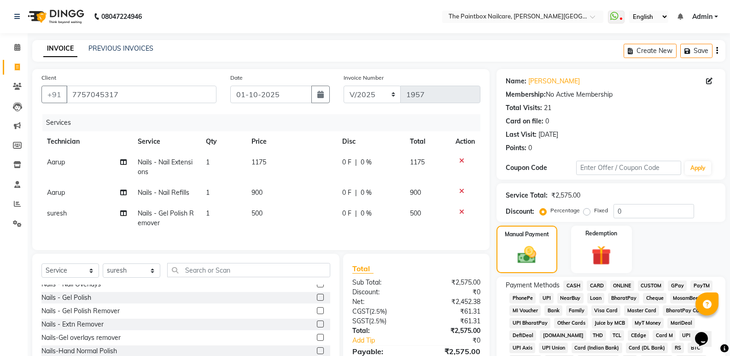
click at [627, 285] on span "ONLINE" at bounding box center [622, 285] width 24 height 11
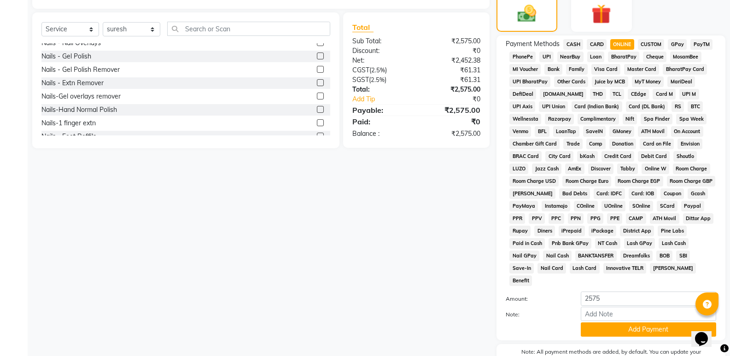
scroll to position [281, 0]
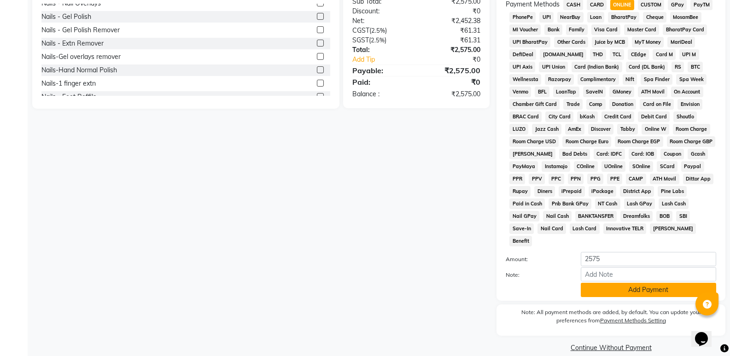
click at [631, 283] on button "Add Payment" at bounding box center [648, 290] width 135 height 14
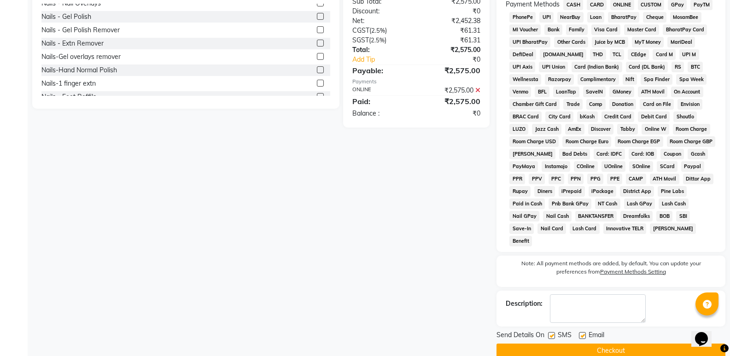
click at [642, 343] on button "Checkout" at bounding box center [610, 350] width 229 height 14
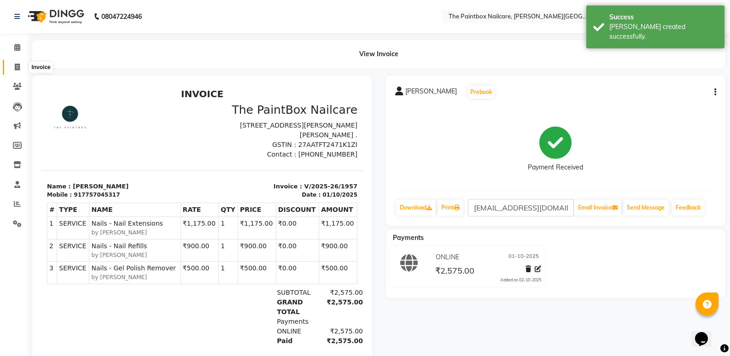
click at [13, 66] on span at bounding box center [17, 67] width 16 height 11
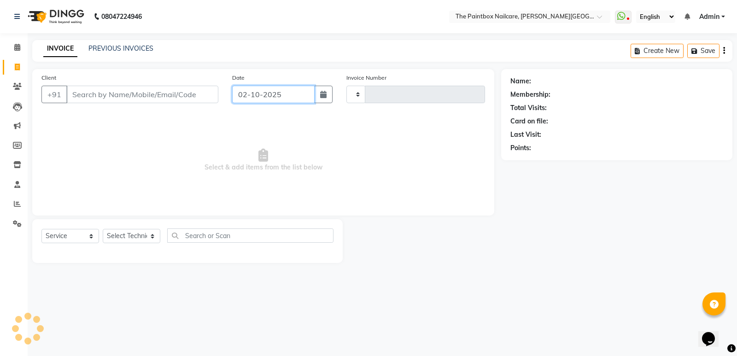
click at [286, 93] on input "02-10-2025" at bounding box center [273, 94] width 82 height 17
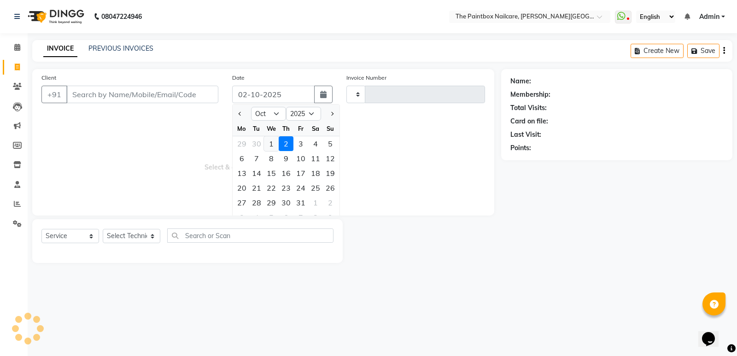
click at [274, 149] on div "1" at bounding box center [271, 143] width 15 height 15
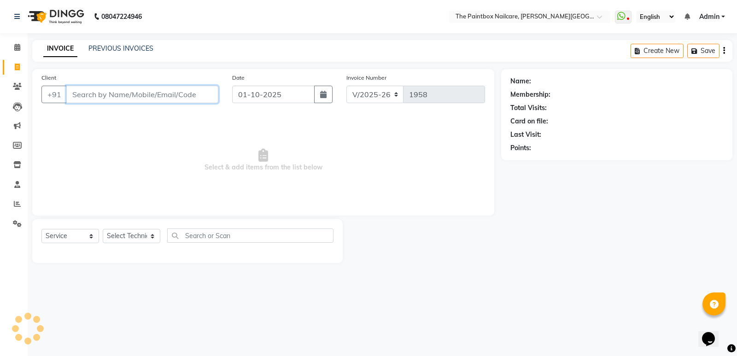
click at [197, 93] on input "Client" at bounding box center [142, 94] width 152 height 17
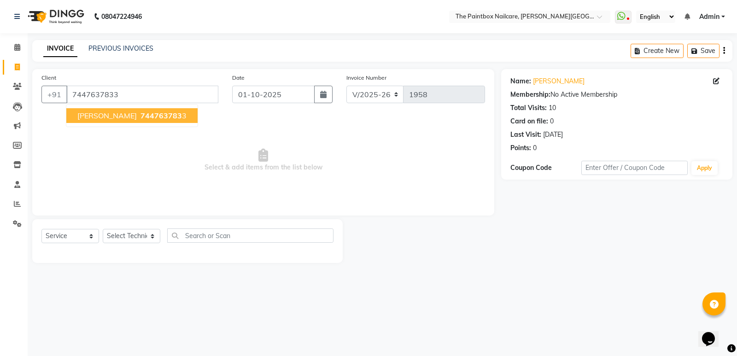
drag, startPoint x: 150, startPoint y: 115, endPoint x: 137, endPoint y: 201, distance: 87.1
click at [148, 114] on span "744763783" at bounding box center [160, 115] width 41 height 9
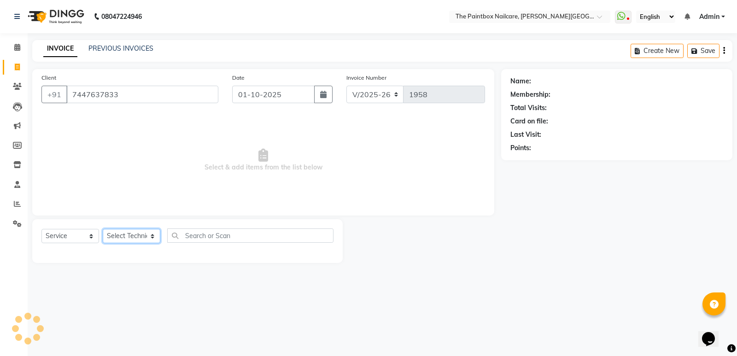
click at [122, 236] on select "Select Technician [PERSON_NAME] bishvajeet [PERSON_NAME] [PERSON_NAME] [PERSON_…" at bounding box center [132, 236] width 58 height 14
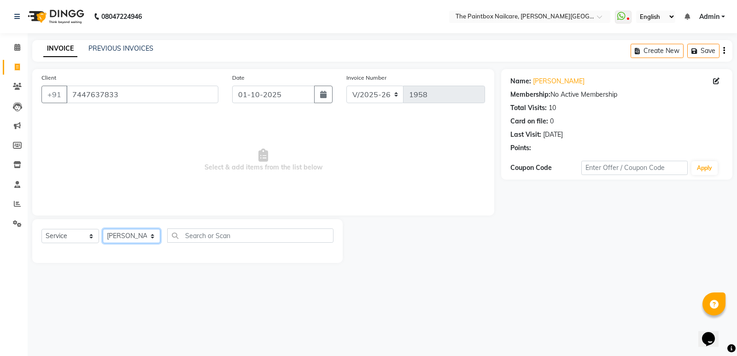
click at [103, 229] on select "Select Technician [PERSON_NAME] bishvajeet [PERSON_NAME] [PERSON_NAME] [PERSON_…" at bounding box center [132, 236] width 58 height 14
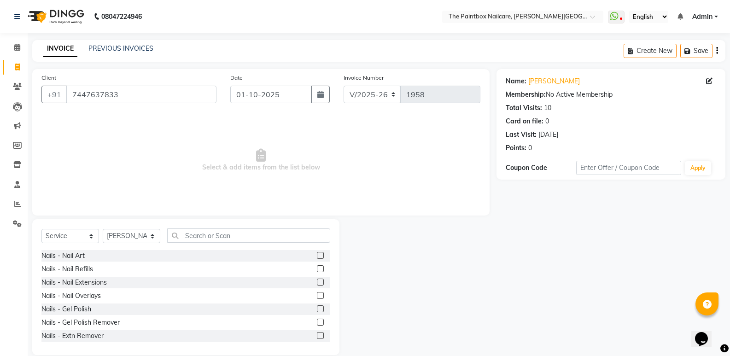
click at [317, 284] on label at bounding box center [320, 282] width 7 height 7
click at [317, 284] on input "checkbox" at bounding box center [320, 282] width 6 height 6
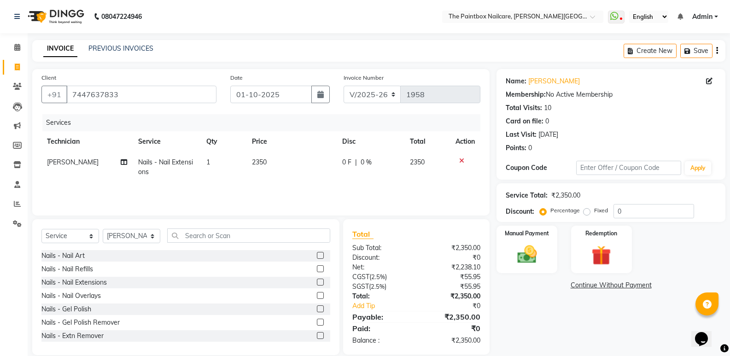
click at [263, 171] on td "2350" at bounding box center [291, 167] width 90 height 30
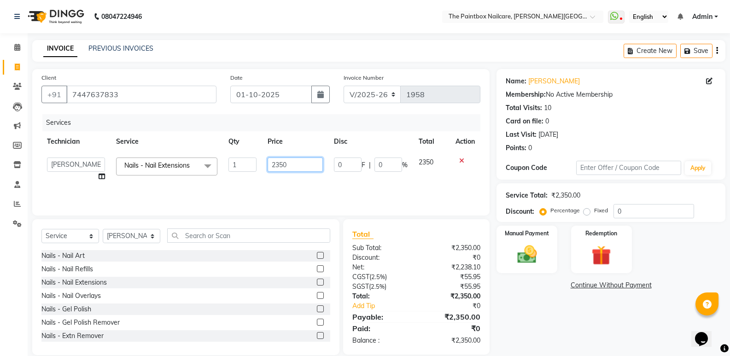
click at [280, 170] on input "2350" at bounding box center [295, 164] width 55 height 14
click at [317, 254] on label at bounding box center [320, 255] width 7 height 7
click at [317, 254] on input "checkbox" at bounding box center [320, 256] width 6 height 6
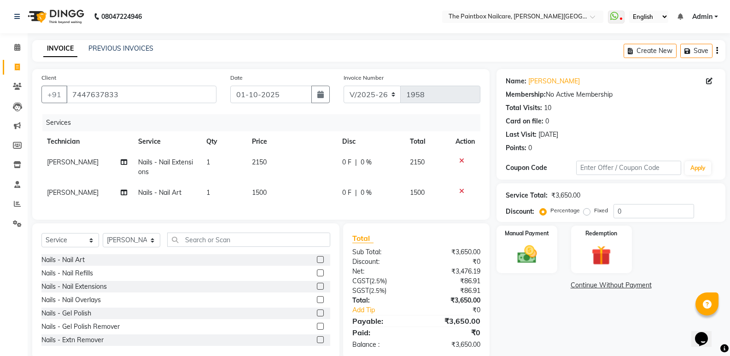
click at [265, 189] on span "1500" at bounding box center [259, 192] width 15 height 8
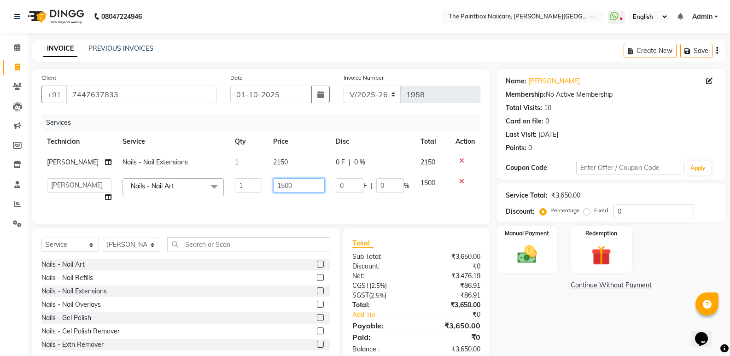
click at [279, 190] on input "1500" at bounding box center [299, 185] width 52 height 14
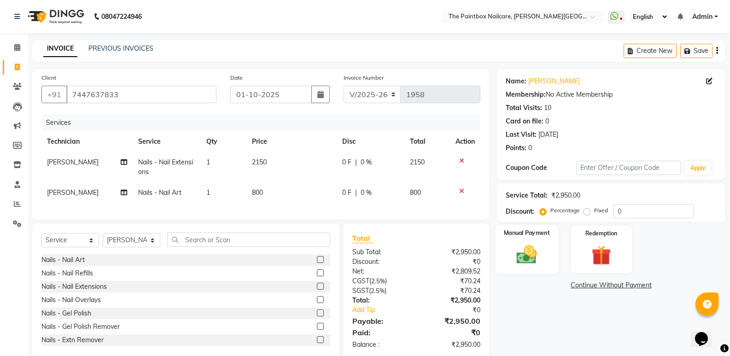
click at [528, 262] on img at bounding box center [526, 254] width 33 height 23
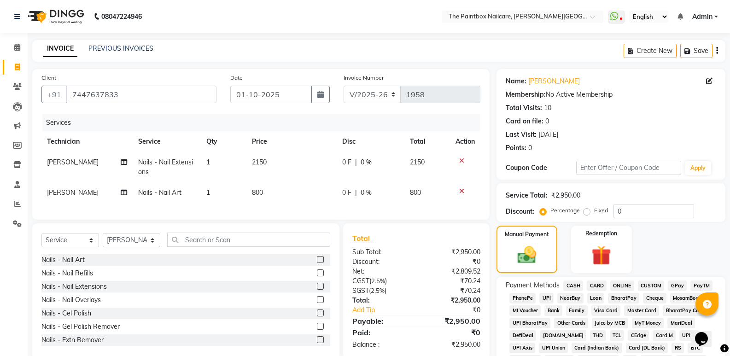
click at [615, 285] on span "ONLINE" at bounding box center [622, 285] width 24 height 11
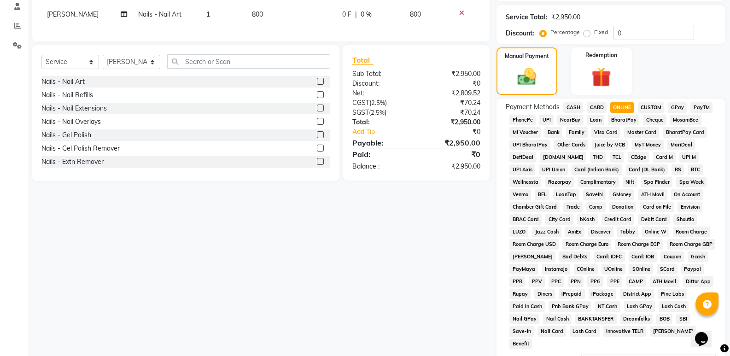
scroll to position [276, 0]
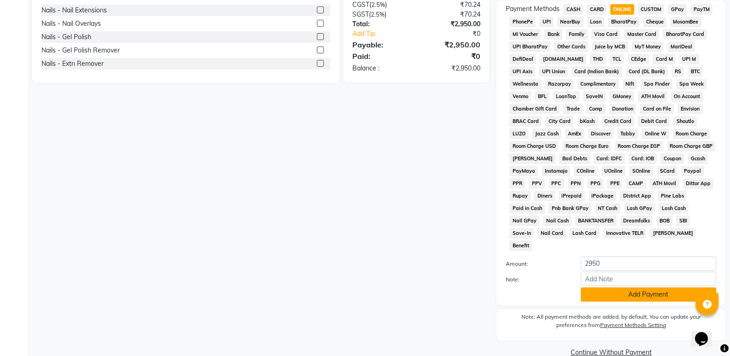
click at [628, 287] on button "Add Payment" at bounding box center [648, 294] width 135 height 14
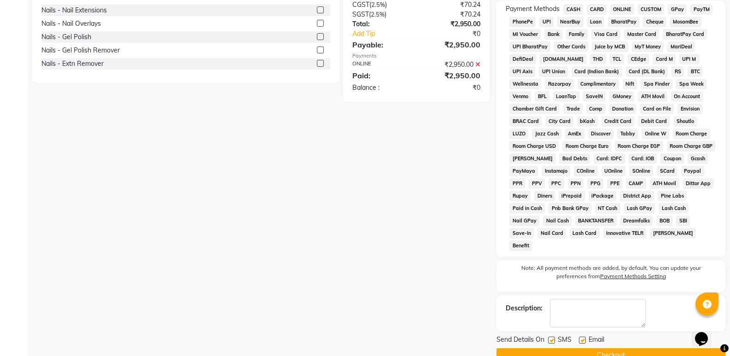
click at [621, 348] on button "Checkout" at bounding box center [610, 355] width 229 height 14
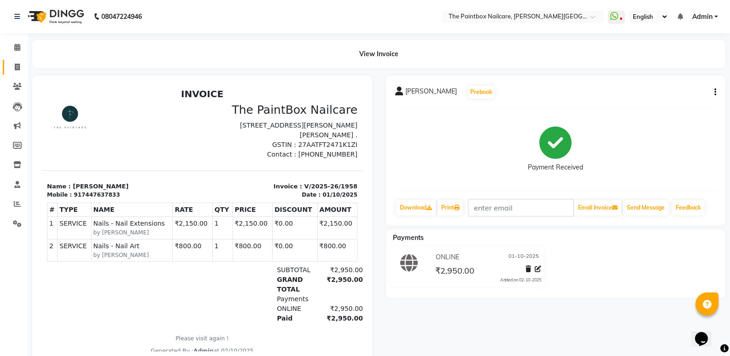
click at [14, 63] on span at bounding box center [17, 67] width 16 height 11
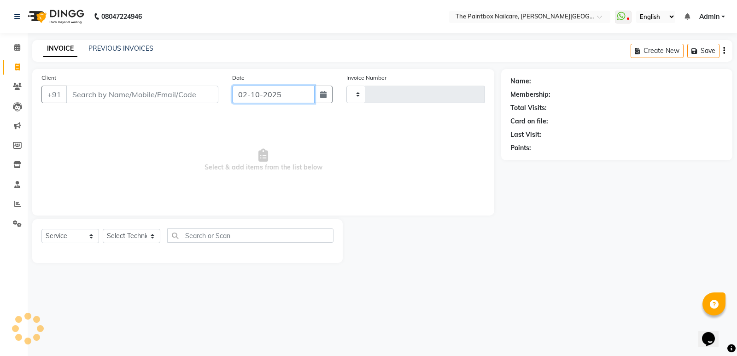
click at [279, 94] on input "02-10-2025" at bounding box center [273, 94] width 82 height 17
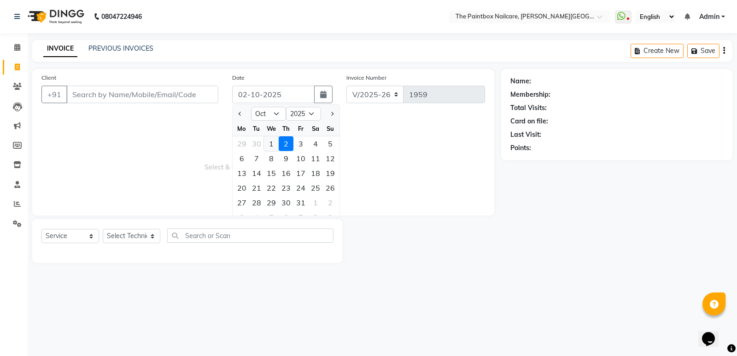
click at [272, 144] on div "1" at bounding box center [271, 143] width 15 height 15
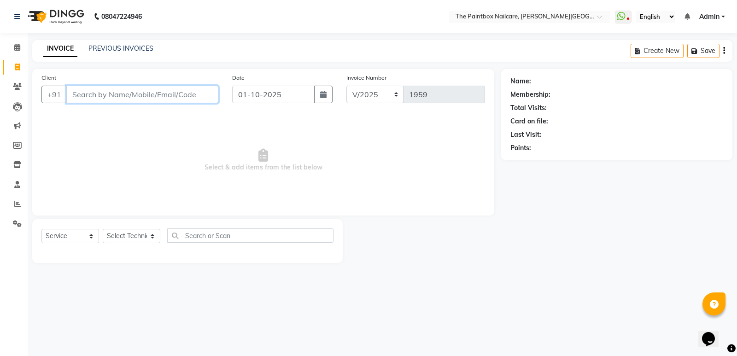
click at [172, 94] on input "Client" at bounding box center [142, 94] width 152 height 17
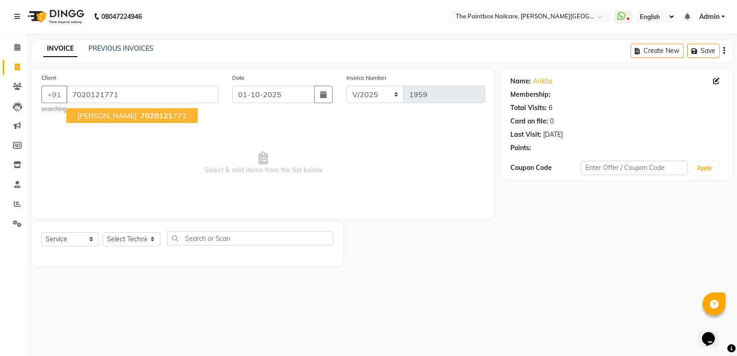
click at [140, 117] on span "7020121" at bounding box center [156, 115] width 32 height 9
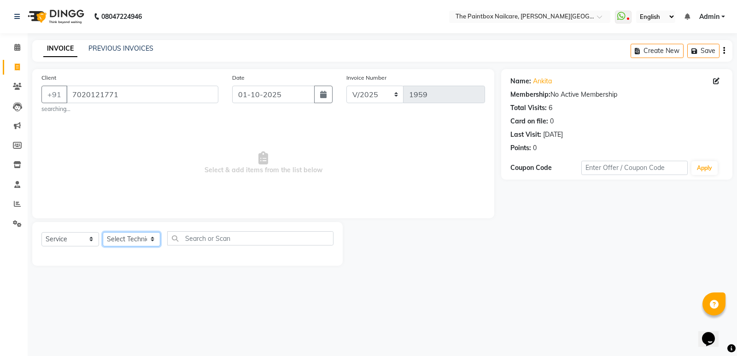
click at [131, 235] on select "Select Technician [PERSON_NAME] bishvajeet [PERSON_NAME] [PERSON_NAME] [PERSON_…" at bounding box center [132, 239] width 58 height 14
click at [103, 232] on select "Select Technician [PERSON_NAME] bishvajeet [PERSON_NAME] [PERSON_NAME] [PERSON_…" at bounding box center [132, 239] width 58 height 14
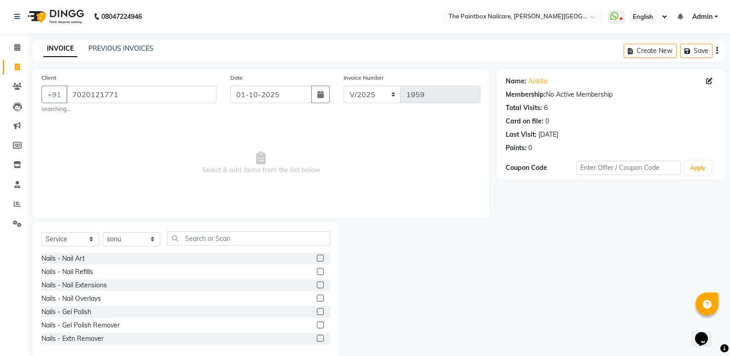
click at [317, 271] on label at bounding box center [320, 271] width 7 height 7
click at [317, 271] on input "checkbox" at bounding box center [320, 272] width 6 height 6
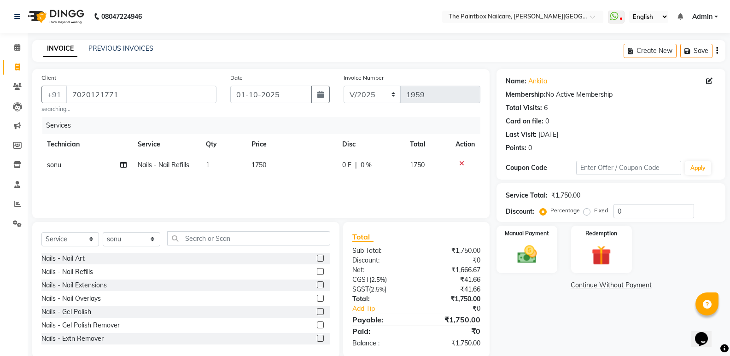
click at [264, 170] on td "1750" at bounding box center [291, 165] width 90 height 21
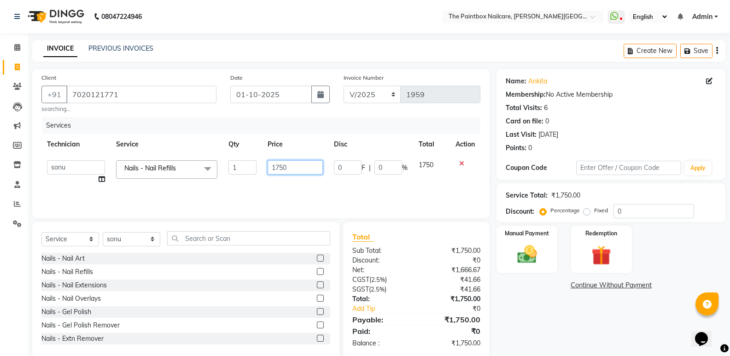
click at [279, 172] on input "1750" at bounding box center [295, 167] width 55 height 14
click at [317, 256] on label at bounding box center [320, 258] width 7 height 7
click at [317, 256] on input "checkbox" at bounding box center [320, 259] width 6 height 6
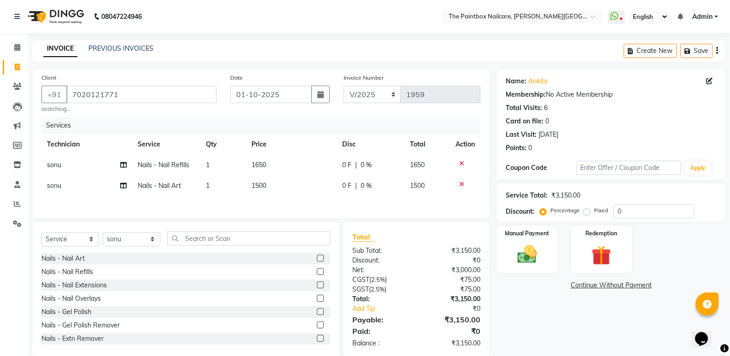
click at [258, 186] on span "1500" at bounding box center [258, 185] width 15 height 8
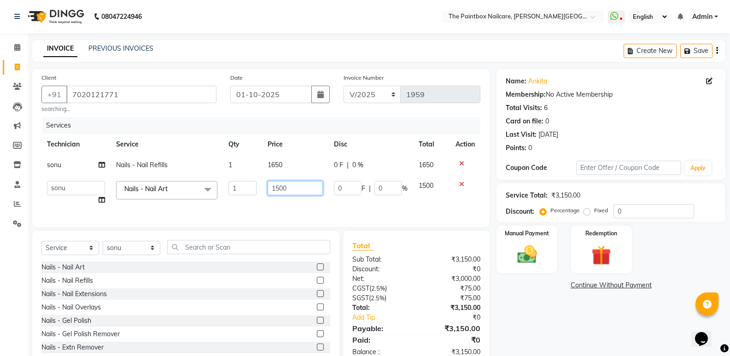
click at [279, 190] on input "1500" at bounding box center [295, 188] width 55 height 14
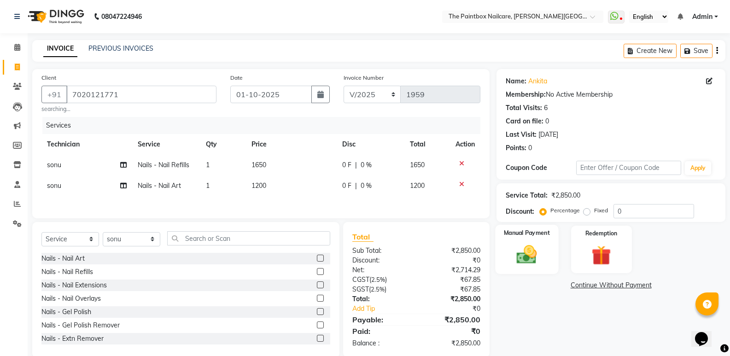
click at [540, 262] on img at bounding box center [526, 254] width 33 height 23
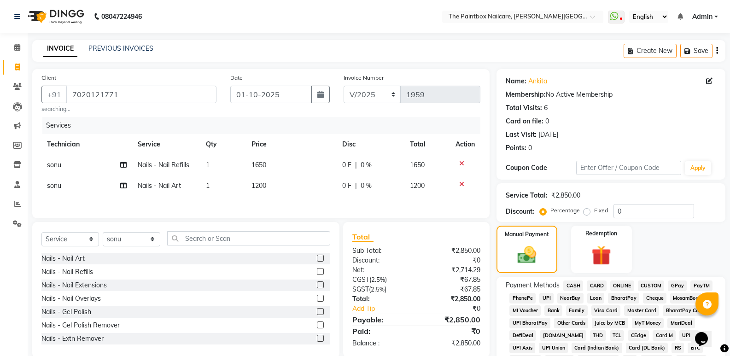
click at [260, 189] on span "1200" at bounding box center [258, 185] width 15 height 8
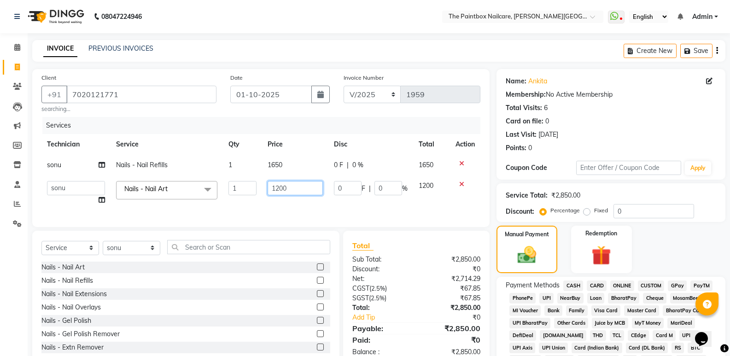
click at [280, 189] on input "1200" at bounding box center [295, 188] width 55 height 14
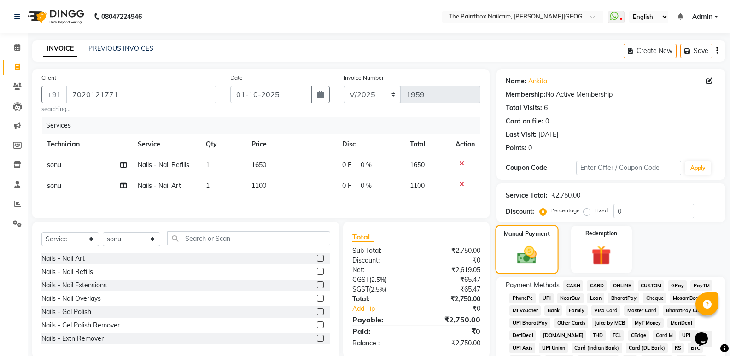
click at [515, 251] on img at bounding box center [526, 255] width 31 height 22
click at [621, 283] on span "ONLINE" at bounding box center [622, 285] width 24 height 11
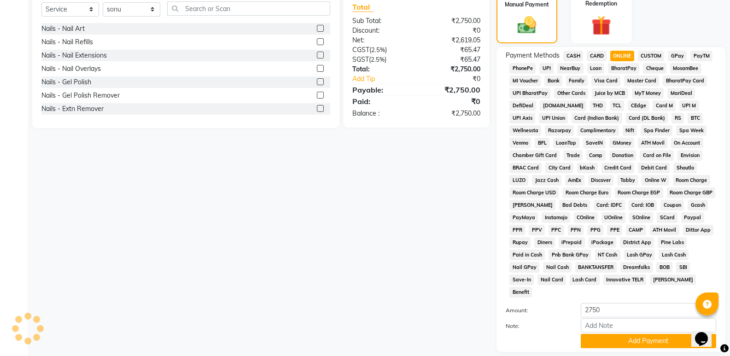
scroll to position [230, 0]
click at [621, 333] on button "Add Payment" at bounding box center [648, 340] width 135 height 14
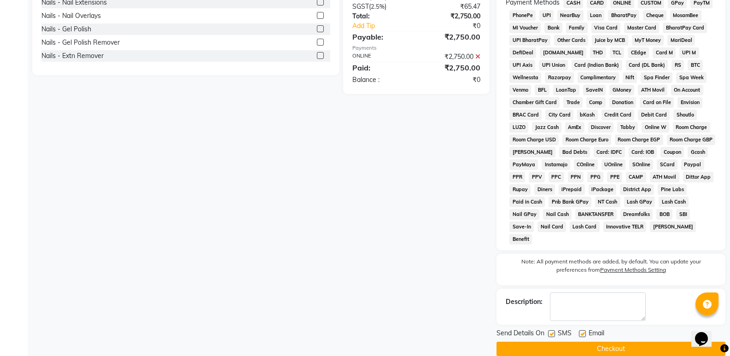
scroll to position [284, 0]
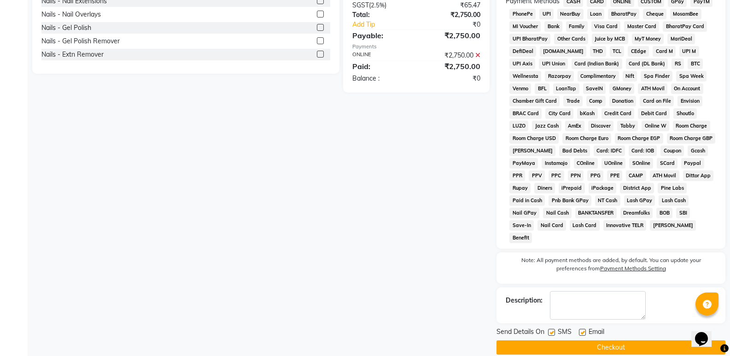
click at [622, 340] on button "Checkout" at bounding box center [610, 347] width 229 height 14
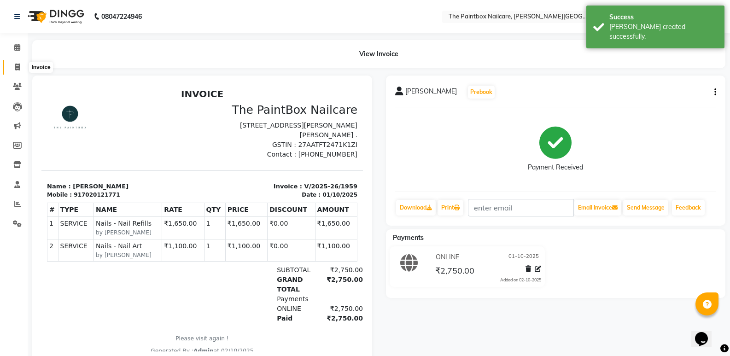
click at [15, 66] on icon at bounding box center [17, 67] width 5 height 7
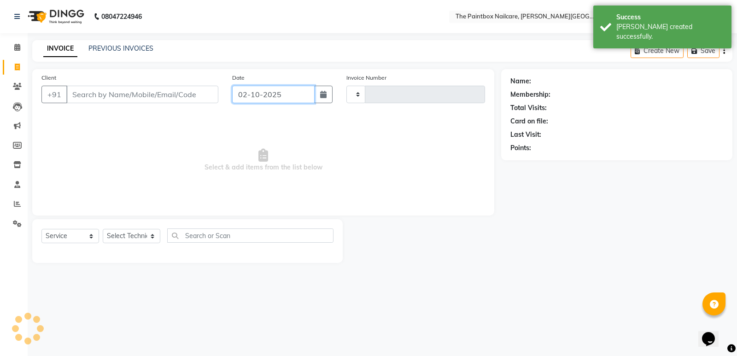
click at [258, 99] on input "02-10-2025" at bounding box center [273, 94] width 82 height 17
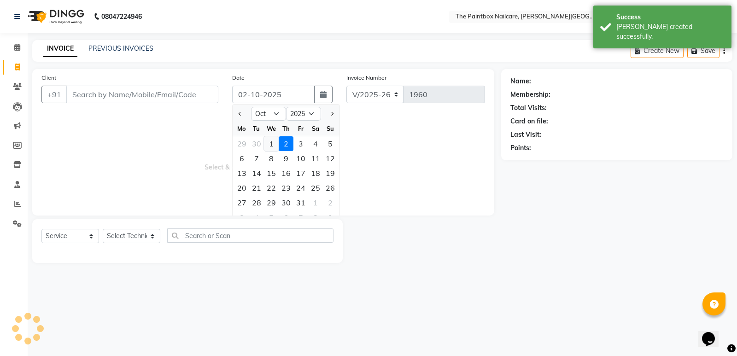
click at [269, 144] on div "1" at bounding box center [271, 143] width 15 height 15
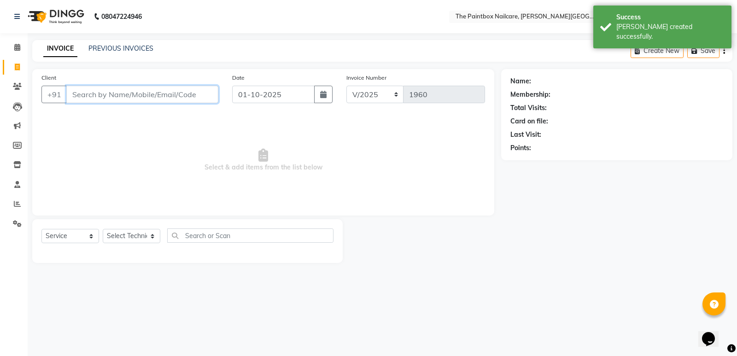
click at [175, 98] on input "Client" at bounding box center [142, 94] width 152 height 17
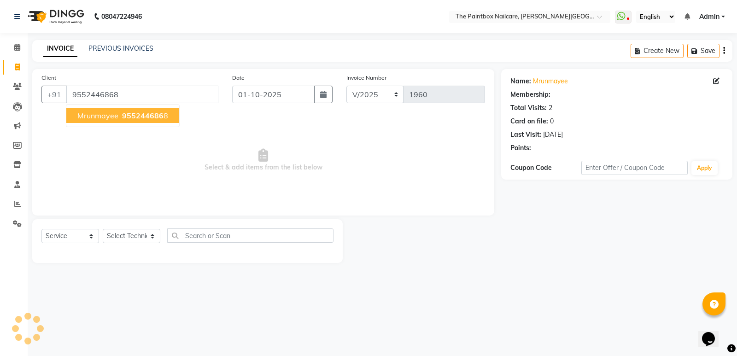
click at [130, 113] on span "955244686" at bounding box center [142, 115] width 41 height 9
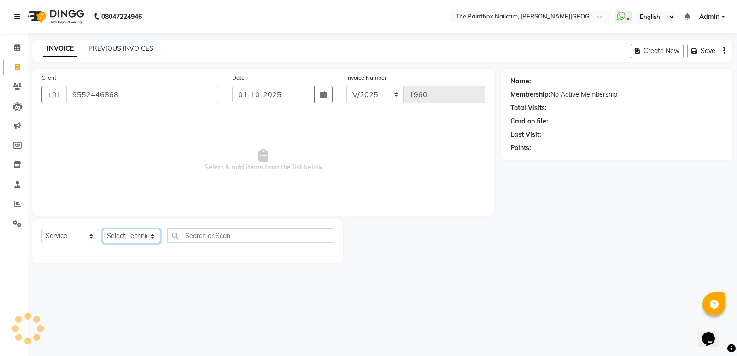
click at [129, 234] on select "Select Technician [PERSON_NAME] bishvajeet [PERSON_NAME] [PERSON_NAME] [PERSON_…" at bounding box center [132, 236] width 58 height 14
click at [103, 229] on select "Select Technician [PERSON_NAME] bishvajeet [PERSON_NAME] [PERSON_NAME] [PERSON_…" at bounding box center [132, 236] width 58 height 14
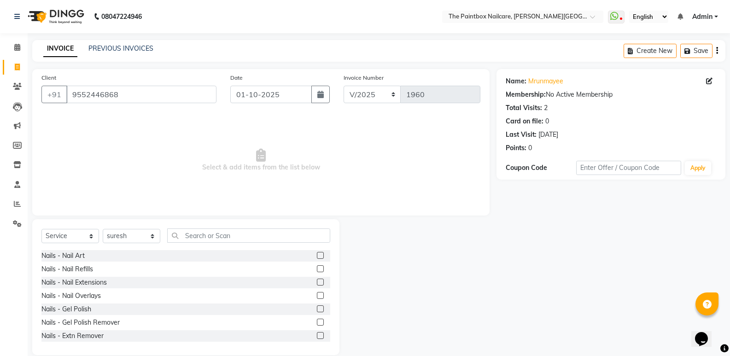
click at [317, 309] on label at bounding box center [320, 308] width 7 height 7
click at [317, 309] on input "checkbox" at bounding box center [320, 309] width 6 height 6
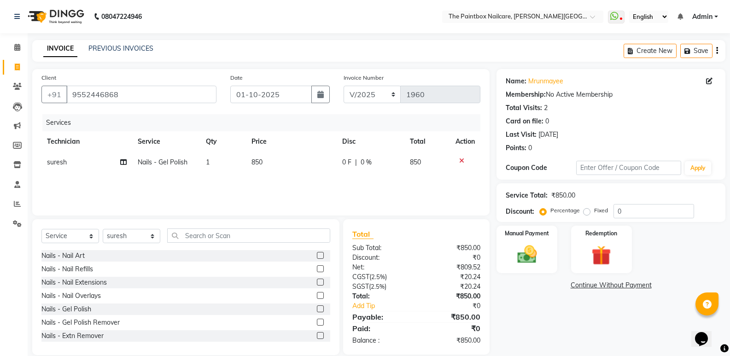
click at [260, 160] on span "850" at bounding box center [256, 162] width 11 height 8
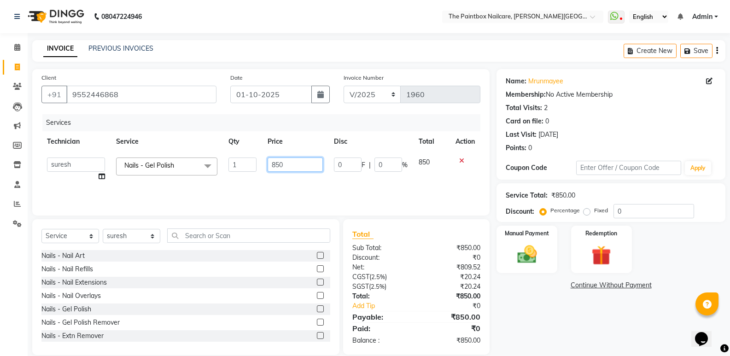
click at [279, 172] on td "850" at bounding box center [295, 169] width 66 height 35
click at [134, 239] on select "Select Technician [PERSON_NAME] bishvajeet [PERSON_NAME] [PERSON_NAME] [PERSON_…" at bounding box center [132, 236] width 58 height 14
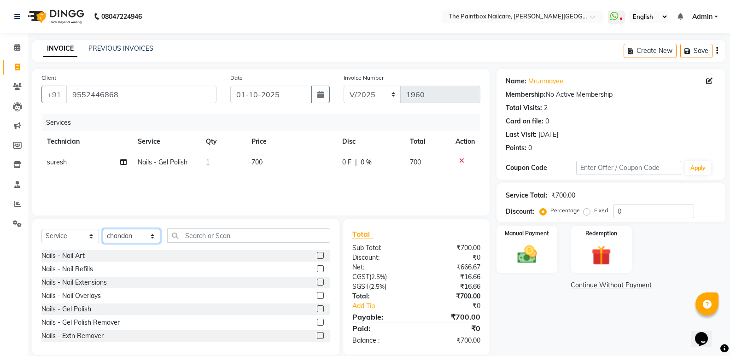
click at [103, 229] on select "Select Technician [PERSON_NAME] bishvajeet [PERSON_NAME] [PERSON_NAME] [PERSON_…" at bounding box center [132, 236] width 58 height 14
click at [122, 233] on select "Select Technician [PERSON_NAME] bishvajeet [PERSON_NAME] [PERSON_NAME] [PERSON_…" at bounding box center [132, 236] width 58 height 14
click at [103, 229] on select "Select Technician [PERSON_NAME] bishvajeet [PERSON_NAME] [PERSON_NAME] [PERSON_…" at bounding box center [132, 236] width 58 height 14
click at [317, 308] on label at bounding box center [320, 308] width 7 height 7
click at [317, 308] on input "checkbox" at bounding box center [320, 309] width 6 height 6
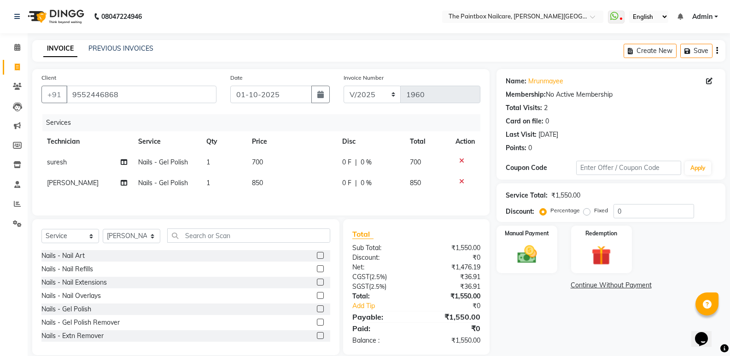
click at [265, 191] on td "850" at bounding box center [291, 183] width 90 height 21
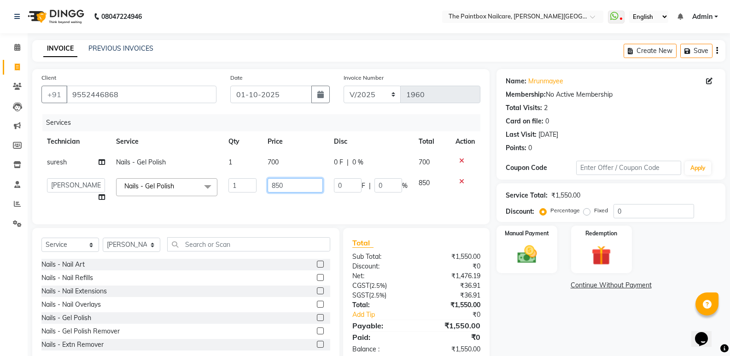
click at [279, 190] on input "850" at bounding box center [295, 185] width 55 height 14
drag, startPoint x: 112, startPoint y: 249, endPoint x: 160, endPoint y: 192, distance: 73.8
click at [112, 249] on div "Select Service Product Membership Package Voucher Prepaid Gift Card Select Tech…" at bounding box center [185, 248] width 289 height 22
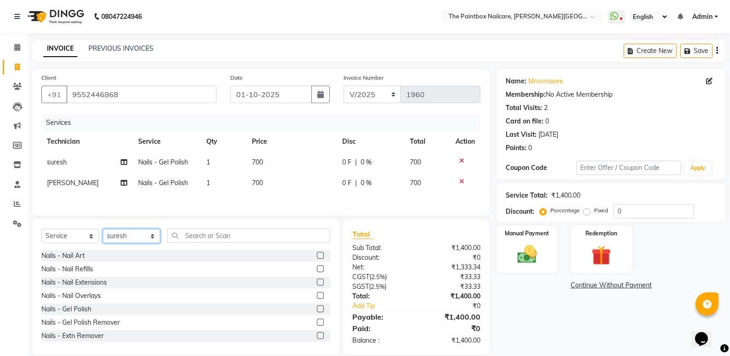
click at [103, 230] on select "Select Technician [PERSON_NAME] bishvajeet [PERSON_NAME] [PERSON_NAME] [PERSON_…" at bounding box center [132, 236] width 58 height 14
click at [317, 256] on label at bounding box center [320, 255] width 7 height 7
click at [317, 256] on input "checkbox" at bounding box center [320, 256] width 6 height 6
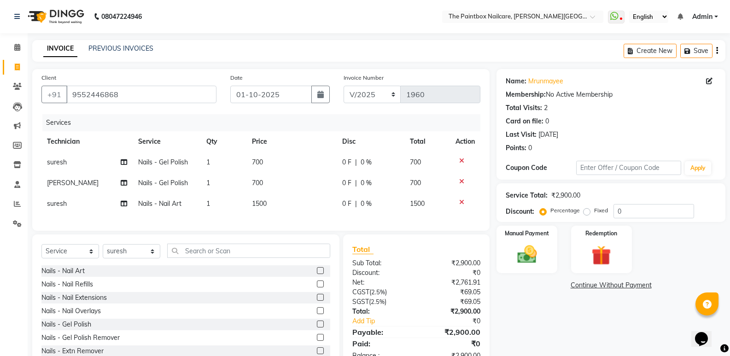
click at [264, 196] on td "1500" at bounding box center [291, 203] width 90 height 21
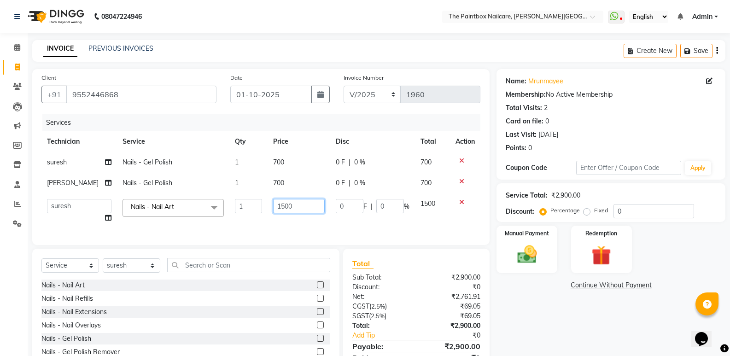
click at [279, 209] on input "1500" at bounding box center [299, 206] width 52 height 14
click at [518, 262] on img at bounding box center [526, 254] width 33 height 23
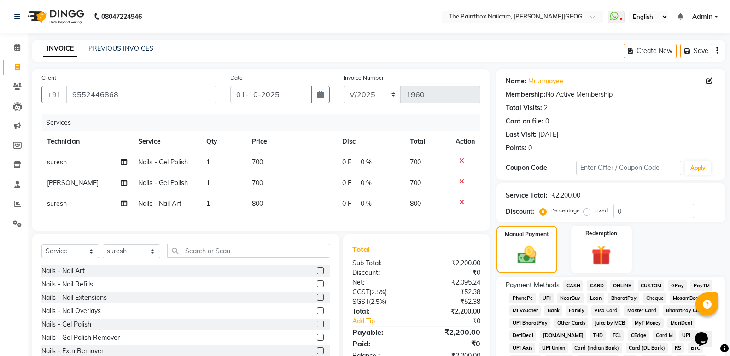
click at [258, 201] on span "800" at bounding box center [257, 203] width 11 height 8
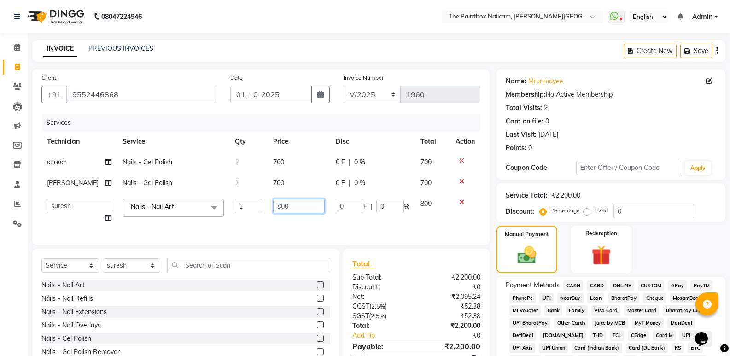
click at [276, 206] on input "800" at bounding box center [299, 206] width 52 height 14
click at [505, 261] on div "Manual Payment" at bounding box center [526, 249] width 63 height 49
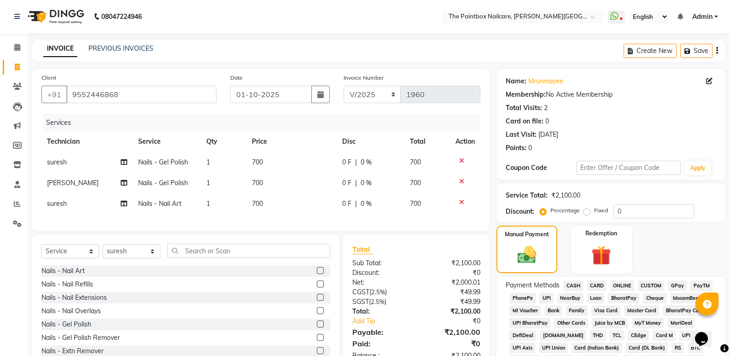
click at [573, 282] on span "CASH" at bounding box center [573, 285] width 20 height 11
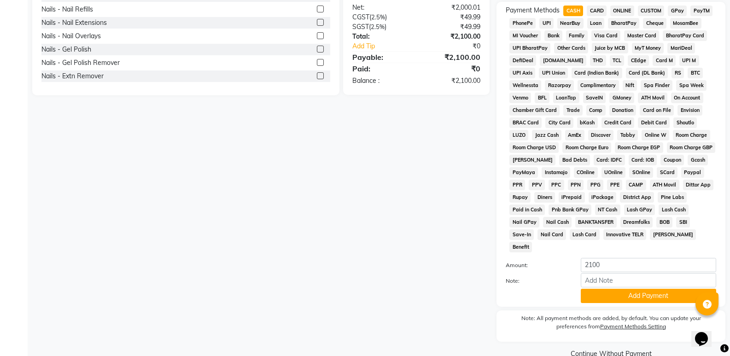
scroll to position [276, 0]
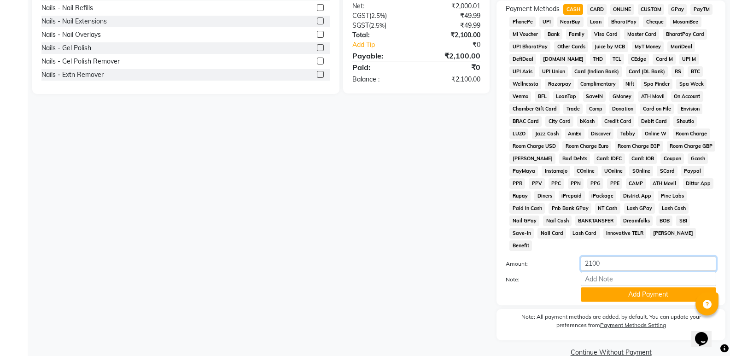
click at [593, 258] on input "2100" at bounding box center [648, 263] width 135 height 14
click at [627, 287] on button "Add Payment" at bounding box center [648, 294] width 135 height 14
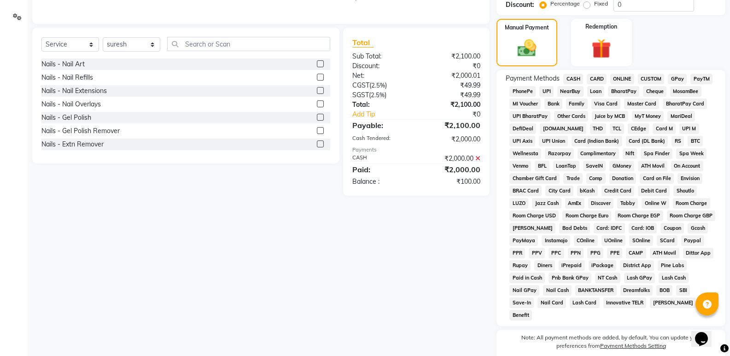
scroll to position [138, 0]
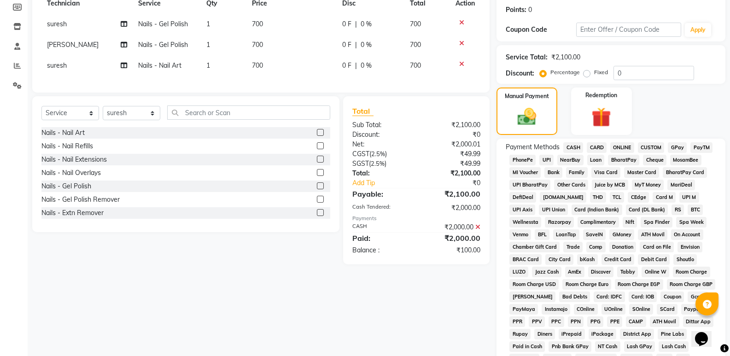
click at [617, 149] on span "ONLINE" at bounding box center [622, 147] width 24 height 11
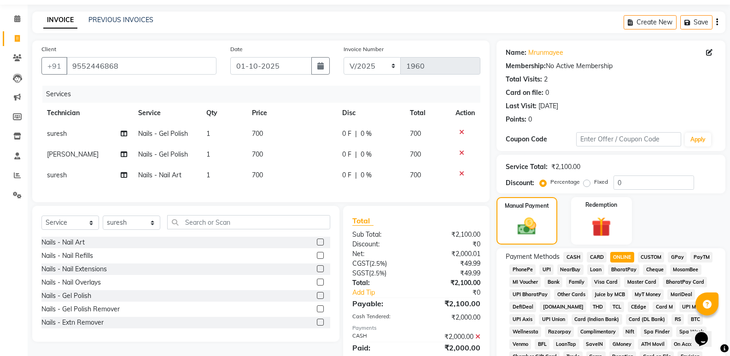
scroll to position [0, 0]
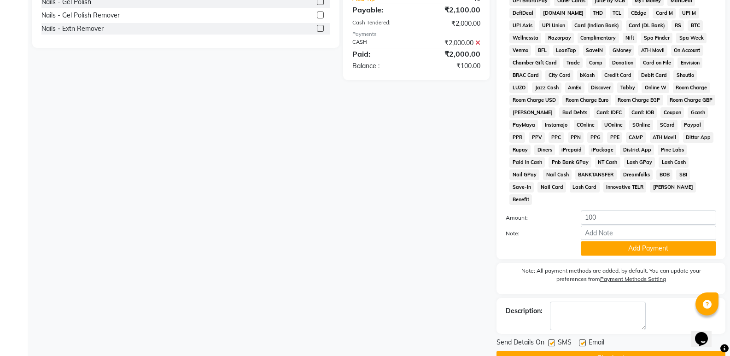
click at [606, 241] on button "Add Payment" at bounding box center [648, 248] width 135 height 14
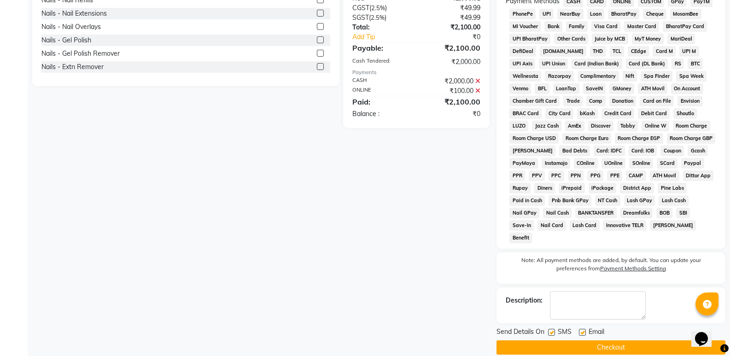
click at [593, 340] on button "Checkout" at bounding box center [610, 347] width 229 height 14
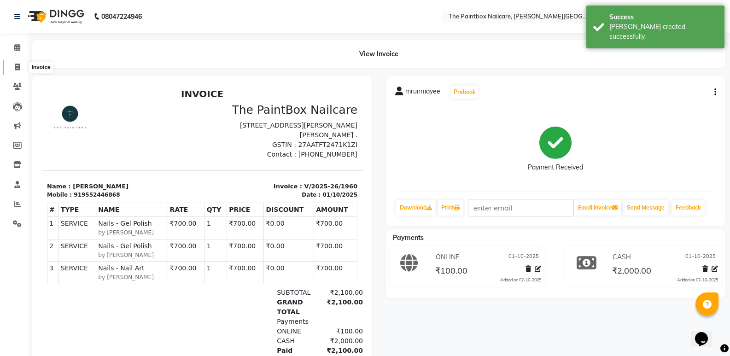
click at [22, 68] on span at bounding box center [17, 67] width 16 height 11
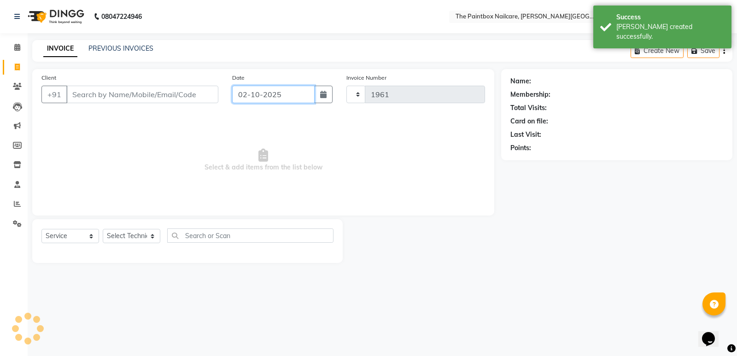
click at [292, 98] on input "02-10-2025" at bounding box center [273, 94] width 82 height 17
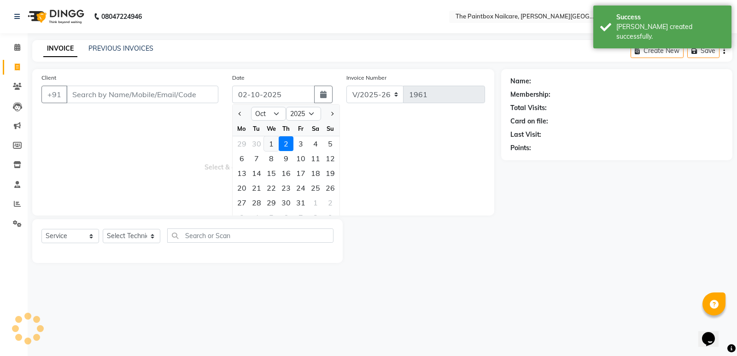
click at [273, 143] on div "1" at bounding box center [271, 143] width 15 height 15
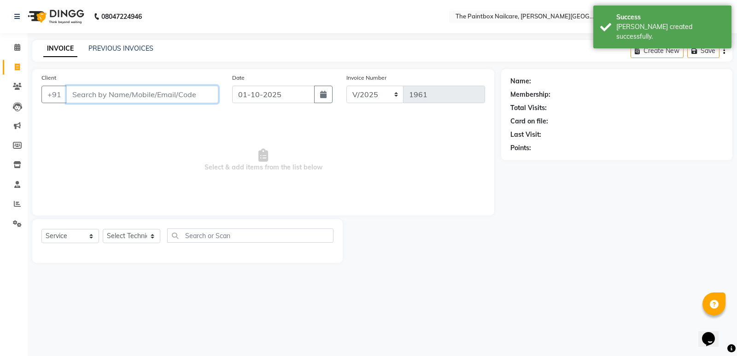
click at [169, 94] on input "Client" at bounding box center [142, 94] width 152 height 17
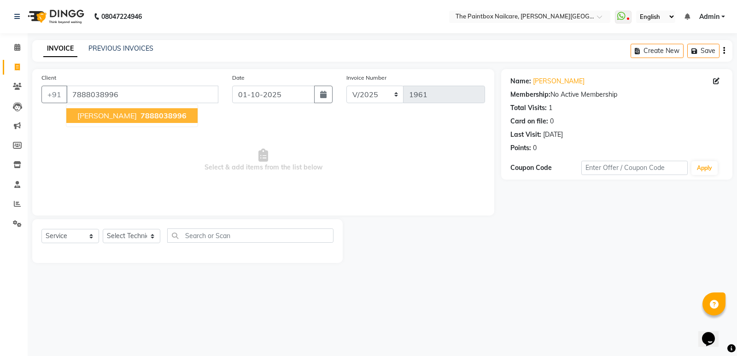
click at [140, 116] on span "7888038996" at bounding box center [163, 115] width 46 height 9
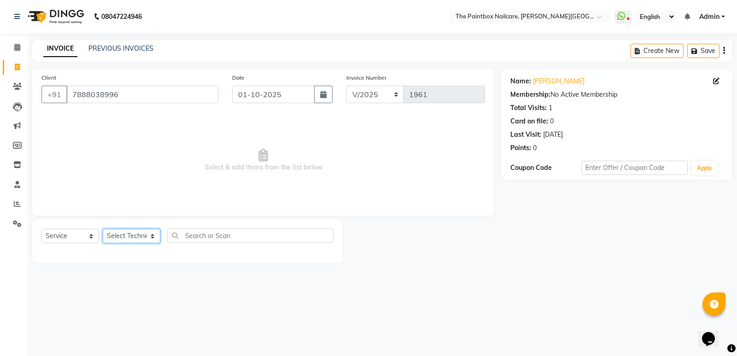
click at [114, 231] on select "Select Technician [PERSON_NAME] bishvajeet [PERSON_NAME] [PERSON_NAME] [PERSON_…" at bounding box center [132, 236] width 58 height 14
click at [103, 229] on select "Select Technician [PERSON_NAME] bishvajeet [PERSON_NAME] [PERSON_NAME] [PERSON_…" at bounding box center [132, 236] width 58 height 14
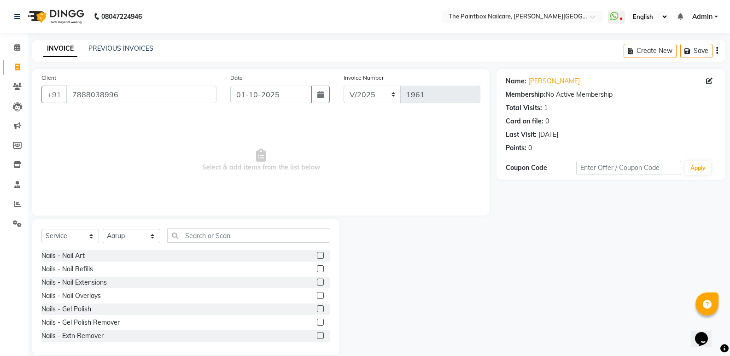
click at [317, 324] on label at bounding box center [320, 322] width 7 height 7
click at [317, 324] on input "checkbox" at bounding box center [320, 323] width 6 height 6
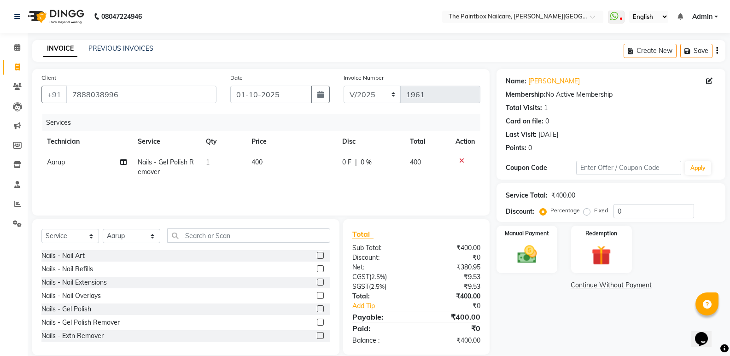
click at [249, 164] on td "400" at bounding box center [291, 167] width 90 height 30
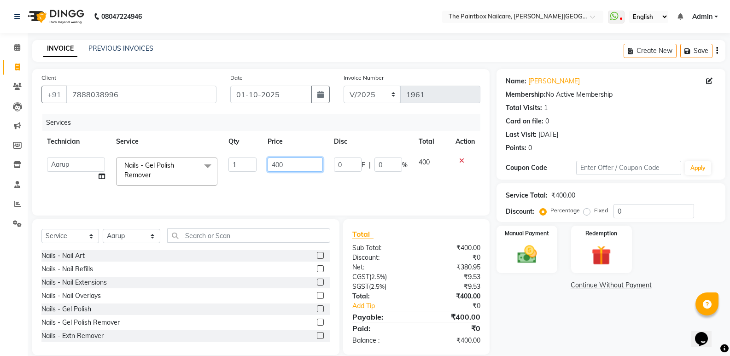
click at [278, 169] on input "400" at bounding box center [295, 164] width 55 height 14
click at [317, 309] on label at bounding box center [320, 308] width 7 height 7
click at [317, 309] on input "checkbox" at bounding box center [320, 309] width 6 height 6
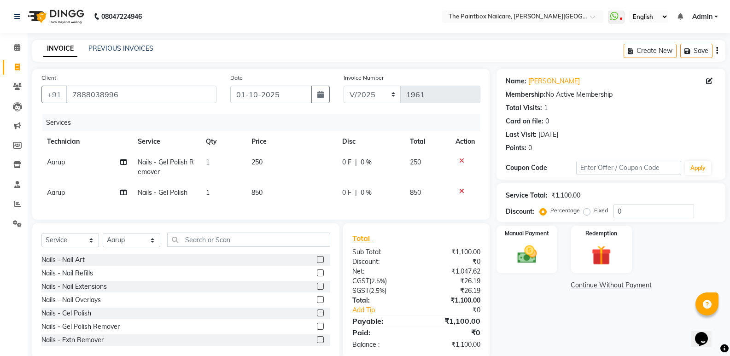
click at [317, 263] on label at bounding box center [320, 259] width 7 height 7
click at [317, 263] on input "checkbox" at bounding box center [320, 260] width 6 height 6
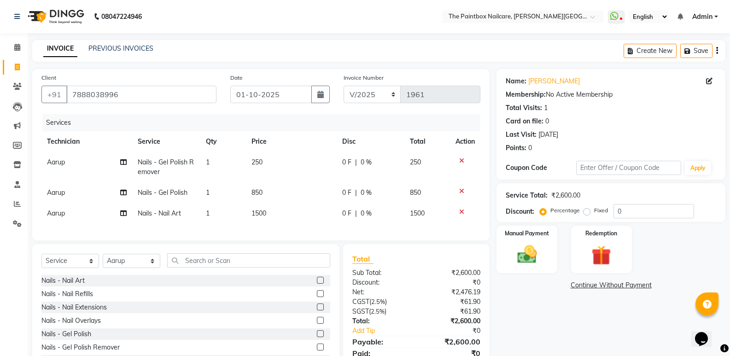
click at [256, 208] on td "1500" at bounding box center [291, 213] width 90 height 21
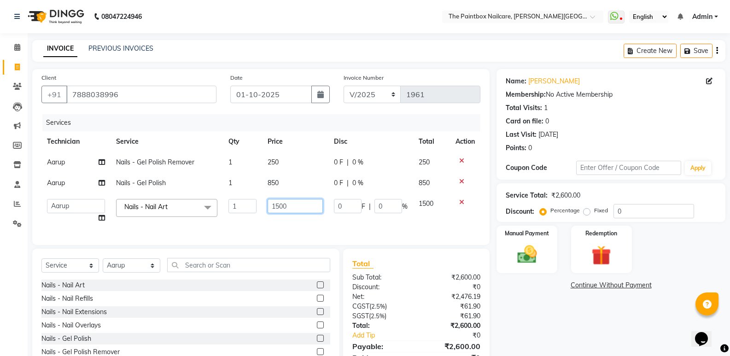
click at [277, 211] on input "1500" at bounding box center [295, 206] width 55 height 14
click at [279, 211] on input "1500" at bounding box center [295, 206] width 55 height 14
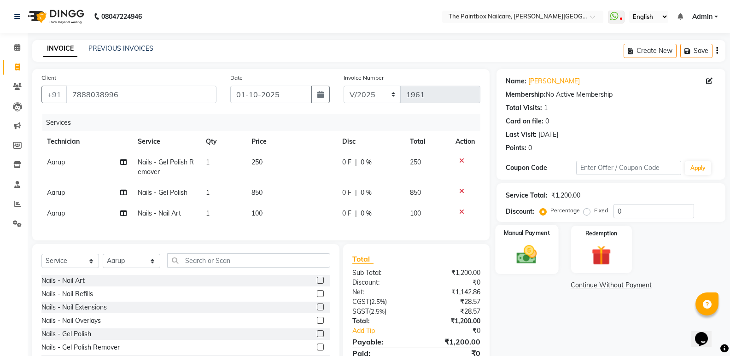
click at [525, 250] on img at bounding box center [526, 254] width 33 height 23
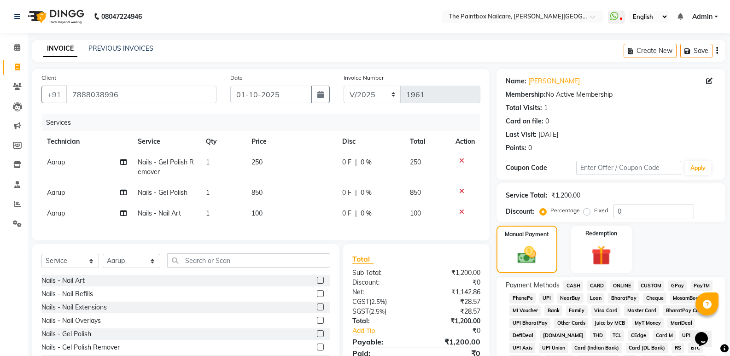
click at [617, 282] on span "ONLINE" at bounding box center [622, 285] width 24 height 11
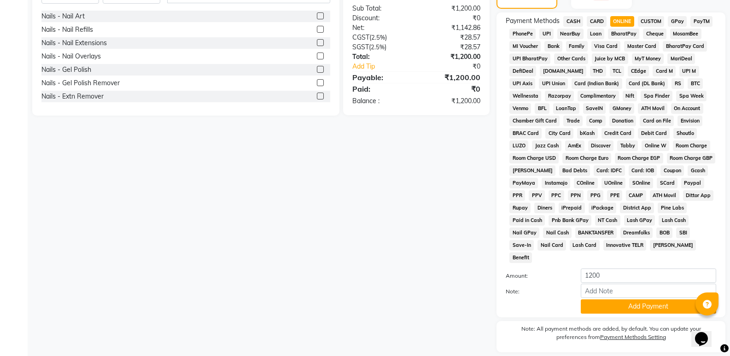
scroll to position [276, 0]
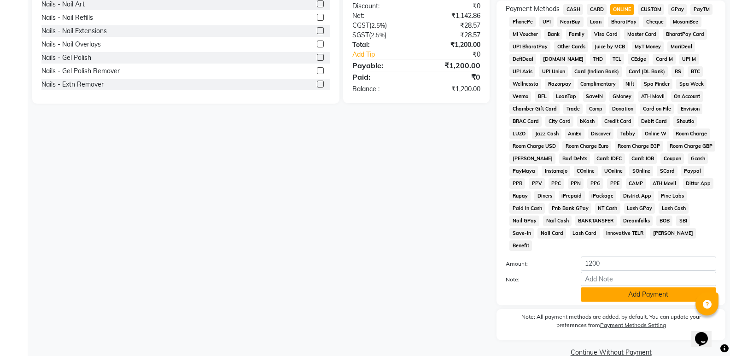
click at [623, 287] on button "Add Payment" at bounding box center [648, 294] width 135 height 14
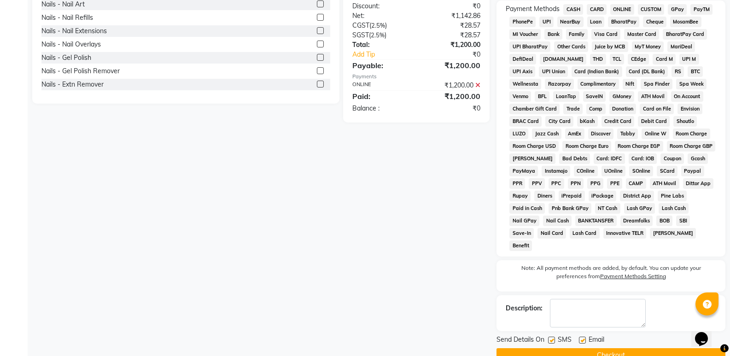
click at [624, 348] on button "Checkout" at bounding box center [610, 355] width 229 height 14
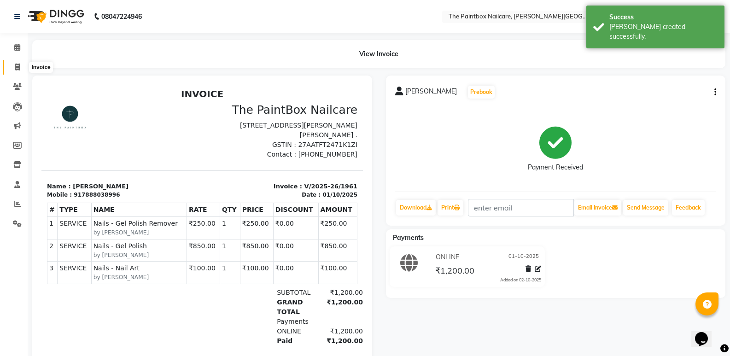
click at [15, 69] on icon at bounding box center [17, 67] width 5 height 7
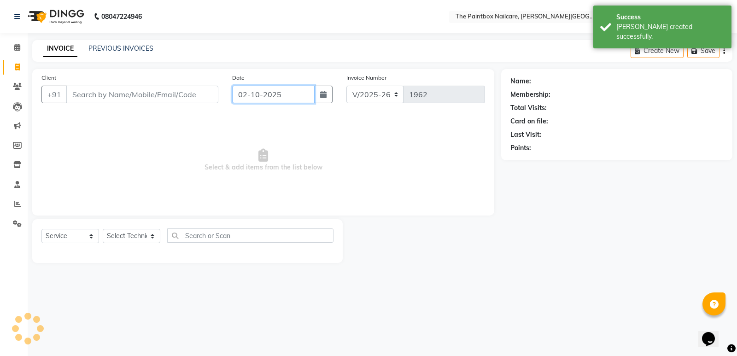
click at [277, 90] on input "02-10-2025" at bounding box center [273, 94] width 82 height 17
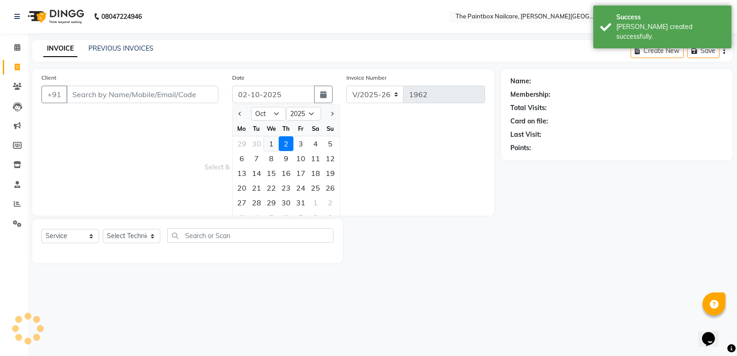
click at [271, 140] on div "1" at bounding box center [271, 143] width 15 height 15
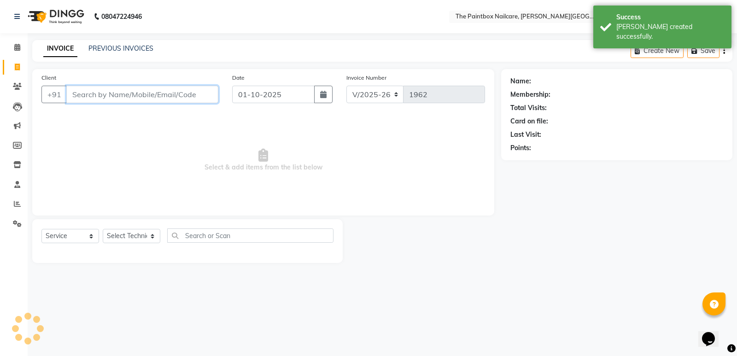
click at [196, 93] on input "Client" at bounding box center [142, 94] width 152 height 17
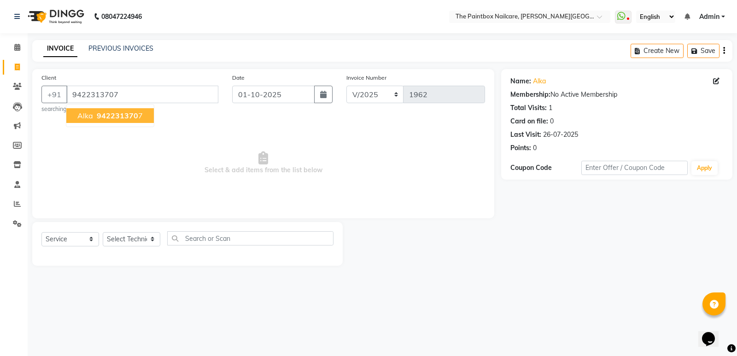
click at [93, 119] on button "alka 942231370 7" at bounding box center [109, 115] width 87 height 15
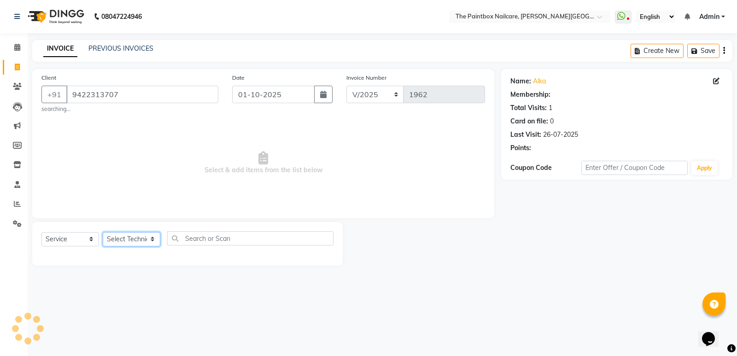
click at [119, 237] on select "Select Technician [PERSON_NAME] bishvajeet [PERSON_NAME] [PERSON_NAME] [PERSON_…" at bounding box center [132, 239] width 58 height 14
click at [103, 232] on select "Select Technician [PERSON_NAME] bishvajeet [PERSON_NAME] [PERSON_NAME] [PERSON_…" at bounding box center [132, 239] width 58 height 14
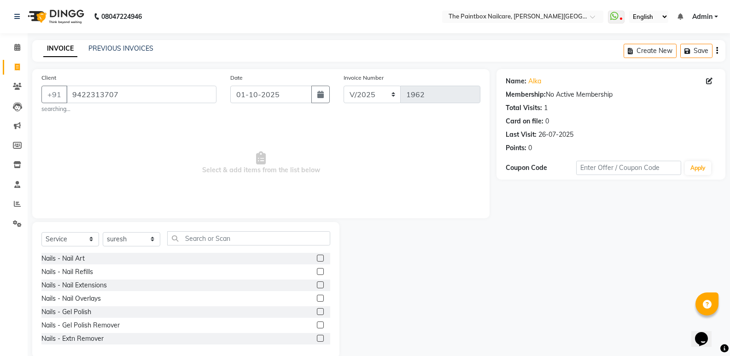
click at [317, 336] on label at bounding box center [320, 338] width 7 height 7
click at [317, 336] on input "checkbox" at bounding box center [320, 339] width 6 height 6
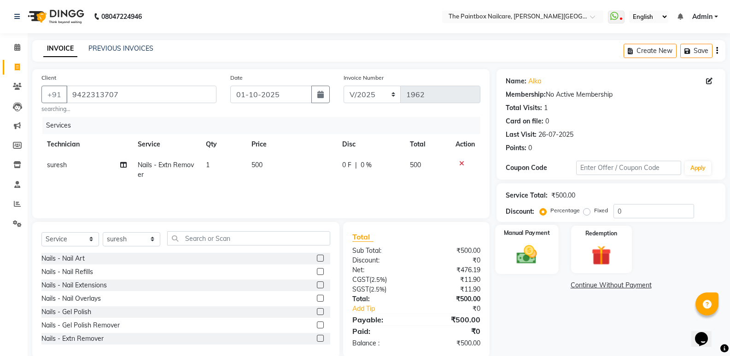
click at [535, 257] on img at bounding box center [526, 254] width 33 height 23
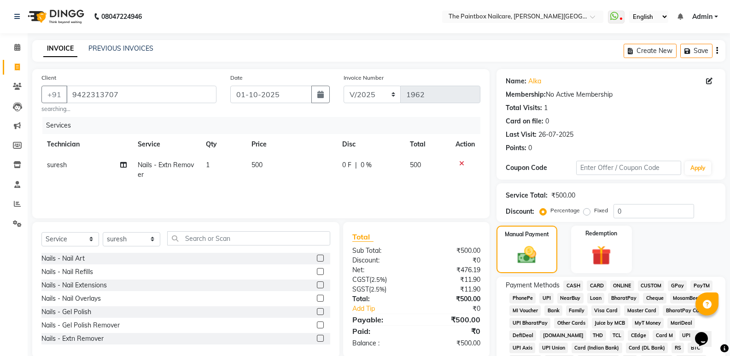
click at [576, 288] on span "CASH" at bounding box center [573, 285] width 20 height 11
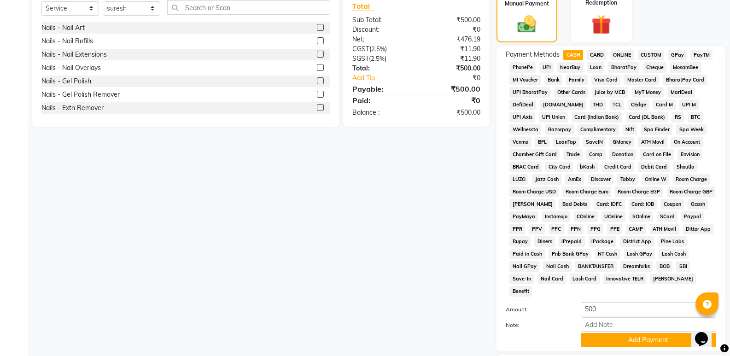
scroll to position [281, 0]
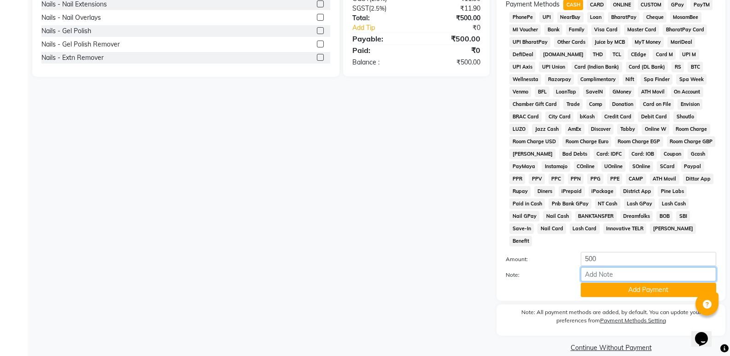
click at [599, 269] on input "Note:" at bounding box center [648, 274] width 135 height 14
click at [610, 283] on button "Add Payment" at bounding box center [648, 290] width 135 height 14
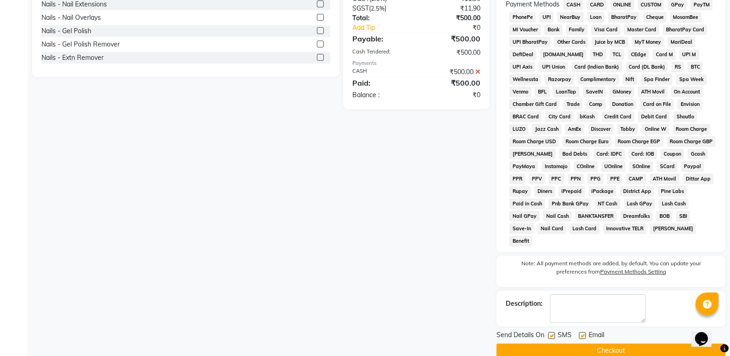
click at [607, 343] on button "Checkout" at bounding box center [610, 350] width 229 height 14
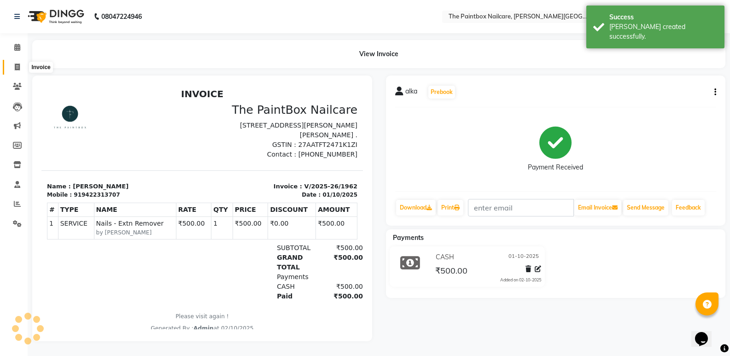
click at [16, 69] on icon at bounding box center [17, 67] width 5 height 7
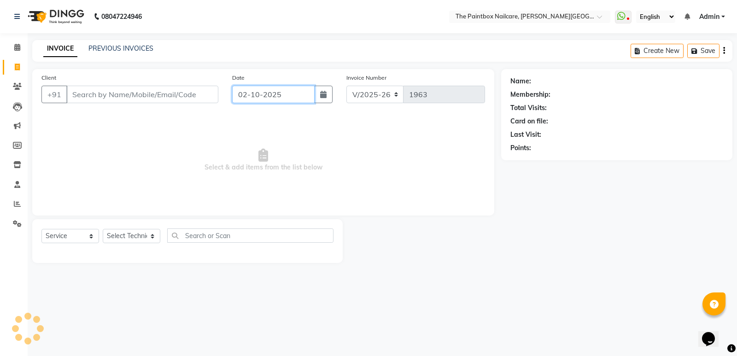
click at [295, 95] on input "02-10-2025" at bounding box center [273, 94] width 82 height 17
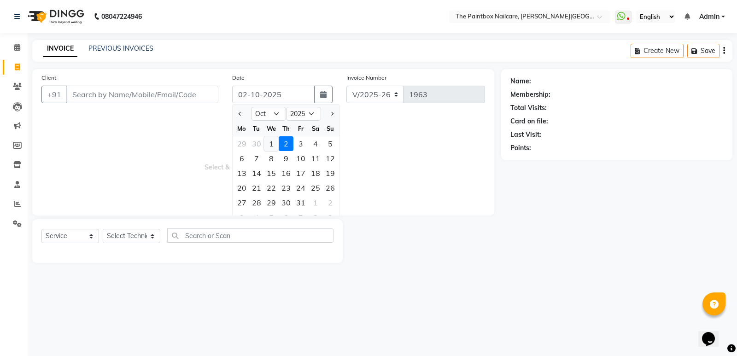
click at [272, 144] on div "1" at bounding box center [271, 143] width 15 height 15
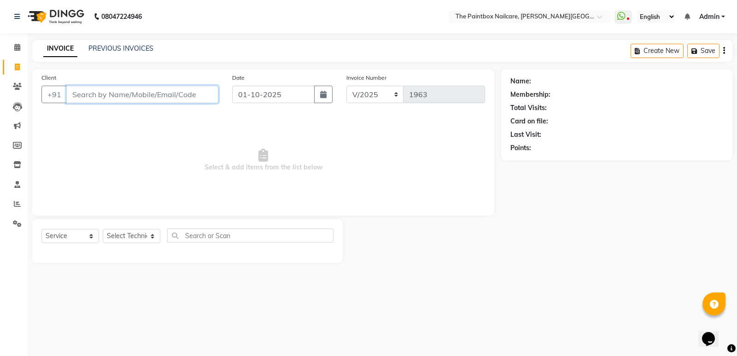
click at [155, 91] on input "Client" at bounding box center [142, 94] width 152 height 17
click at [200, 97] on span "Add Client" at bounding box center [194, 94] width 36 height 9
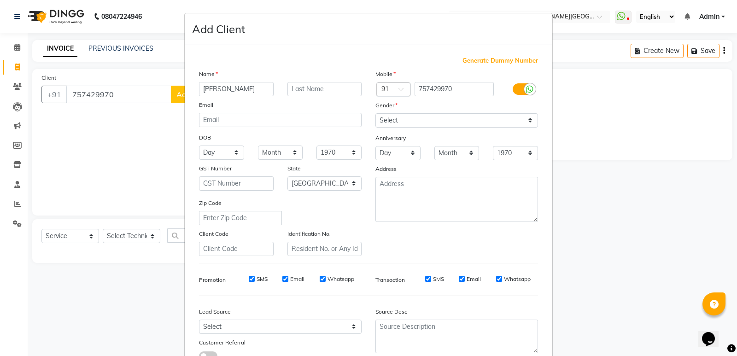
click at [512, 90] on label at bounding box center [522, 89] width 21 height 12
click at [0, 0] on input "checkbox" at bounding box center [0, 0] width 0 height 0
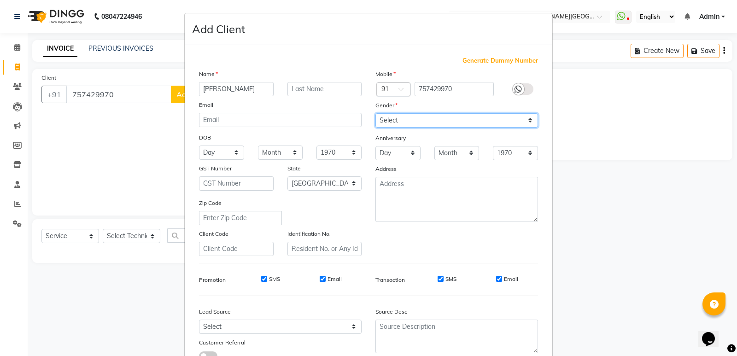
drag, startPoint x: 500, startPoint y: 118, endPoint x: 498, endPoint y: 127, distance: 9.0
click at [500, 118] on select "Select [DEMOGRAPHIC_DATA] [DEMOGRAPHIC_DATA] Other Prefer Not To Say" at bounding box center [456, 120] width 163 height 14
click at [375, 113] on select "Select [DEMOGRAPHIC_DATA] [DEMOGRAPHIC_DATA] Other Prefer Not To Say" at bounding box center [456, 120] width 163 height 14
click at [496, 279] on input "Email" at bounding box center [499, 279] width 6 height 6
click at [437, 278] on input "SMS" at bounding box center [440, 279] width 6 height 6
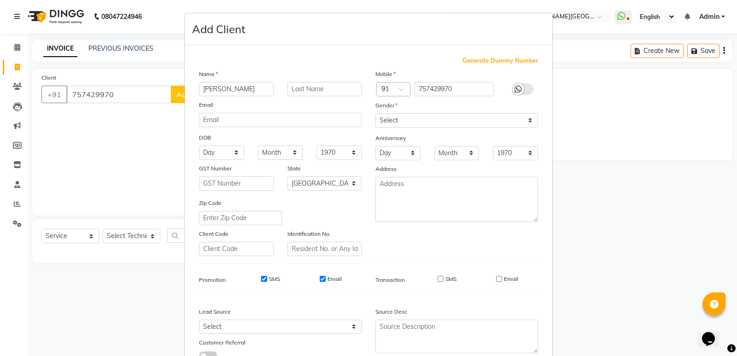
click at [321, 280] on input "Email" at bounding box center [323, 279] width 6 height 6
drag, startPoint x: 261, startPoint y: 279, endPoint x: 270, endPoint y: 281, distance: 9.4
click at [262, 280] on input "SMS" at bounding box center [264, 279] width 6 height 6
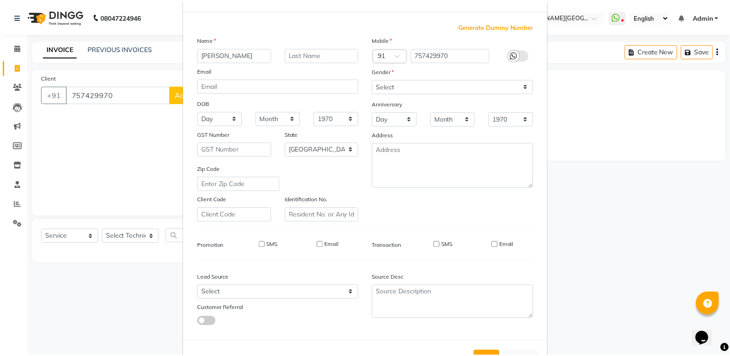
scroll to position [69, 0]
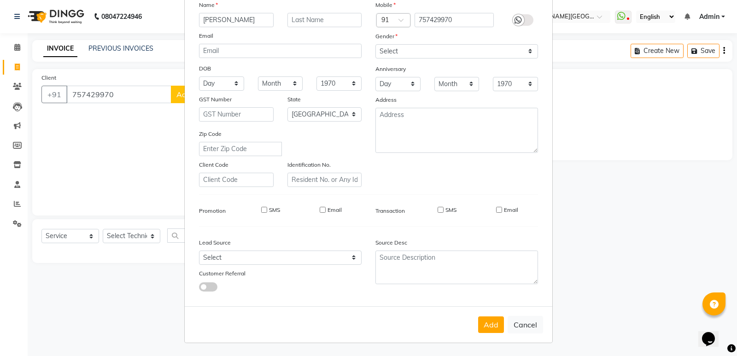
click at [503, 326] on div "Add Cancel" at bounding box center [368, 324] width 367 height 36
click at [496, 327] on button "Add" at bounding box center [491, 324] width 26 height 17
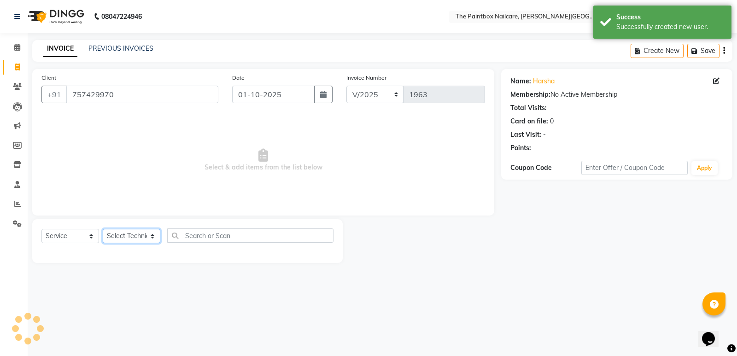
click at [128, 234] on select "Select Technician [PERSON_NAME] bishvajeet [PERSON_NAME] [PERSON_NAME] [PERSON_…" at bounding box center [132, 236] width 58 height 14
click at [103, 229] on select "Select Technician [PERSON_NAME] bishvajeet [PERSON_NAME] [PERSON_NAME] [PERSON_…" at bounding box center [132, 236] width 58 height 14
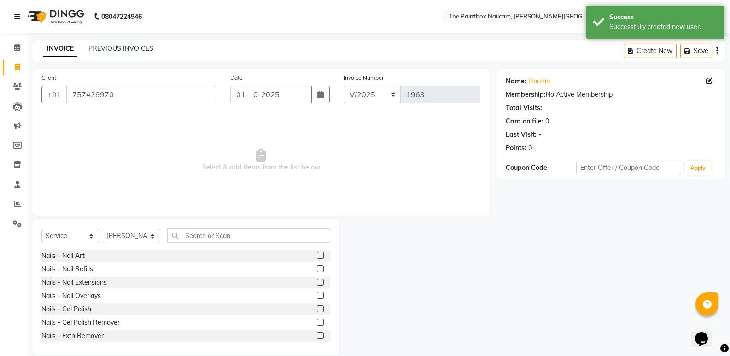
click at [317, 306] on label at bounding box center [320, 308] width 7 height 7
click at [317, 306] on input "checkbox" at bounding box center [320, 309] width 6 height 6
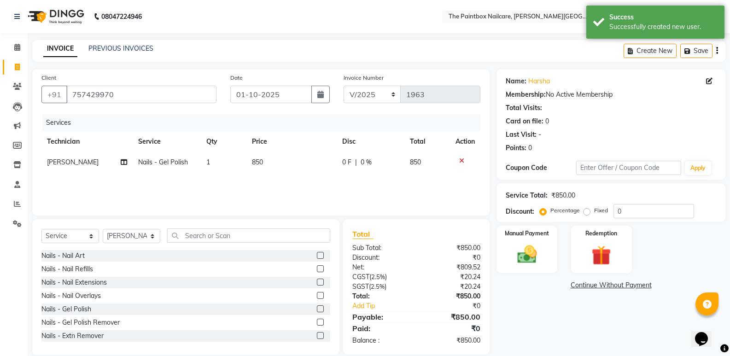
click at [259, 159] on span "850" at bounding box center [257, 162] width 11 height 8
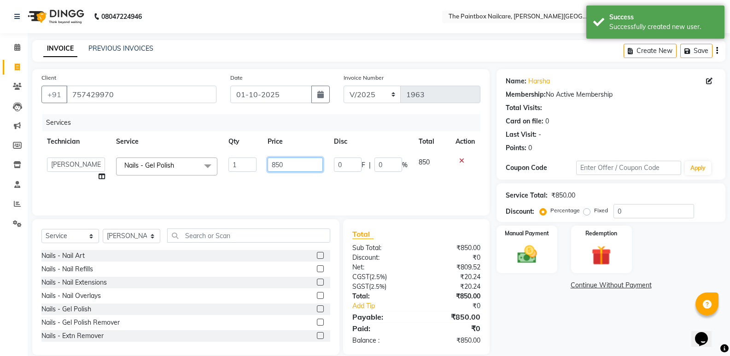
click at [279, 169] on input "850" at bounding box center [295, 164] width 55 height 14
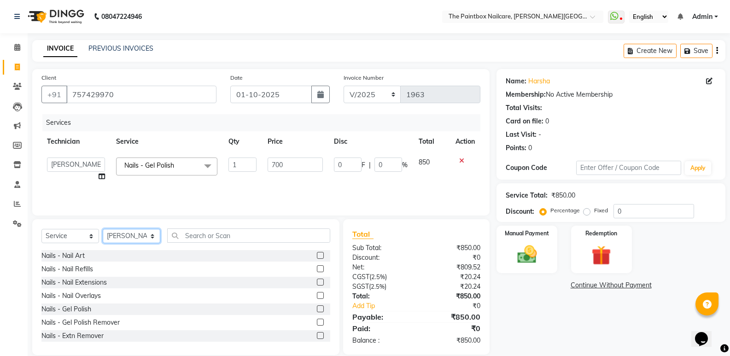
click at [127, 234] on select "Select Technician [PERSON_NAME] bishvajeet [PERSON_NAME] [PERSON_NAME] [PERSON_…" at bounding box center [132, 236] width 58 height 14
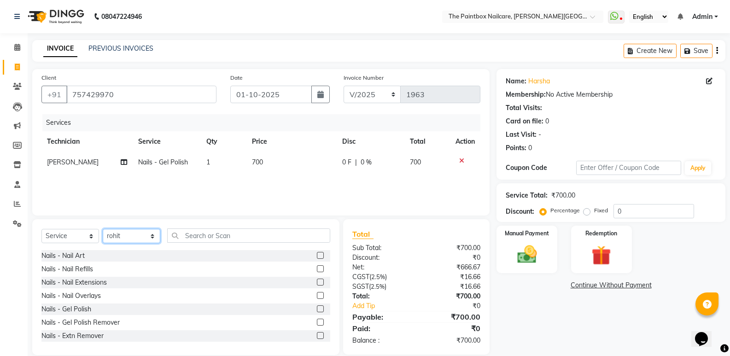
click at [103, 229] on select "Select Technician [PERSON_NAME] bishvajeet [PERSON_NAME] [PERSON_NAME] [PERSON_…" at bounding box center [132, 236] width 58 height 14
click at [317, 309] on label at bounding box center [320, 308] width 7 height 7
click at [317, 309] on input "checkbox" at bounding box center [320, 309] width 6 height 6
click at [263, 185] on td "850" at bounding box center [291, 183] width 90 height 21
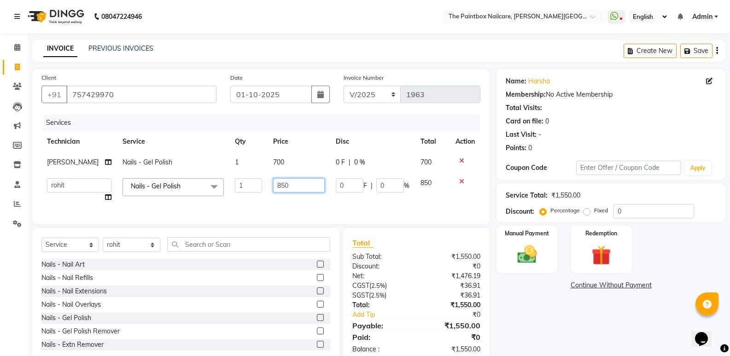
click at [279, 188] on input "850" at bounding box center [299, 185] width 52 height 14
click at [527, 247] on img at bounding box center [526, 254] width 33 height 23
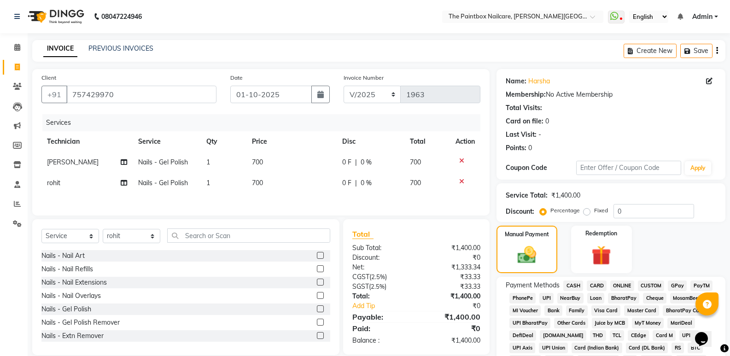
click at [575, 285] on span "CASH" at bounding box center [573, 285] width 20 height 11
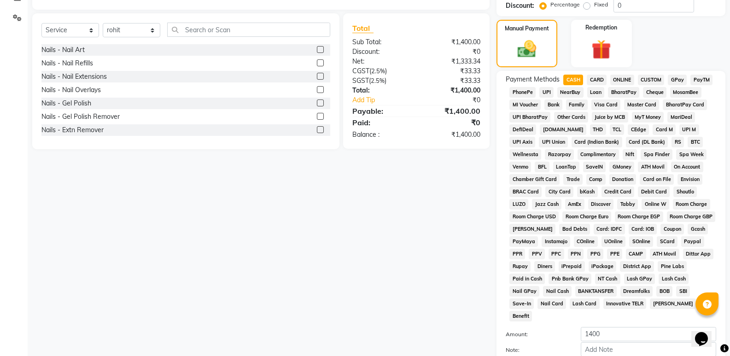
scroll to position [281, 0]
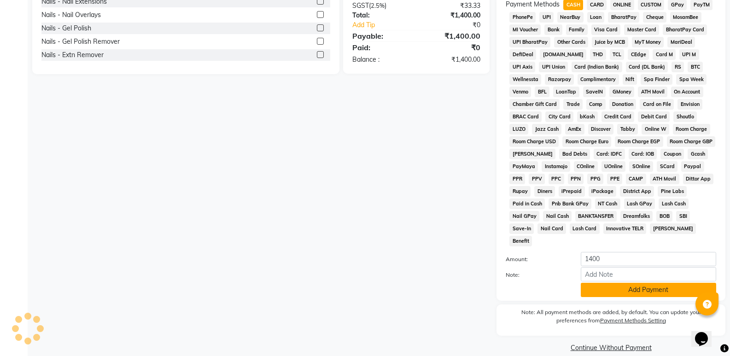
click at [619, 283] on button "Add Payment" at bounding box center [648, 290] width 135 height 14
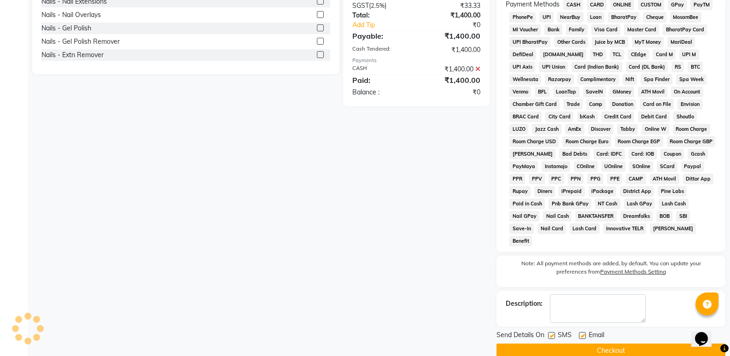
click at [624, 343] on button "Checkout" at bounding box center [610, 350] width 229 height 14
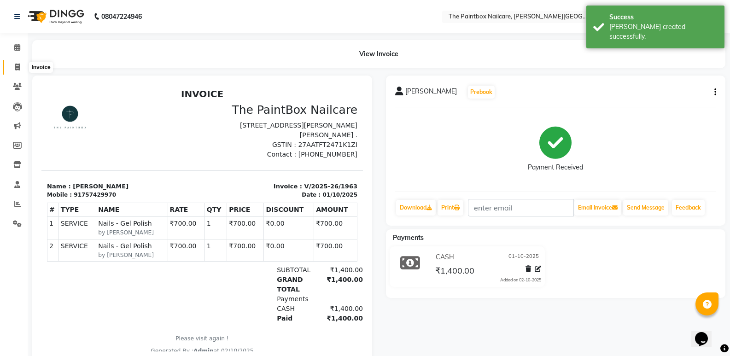
click at [14, 67] on span at bounding box center [17, 67] width 16 height 11
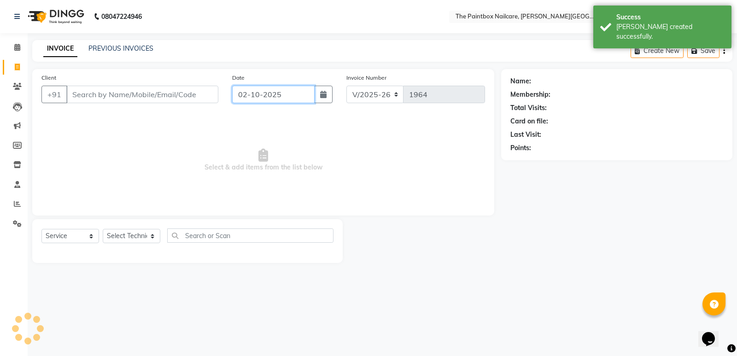
click at [288, 93] on input "02-10-2025" at bounding box center [273, 94] width 82 height 17
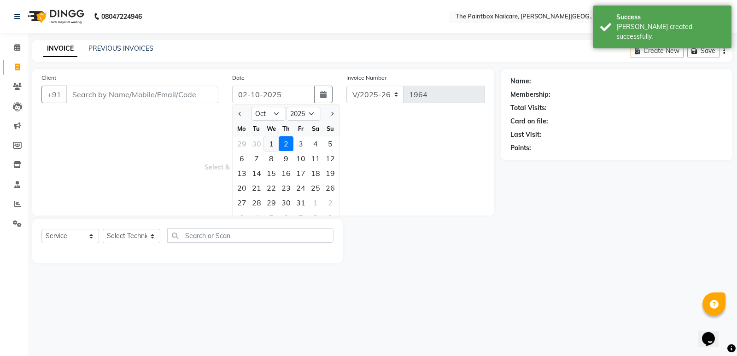
click at [273, 141] on div "1" at bounding box center [271, 143] width 15 height 15
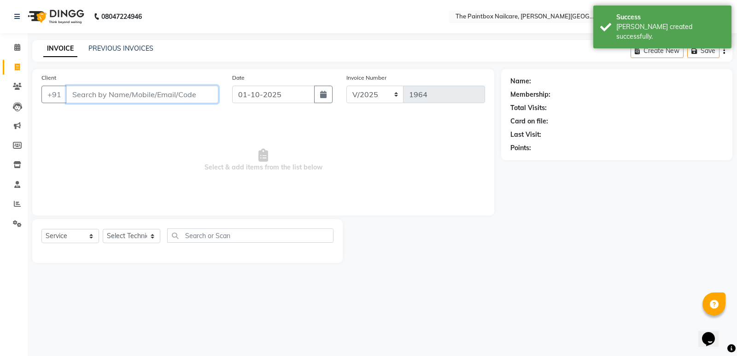
click at [174, 95] on input "Client" at bounding box center [142, 94] width 152 height 17
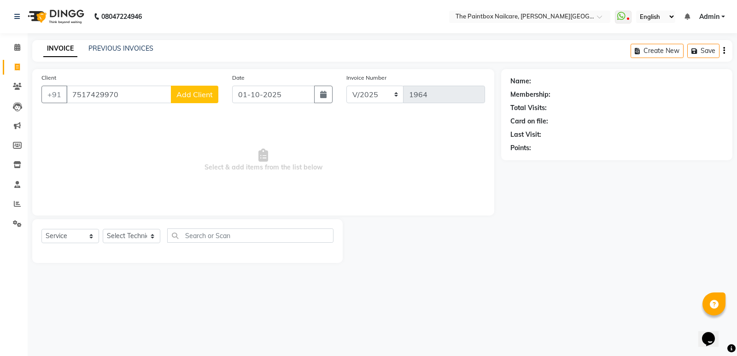
click at [215, 95] on button "Add Client" at bounding box center [194, 94] width 47 height 17
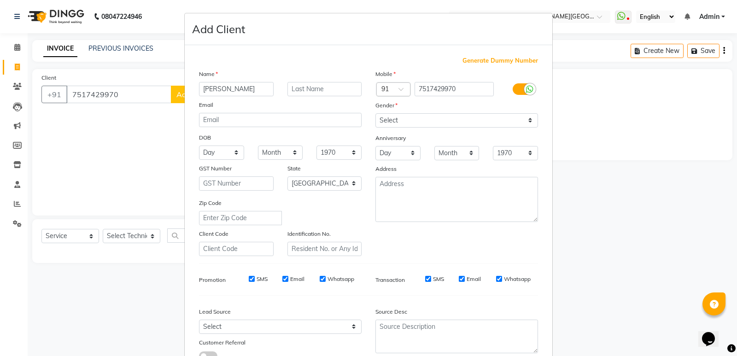
click at [517, 90] on label at bounding box center [522, 89] width 21 height 12
click at [0, 0] on input "checkbox" at bounding box center [0, 0] width 0 height 0
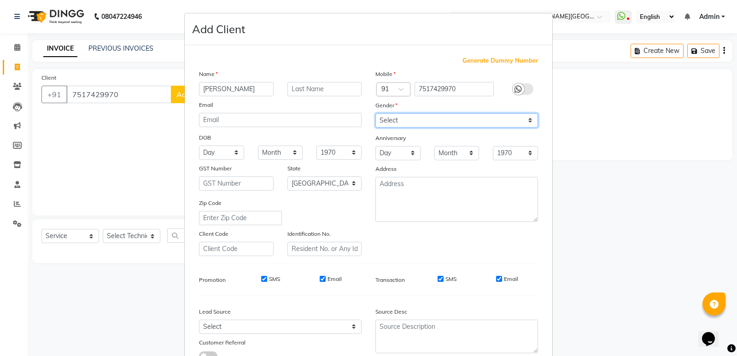
click at [513, 119] on select "Select [DEMOGRAPHIC_DATA] [DEMOGRAPHIC_DATA] Other Prefer Not To Say" at bounding box center [456, 120] width 163 height 14
click at [375, 113] on select "Select [DEMOGRAPHIC_DATA] [DEMOGRAPHIC_DATA] Other Prefer Not To Say" at bounding box center [456, 120] width 163 height 14
click at [496, 281] on input "Email" at bounding box center [499, 279] width 6 height 6
drag, startPoint x: 440, startPoint y: 279, endPoint x: 427, endPoint y: 279, distance: 12.9
click at [440, 278] on input "SMS" at bounding box center [440, 279] width 6 height 6
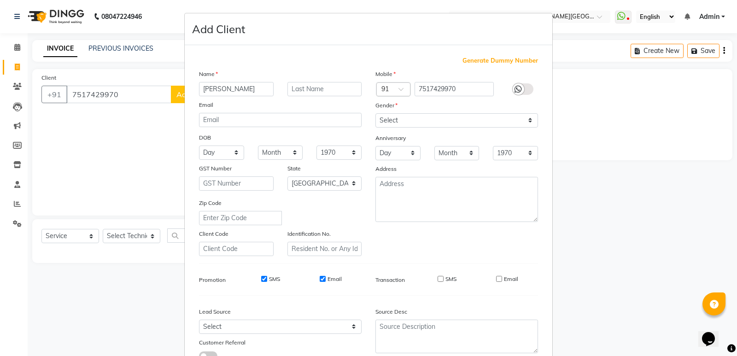
drag, startPoint x: 321, startPoint y: 278, endPoint x: 297, endPoint y: 279, distance: 24.0
click at [320, 278] on input "Email" at bounding box center [323, 279] width 6 height 6
click at [262, 279] on input "SMS" at bounding box center [264, 279] width 6 height 6
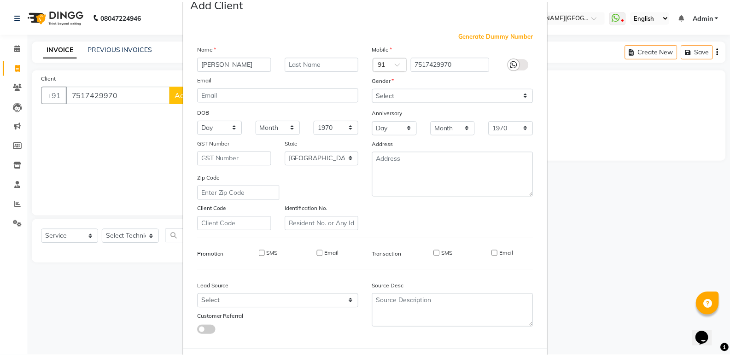
scroll to position [69, 0]
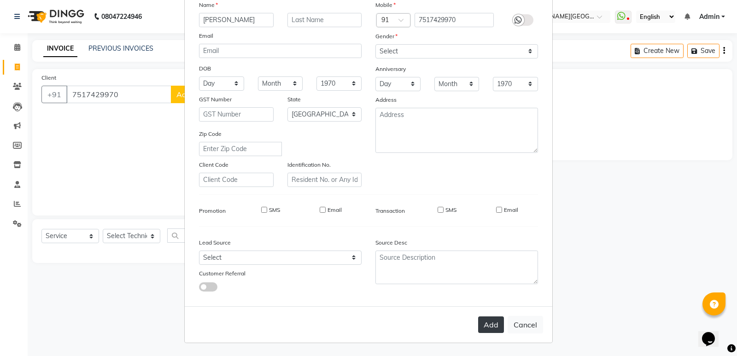
click at [490, 323] on button "Add" at bounding box center [491, 324] width 26 height 17
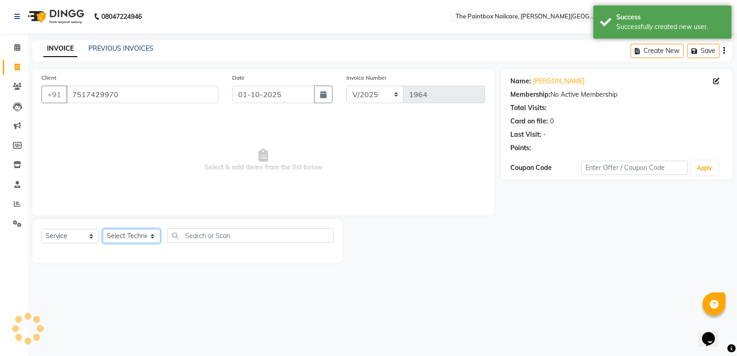
click at [139, 233] on select "Select Technician [PERSON_NAME] bishvajeet [PERSON_NAME] [PERSON_NAME] [PERSON_…" at bounding box center [132, 236] width 58 height 14
click at [103, 229] on select "Select Technician [PERSON_NAME] bishvajeet [PERSON_NAME] [PERSON_NAME] [PERSON_…" at bounding box center [132, 236] width 58 height 14
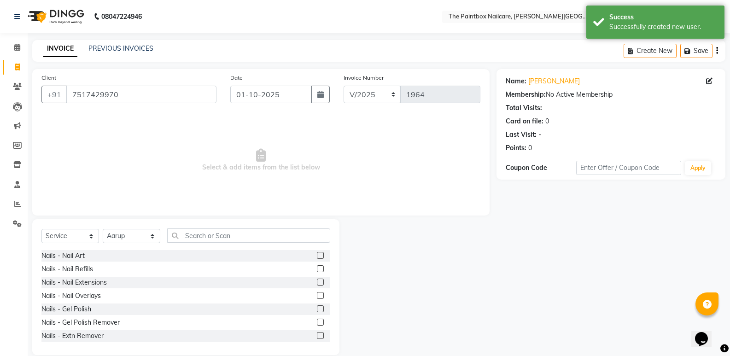
click at [317, 282] on label at bounding box center [320, 282] width 7 height 7
click at [317, 282] on input "checkbox" at bounding box center [320, 282] width 6 height 6
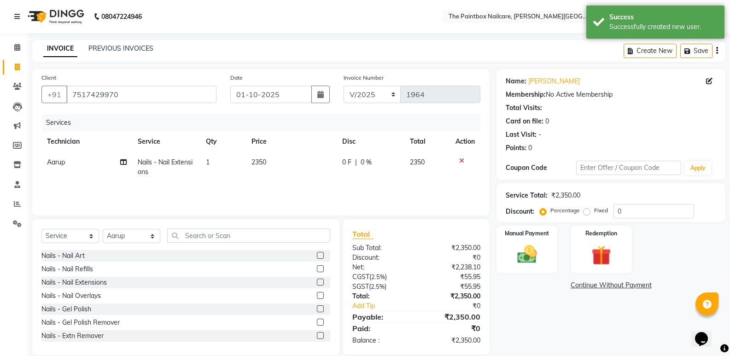
click at [256, 163] on span "2350" at bounding box center [258, 162] width 15 height 8
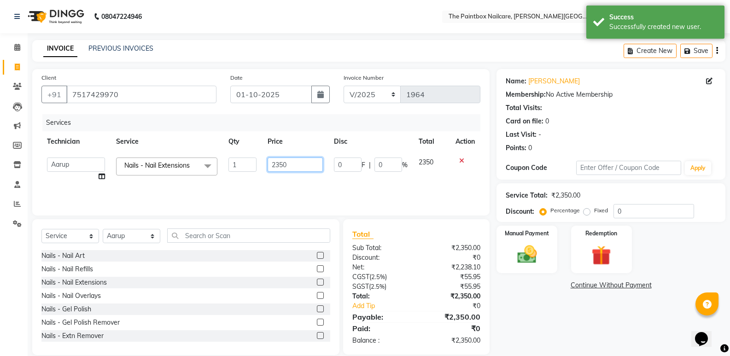
click at [279, 171] on input "2350" at bounding box center [295, 164] width 55 height 14
click at [317, 258] on label at bounding box center [320, 255] width 7 height 7
click at [317, 258] on input "checkbox" at bounding box center [320, 256] width 6 height 6
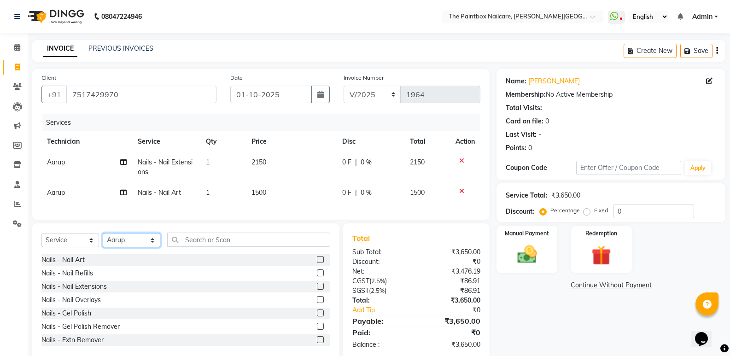
click at [105, 247] on select "Select Technician [PERSON_NAME] bishvajeet [PERSON_NAME] [PERSON_NAME] [PERSON_…" at bounding box center [132, 240] width 58 height 14
click at [103, 240] on select "Select Technician [PERSON_NAME] bishvajeet [PERSON_NAME] [PERSON_NAME] [PERSON_…" at bounding box center [132, 240] width 58 height 14
click at [317, 290] on label at bounding box center [320, 286] width 7 height 7
click at [317, 290] on input "checkbox" at bounding box center [320, 287] width 6 height 6
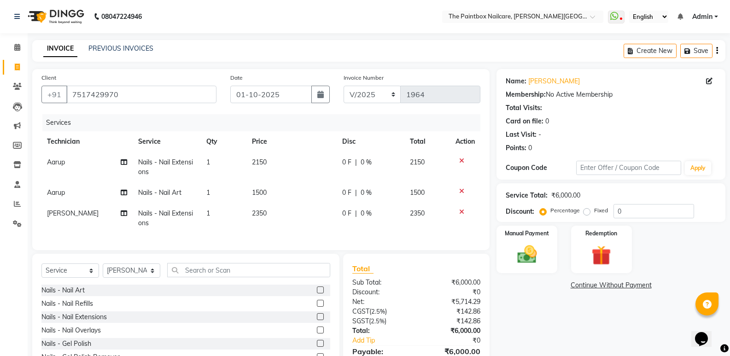
click at [264, 215] on span "2350" at bounding box center [259, 213] width 15 height 8
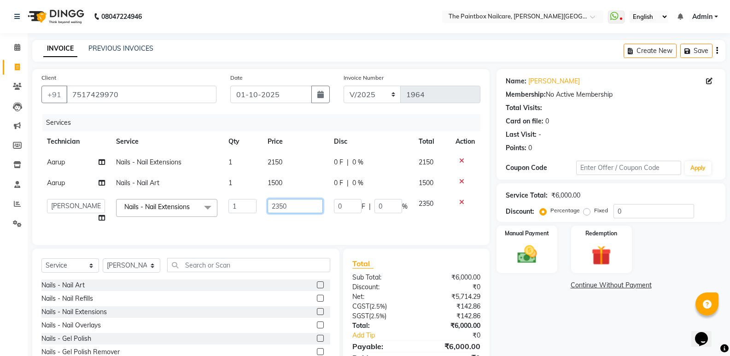
click at [278, 209] on input "2350" at bounding box center [295, 206] width 55 height 14
click at [317, 291] on div at bounding box center [323, 285] width 13 height 12
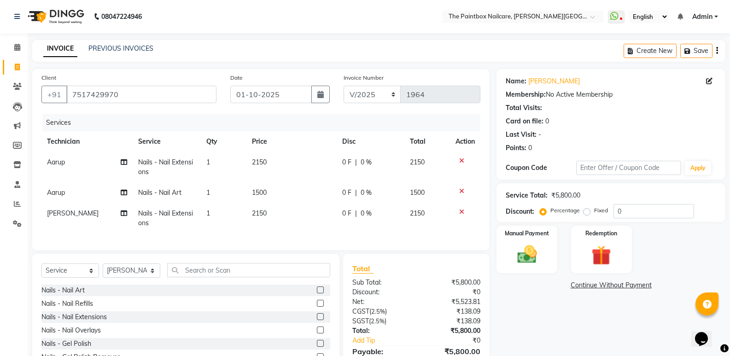
click at [317, 293] on label at bounding box center [320, 289] width 7 height 7
click at [317, 293] on input "checkbox" at bounding box center [320, 290] width 6 height 6
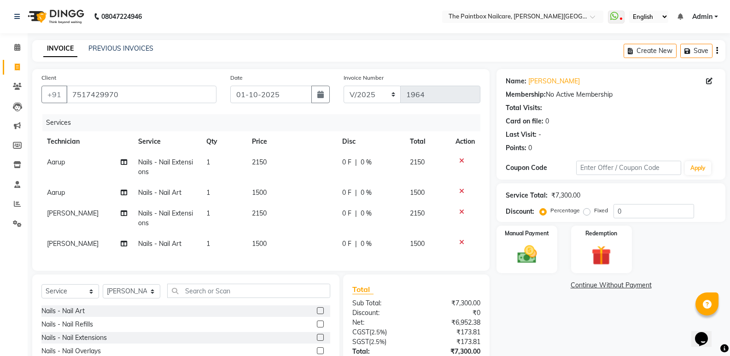
click at [264, 240] on span "1500" at bounding box center [259, 243] width 15 height 8
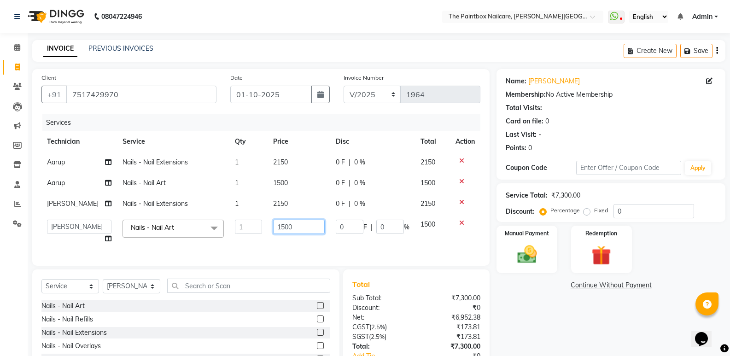
click at [280, 232] on input "1500" at bounding box center [299, 227] width 52 height 14
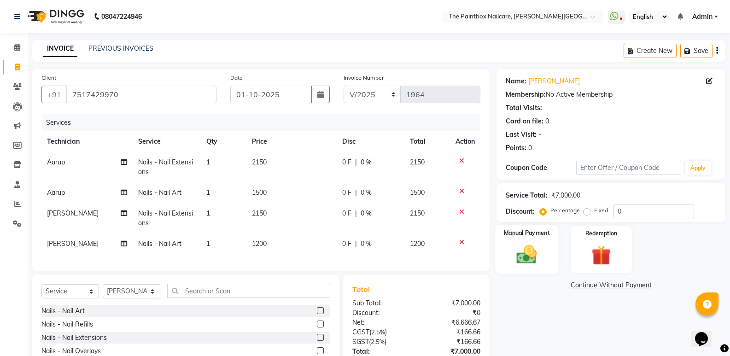
click at [537, 257] on img at bounding box center [526, 254] width 33 height 23
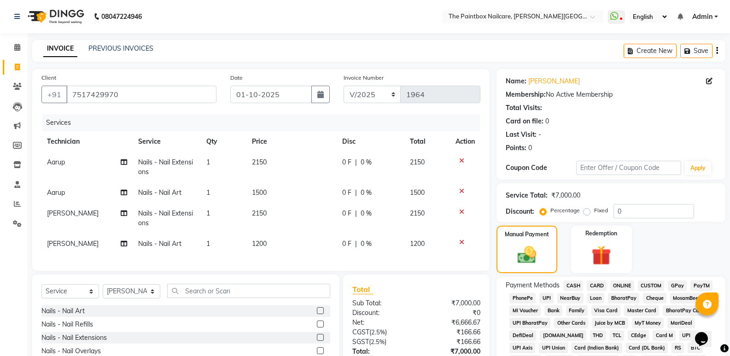
click at [628, 280] on span "ONLINE" at bounding box center [622, 285] width 24 height 11
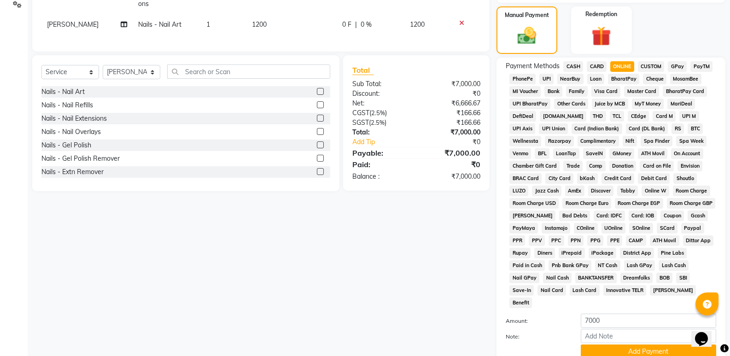
scroll to position [281, 0]
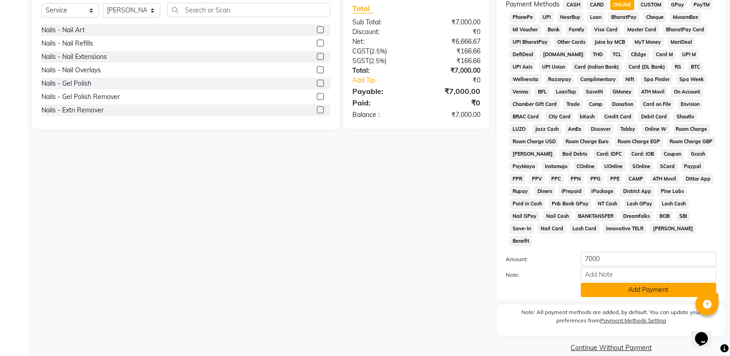
click at [625, 283] on button "Add Payment" at bounding box center [648, 290] width 135 height 14
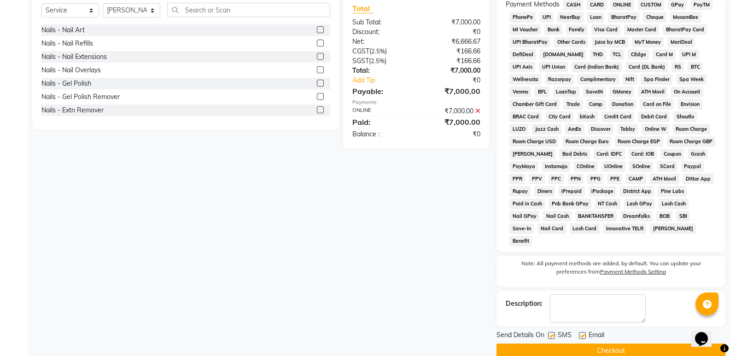
click at [612, 343] on button "Checkout" at bounding box center [610, 350] width 229 height 14
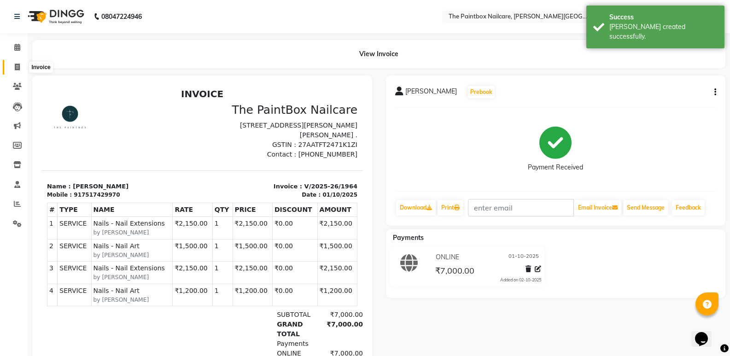
click at [13, 63] on span at bounding box center [17, 67] width 16 height 11
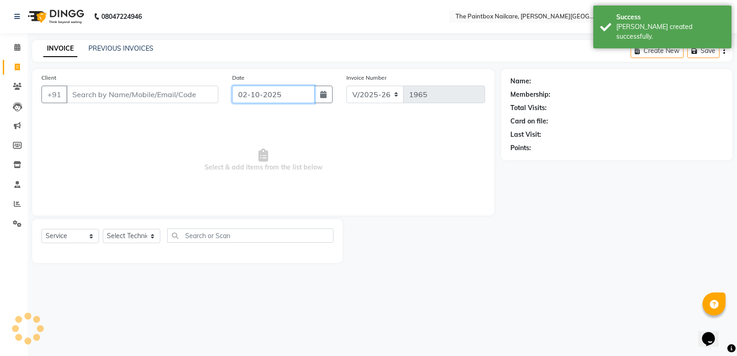
click at [278, 93] on input "02-10-2025" at bounding box center [273, 94] width 82 height 17
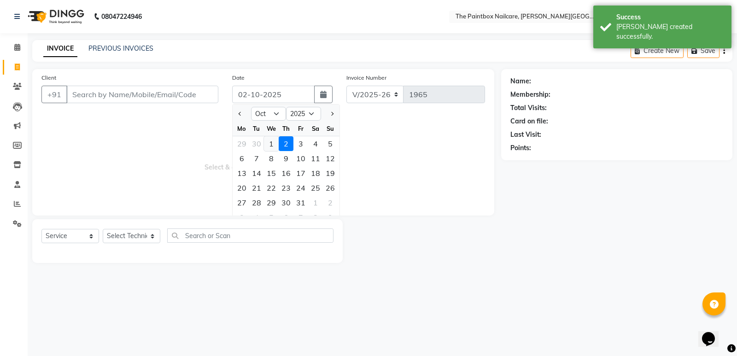
click at [272, 145] on div "1" at bounding box center [271, 143] width 15 height 15
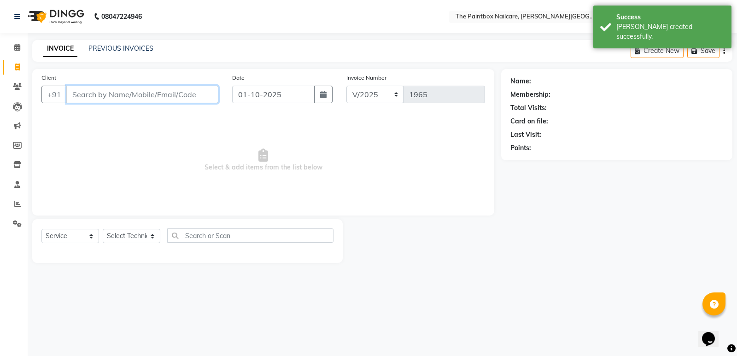
click at [180, 93] on input "Client" at bounding box center [142, 94] width 152 height 17
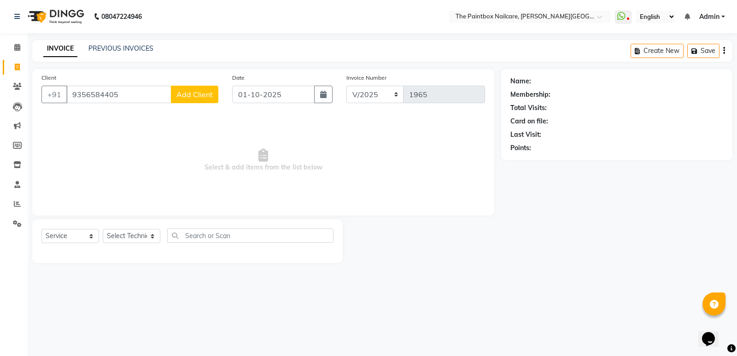
click at [192, 94] on span "Add Client" at bounding box center [194, 94] width 36 height 9
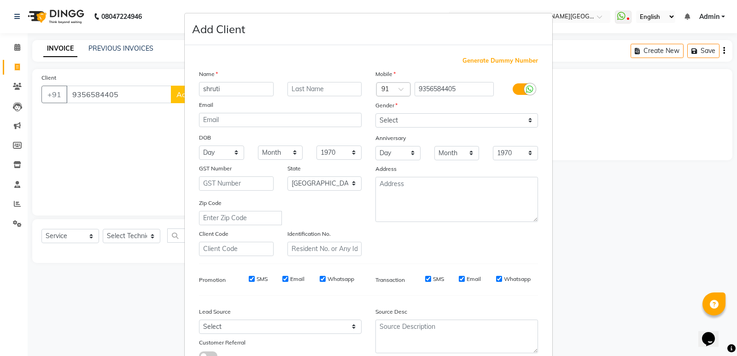
click at [524, 87] on div at bounding box center [530, 89] width 12 height 12
click at [0, 0] on input "checkbox" at bounding box center [0, 0] width 0 height 0
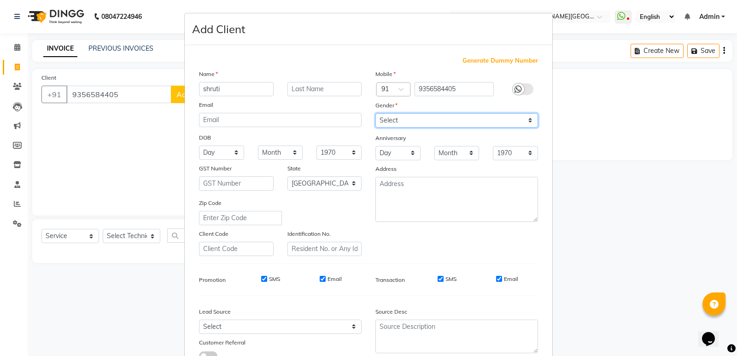
click at [501, 125] on select "Select [DEMOGRAPHIC_DATA] [DEMOGRAPHIC_DATA] Other Prefer Not To Say" at bounding box center [456, 120] width 163 height 14
click at [375, 113] on select "Select [DEMOGRAPHIC_DATA] [DEMOGRAPHIC_DATA] Other Prefer Not To Say" at bounding box center [456, 120] width 163 height 14
click at [496, 278] on input "Email" at bounding box center [499, 279] width 6 height 6
click at [431, 279] on div "SMS" at bounding box center [441, 279] width 32 height 8
click at [437, 279] on input "SMS" at bounding box center [440, 279] width 6 height 6
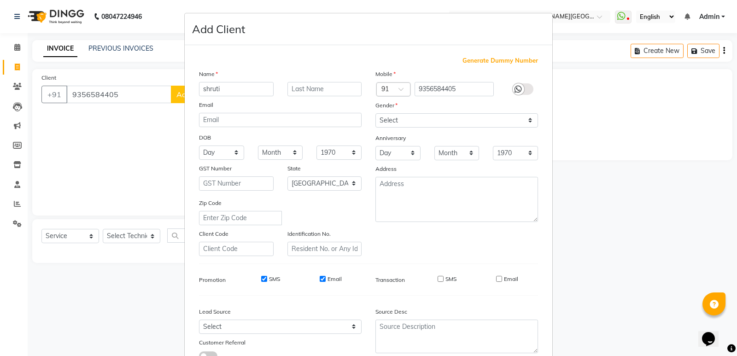
click at [320, 279] on input "Email" at bounding box center [323, 279] width 6 height 6
click at [269, 278] on label "SMS" at bounding box center [274, 279] width 11 height 8
click at [265, 278] on input "SMS" at bounding box center [264, 279] width 6 height 6
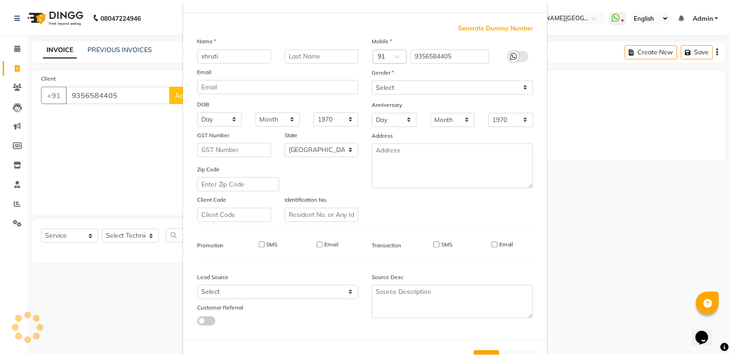
scroll to position [69, 0]
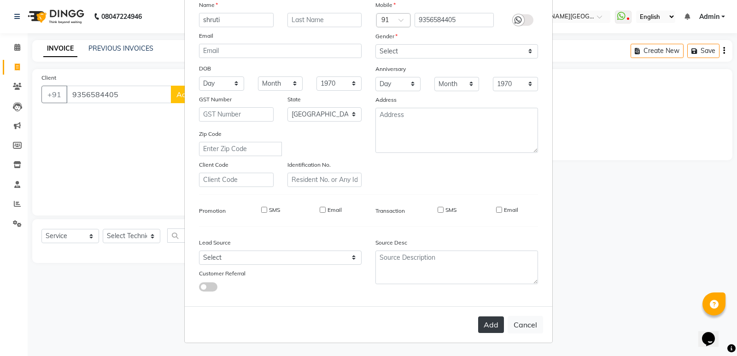
click at [498, 322] on button "Add" at bounding box center [491, 324] width 26 height 17
click at [128, 235] on ngb-modal-window "Add Client Generate Dummy Number Name Email DOB Day 01 02 03 04 05 06 07 08 09 …" at bounding box center [368, 178] width 737 height 356
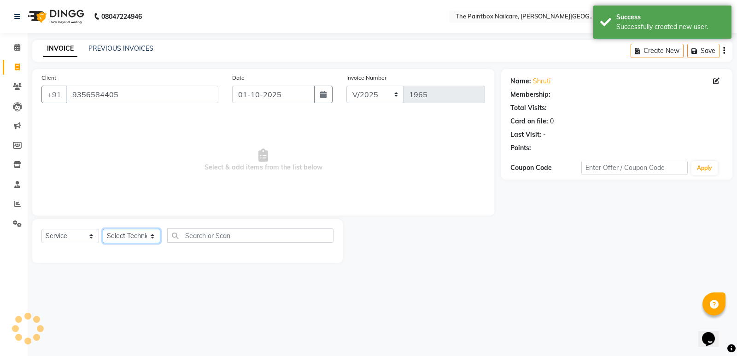
click at [128, 235] on select "Select Technician [PERSON_NAME] bishvajeet [PERSON_NAME] [PERSON_NAME] [PERSON_…" at bounding box center [132, 236] width 58 height 14
click at [103, 229] on select "Select Technician [PERSON_NAME] bishvajeet [PERSON_NAME] [PERSON_NAME] [PERSON_…" at bounding box center [132, 236] width 58 height 14
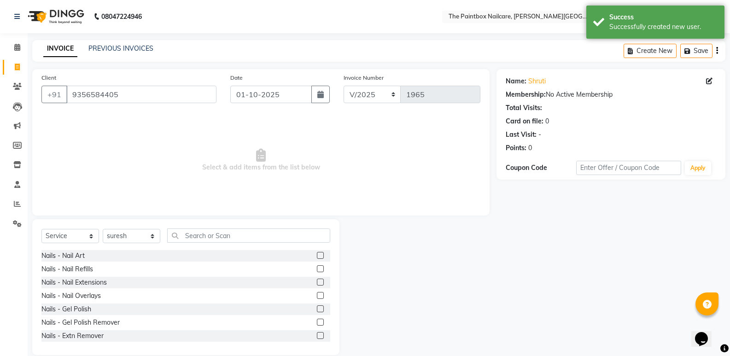
drag, startPoint x: 313, startPoint y: 295, endPoint x: 284, endPoint y: 208, distance: 91.7
click at [317, 294] on label at bounding box center [320, 295] width 7 height 7
click at [317, 294] on input "checkbox" at bounding box center [320, 296] width 6 height 6
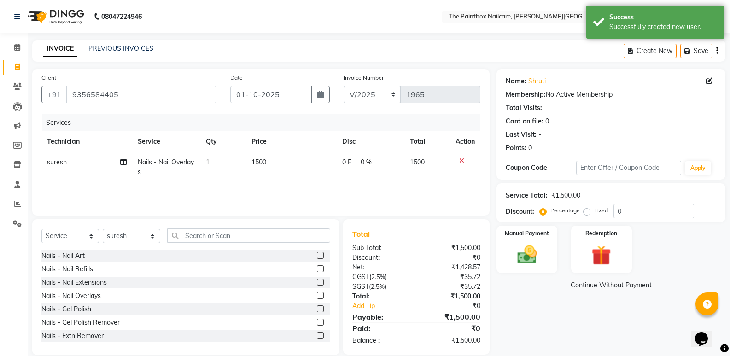
click at [267, 171] on td "1500" at bounding box center [291, 167] width 90 height 30
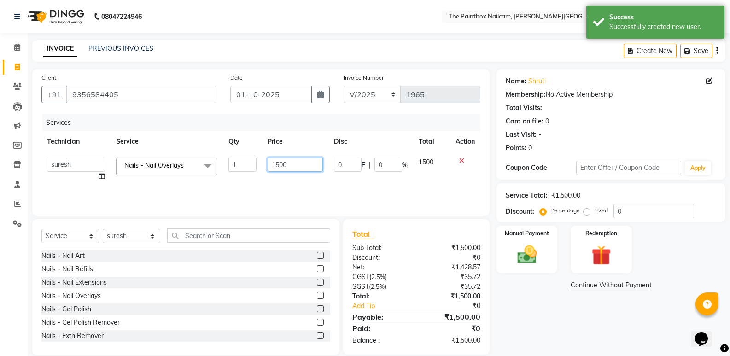
click at [282, 169] on input "1500" at bounding box center [295, 164] width 55 height 14
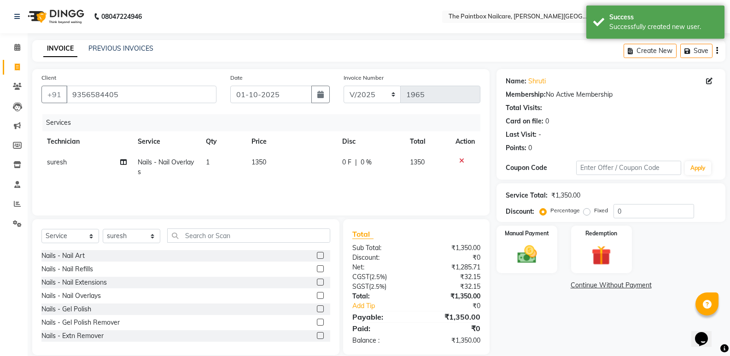
click at [317, 255] on label at bounding box center [320, 255] width 7 height 7
click at [317, 255] on input "checkbox" at bounding box center [320, 256] width 6 height 6
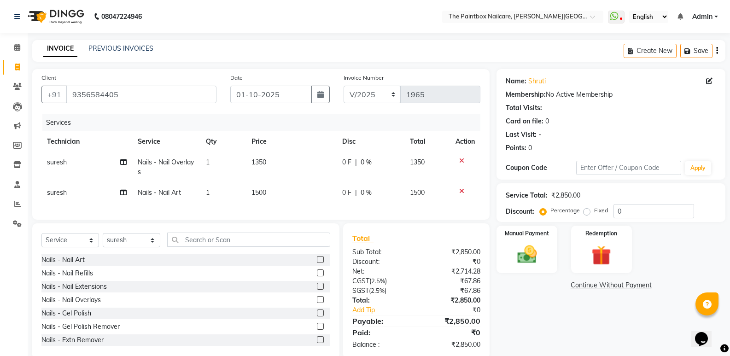
click at [266, 190] on span "1500" at bounding box center [258, 192] width 15 height 8
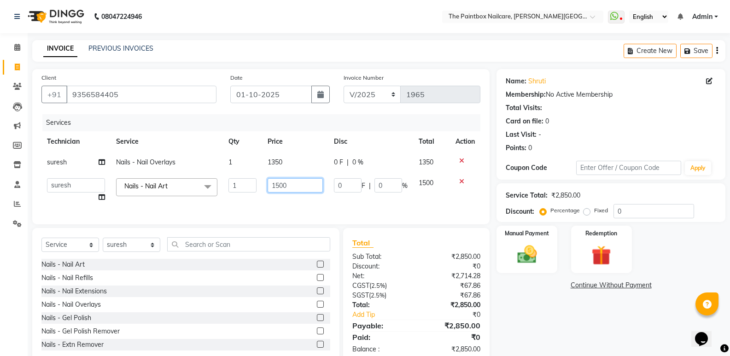
click at [280, 190] on input "1500" at bounding box center [295, 185] width 55 height 14
click at [530, 259] on img at bounding box center [526, 254] width 33 height 23
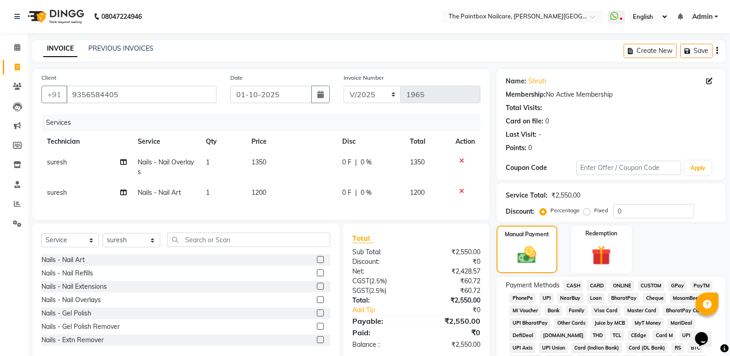
click at [625, 286] on span "ONLINE" at bounding box center [622, 285] width 24 height 11
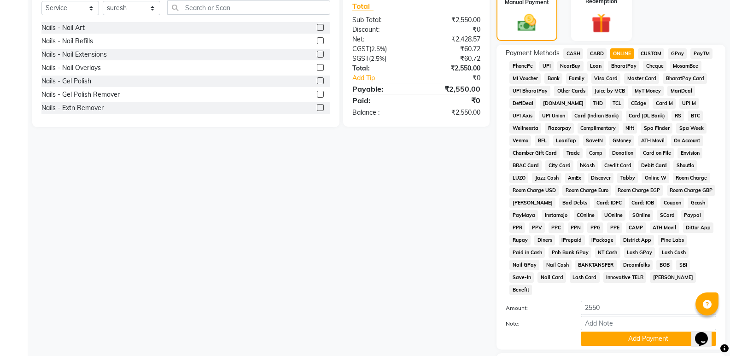
scroll to position [281, 0]
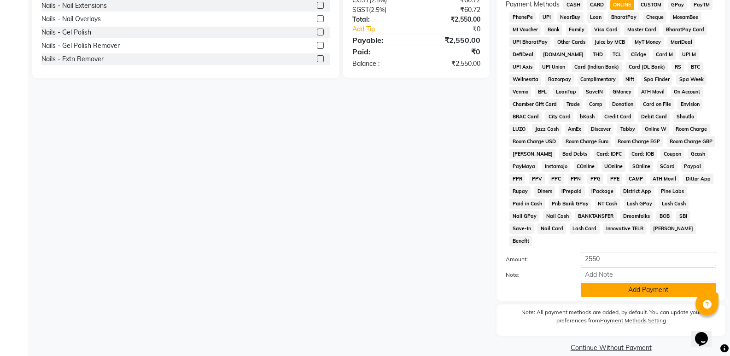
click at [634, 283] on button "Add Payment" at bounding box center [648, 290] width 135 height 14
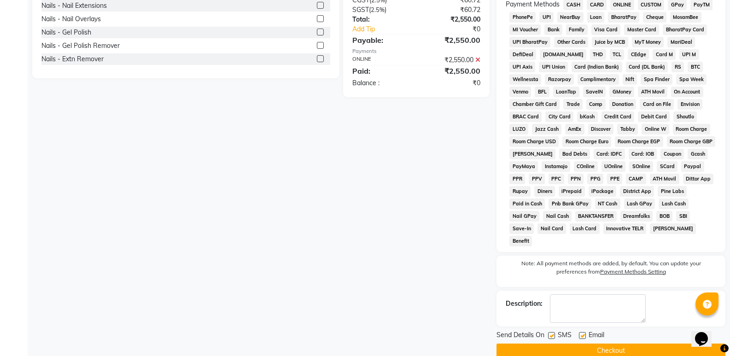
click at [634, 343] on button "Checkout" at bounding box center [610, 350] width 229 height 14
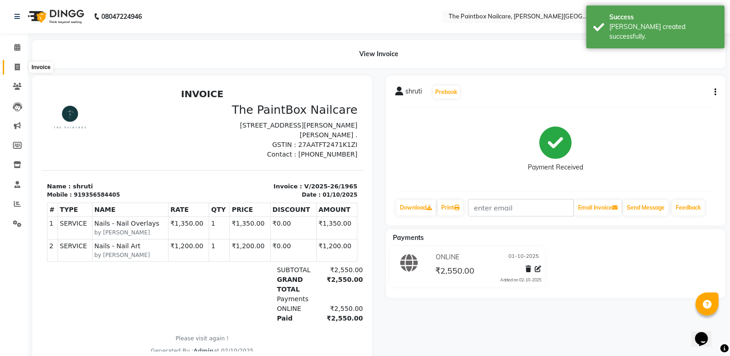
click at [17, 67] on icon at bounding box center [17, 67] width 5 height 7
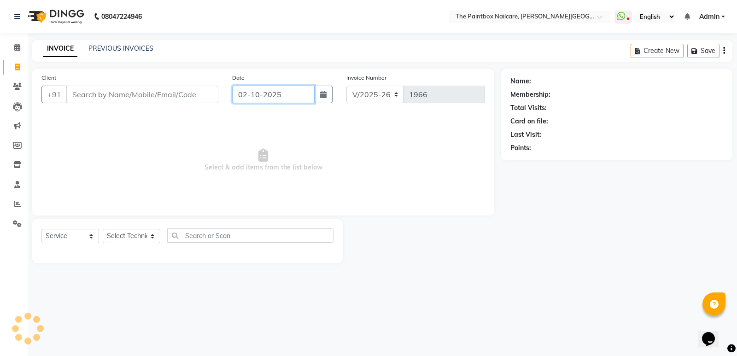
click at [283, 98] on input "02-10-2025" at bounding box center [273, 94] width 82 height 17
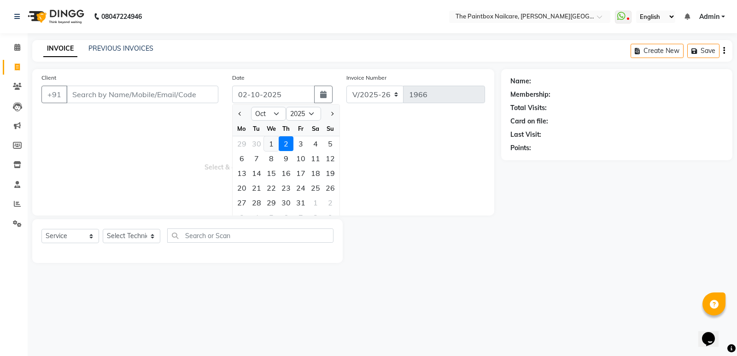
click at [274, 144] on div "1" at bounding box center [271, 143] width 15 height 15
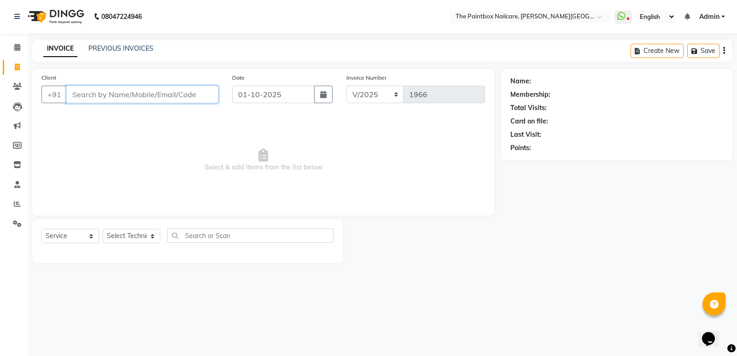
click at [152, 96] on input "Client" at bounding box center [142, 94] width 152 height 17
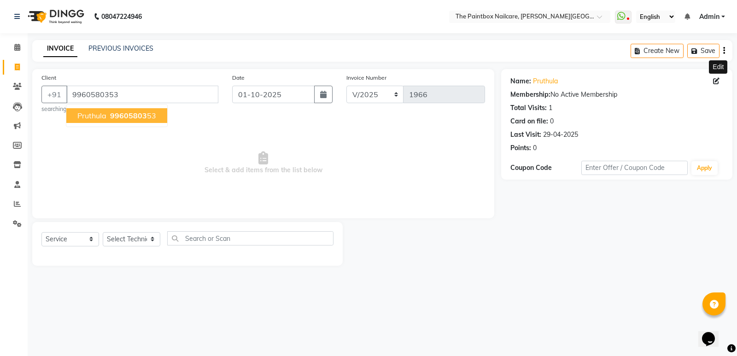
click at [714, 81] on icon at bounding box center [716, 81] width 6 height 6
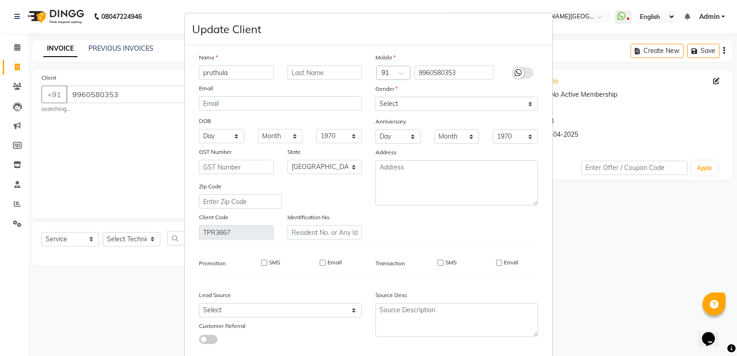
click at [246, 78] on input "pruthula" at bounding box center [236, 72] width 75 height 14
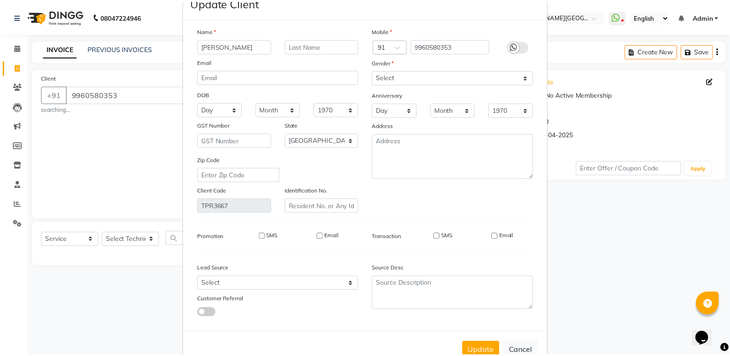
scroll to position [52, 0]
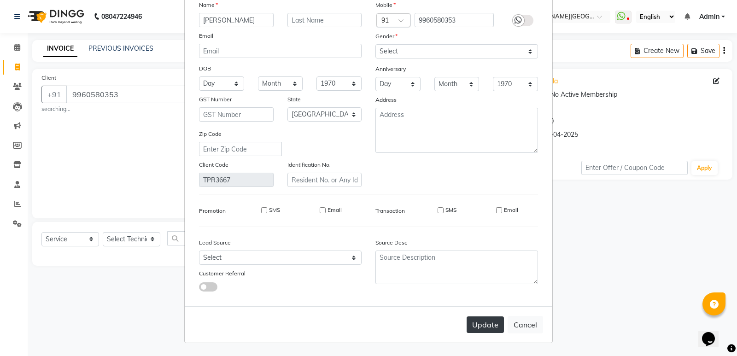
click at [489, 317] on button "Update" at bounding box center [484, 324] width 37 height 17
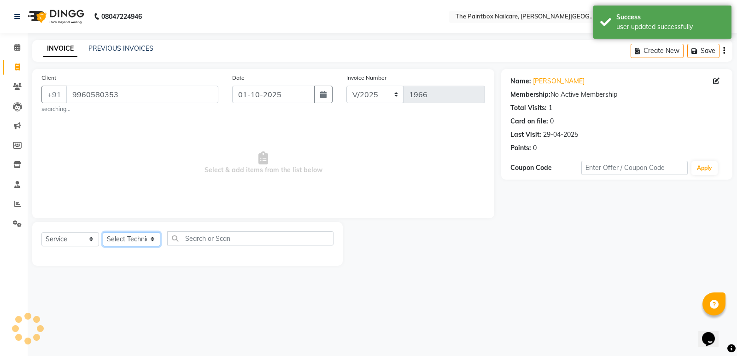
click at [144, 237] on select "Select Technician [PERSON_NAME] bishvajeet [PERSON_NAME] [PERSON_NAME] [PERSON_…" at bounding box center [132, 239] width 58 height 14
click at [103, 232] on select "Select Technician [PERSON_NAME] bishvajeet [PERSON_NAME] [PERSON_NAME] [PERSON_…" at bounding box center [132, 239] width 58 height 14
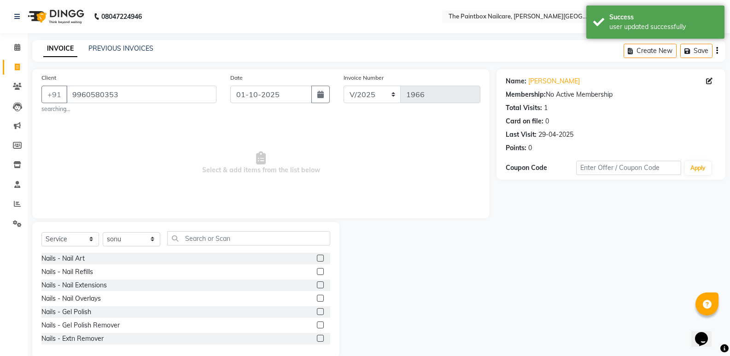
click at [317, 298] on label at bounding box center [320, 298] width 7 height 7
click at [317, 298] on input "checkbox" at bounding box center [320, 299] width 6 height 6
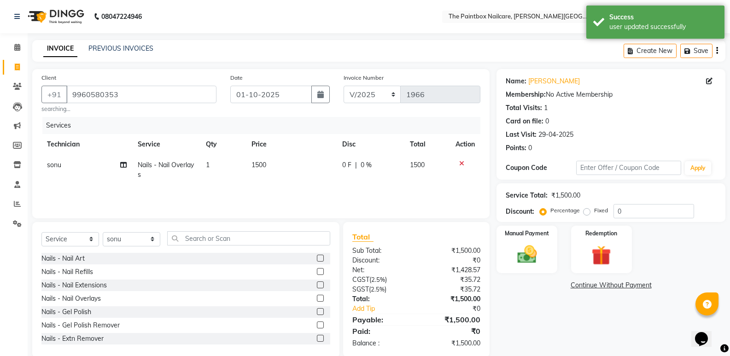
click at [260, 167] on span "1500" at bounding box center [258, 165] width 15 height 8
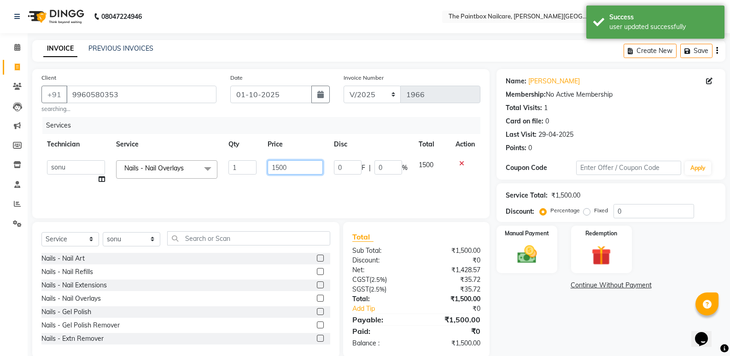
click at [285, 172] on input "1500" at bounding box center [295, 167] width 55 height 14
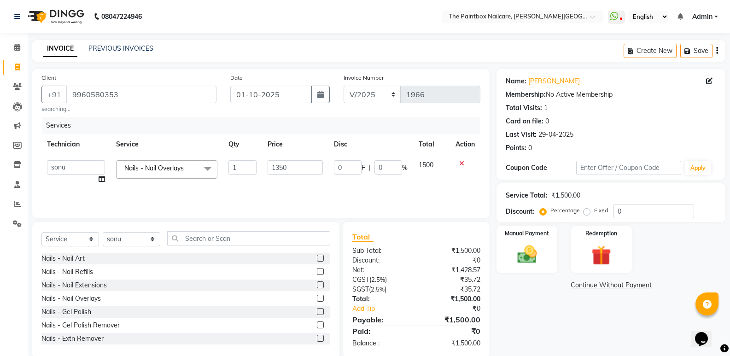
click at [317, 257] on label at bounding box center [320, 258] width 7 height 7
click at [317, 257] on input "checkbox" at bounding box center [320, 259] width 6 height 6
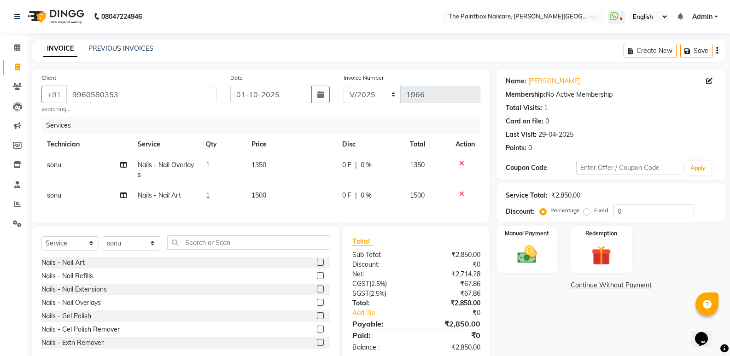
click at [264, 191] on td "1500" at bounding box center [291, 195] width 90 height 21
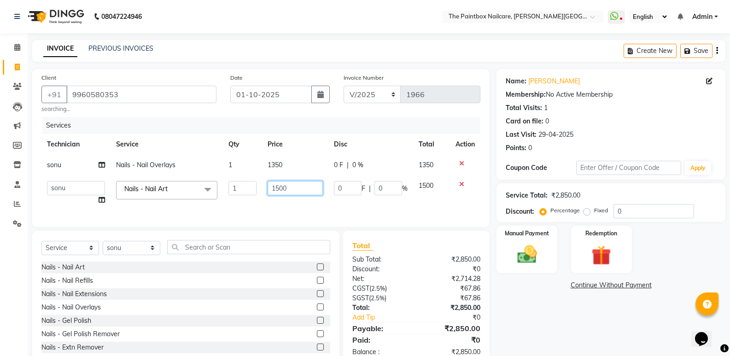
click at [278, 192] on input "1500" at bounding box center [295, 188] width 55 height 14
click at [279, 192] on input "1500" at bounding box center [295, 188] width 55 height 14
click at [526, 257] on img at bounding box center [526, 254] width 33 height 23
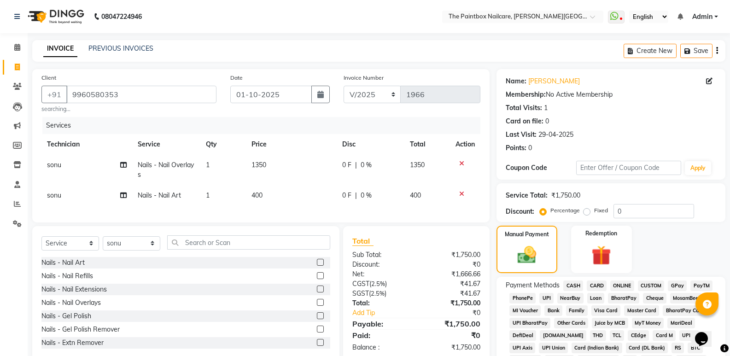
click at [628, 285] on span "ONLINE" at bounding box center [622, 285] width 24 height 11
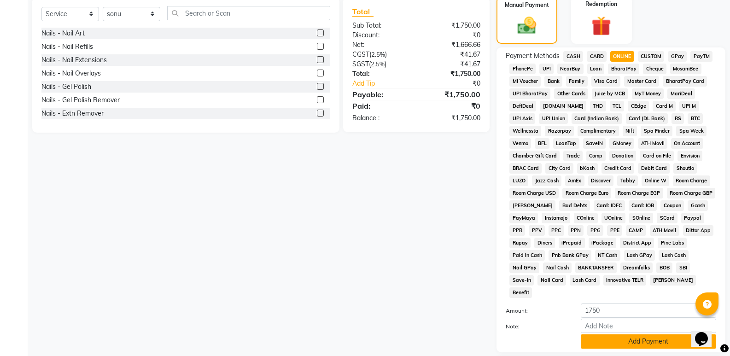
scroll to position [230, 0]
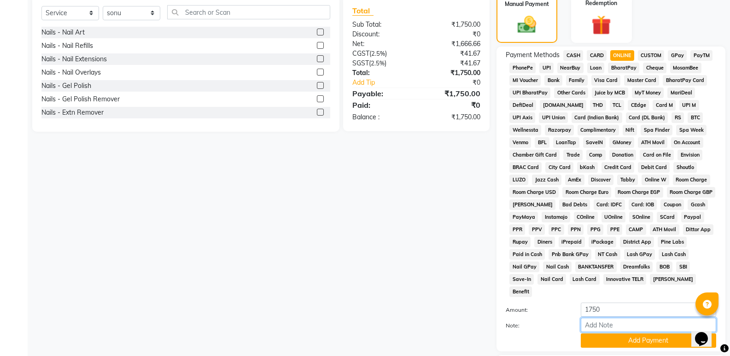
click at [635, 319] on input "Note:" at bounding box center [648, 325] width 135 height 14
click at [636, 333] on button "Add Payment" at bounding box center [648, 340] width 135 height 14
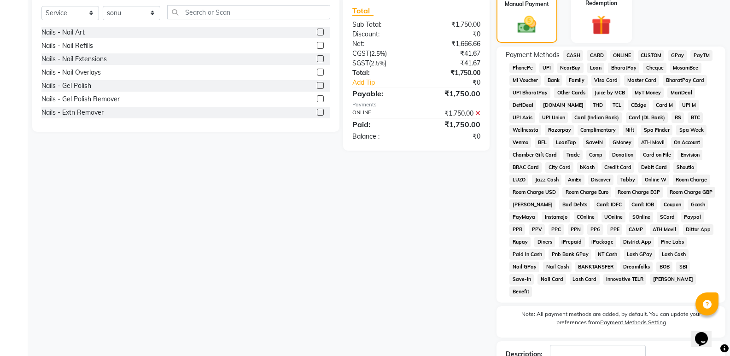
scroll to position [284, 0]
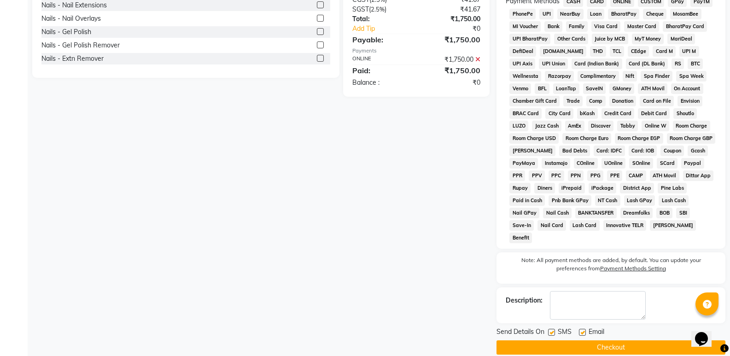
click at [640, 340] on button "Checkout" at bounding box center [610, 347] width 229 height 14
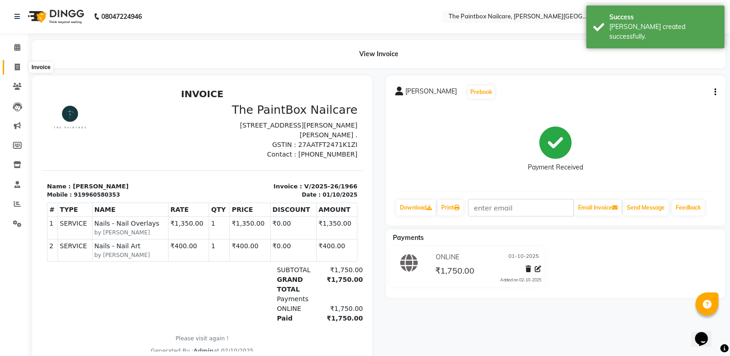
click at [16, 66] on icon at bounding box center [17, 67] width 5 height 7
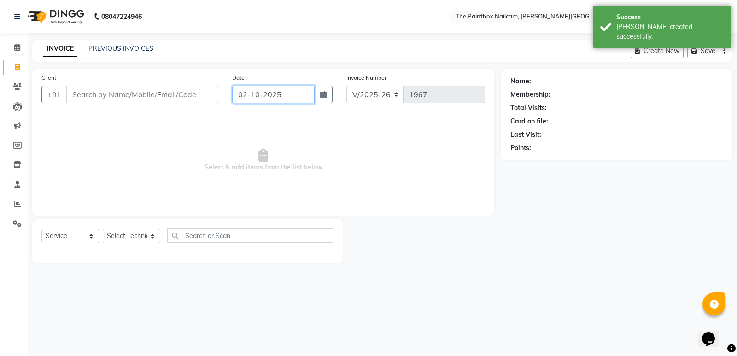
click at [253, 93] on input "02-10-2025" at bounding box center [273, 94] width 82 height 17
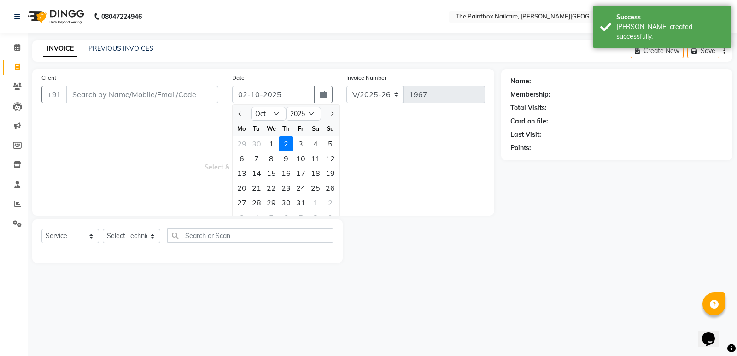
click at [275, 143] on div "1" at bounding box center [271, 143] width 15 height 15
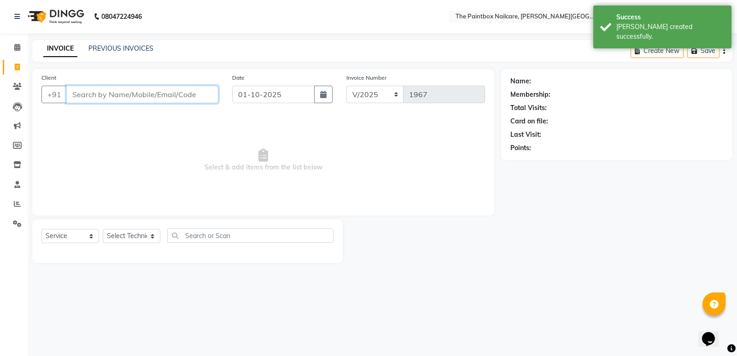
click at [185, 93] on input "Client" at bounding box center [142, 94] width 152 height 17
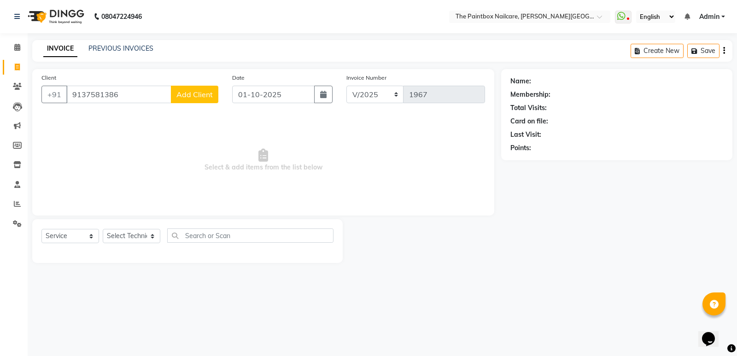
click at [210, 103] on div "Client [PHONE_NUMBER] Add Client" at bounding box center [130, 92] width 191 height 38
click at [208, 98] on span "Add Client" at bounding box center [194, 94] width 36 height 9
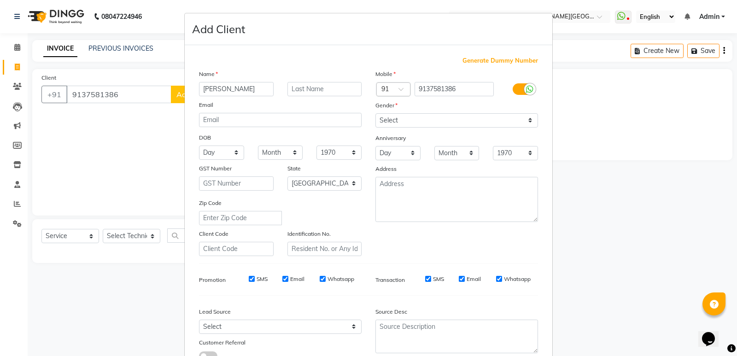
click at [524, 89] on div at bounding box center [530, 89] width 12 height 12
click at [0, 0] on input "checkbox" at bounding box center [0, 0] width 0 height 0
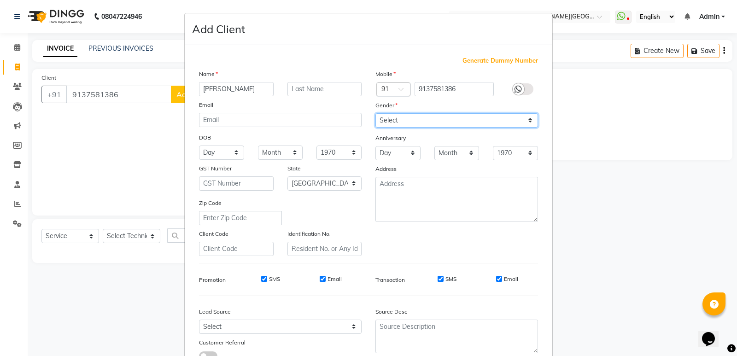
click at [510, 122] on select "Select [DEMOGRAPHIC_DATA] [DEMOGRAPHIC_DATA] Other Prefer Not To Say" at bounding box center [456, 120] width 163 height 14
click at [375, 113] on select "Select [DEMOGRAPHIC_DATA] [DEMOGRAPHIC_DATA] Other Prefer Not To Say" at bounding box center [456, 120] width 163 height 14
click at [496, 278] on input "Email" at bounding box center [499, 279] width 6 height 6
drag, startPoint x: 438, startPoint y: 279, endPoint x: 368, endPoint y: 279, distance: 69.5
click at [437, 279] on input "SMS" at bounding box center [440, 279] width 6 height 6
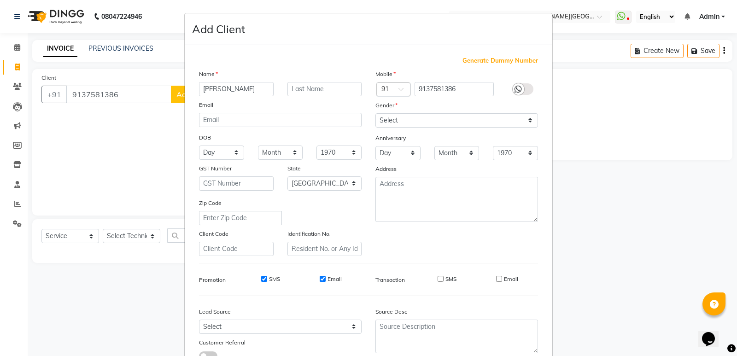
click at [315, 280] on div "SMS Email" at bounding box center [294, 279] width 133 height 8
click at [320, 279] on input "Email" at bounding box center [323, 279] width 6 height 6
click at [262, 278] on input "SMS" at bounding box center [264, 279] width 6 height 6
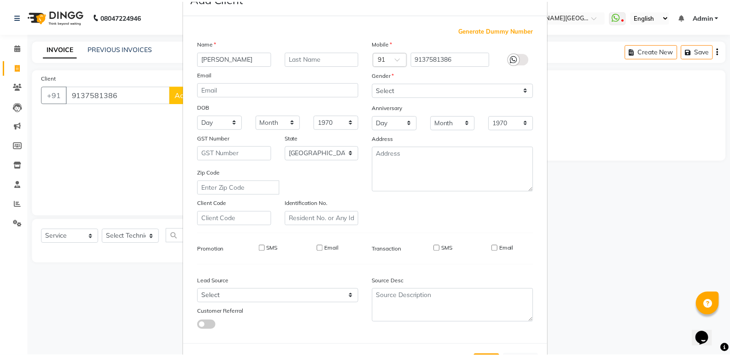
scroll to position [69, 0]
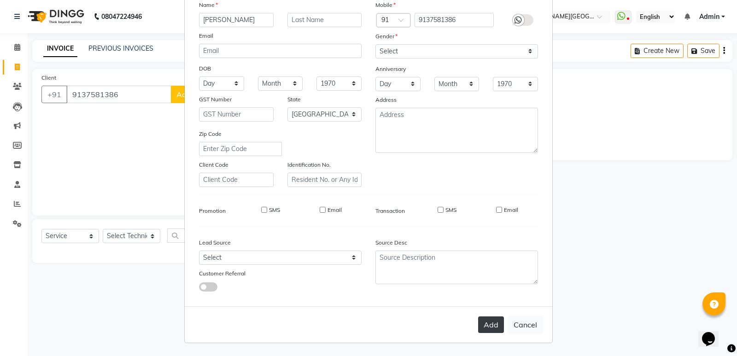
click at [481, 323] on button "Add" at bounding box center [491, 324] width 26 height 17
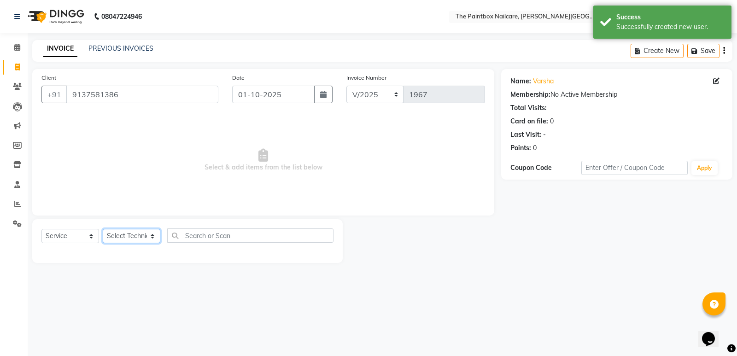
click at [116, 234] on select "Select Technician [PERSON_NAME] bishvajeet [PERSON_NAME] [PERSON_NAME] [PERSON_…" at bounding box center [132, 236] width 58 height 14
click at [103, 229] on select "Select Technician [PERSON_NAME] bishvajeet [PERSON_NAME] [PERSON_NAME] [PERSON_…" at bounding box center [132, 236] width 58 height 14
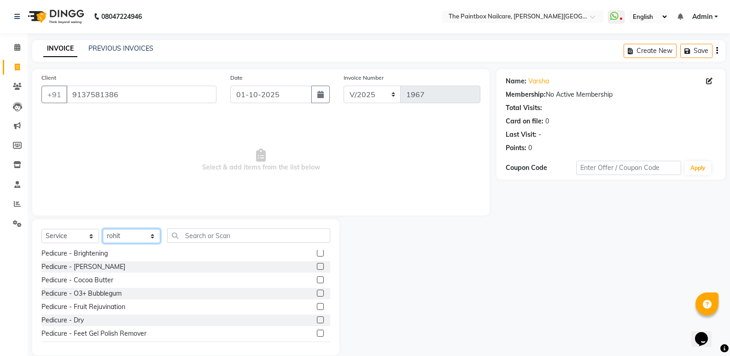
scroll to position [230, 0]
click at [317, 266] on label at bounding box center [320, 265] width 7 height 7
click at [317, 266] on input "checkbox" at bounding box center [320, 266] width 6 height 6
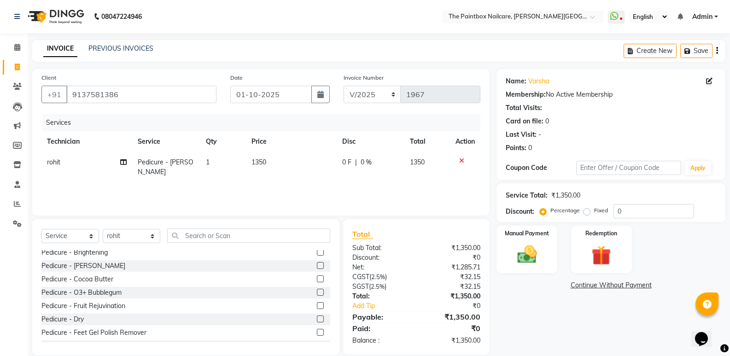
click at [257, 166] on span "1350" at bounding box center [258, 162] width 15 height 8
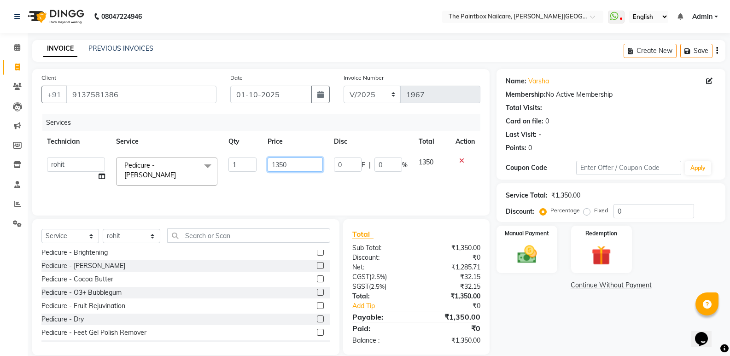
click at [285, 171] on input "1350" at bounding box center [295, 164] width 55 height 14
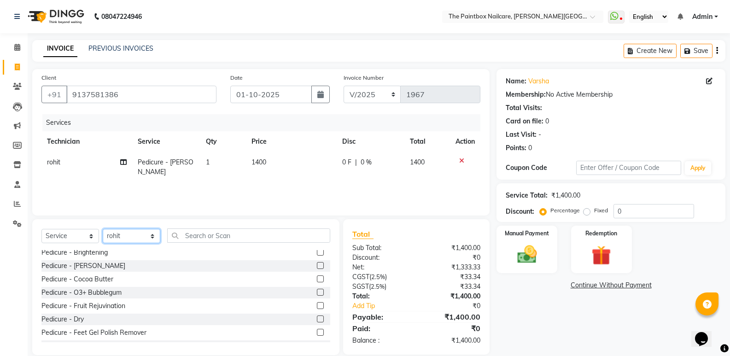
click at [118, 233] on select "Select Technician [PERSON_NAME] bishvajeet [PERSON_NAME] [PERSON_NAME] [PERSON_…" at bounding box center [132, 236] width 58 height 14
click at [103, 229] on select "Select Technician [PERSON_NAME] bishvajeet [PERSON_NAME] [PERSON_NAME] [PERSON_…" at bounding box center [132, 236] width 58 height 14
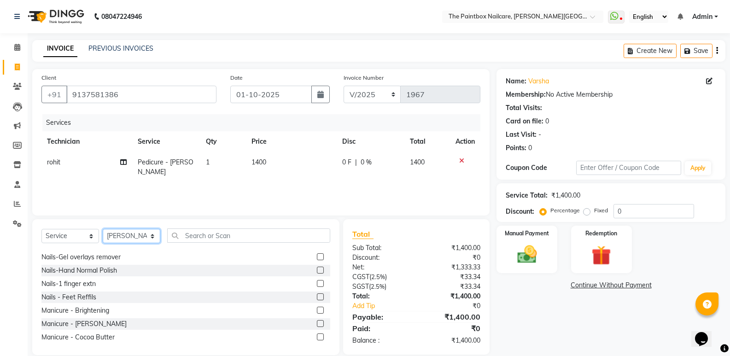
scroll to position [46, 0]
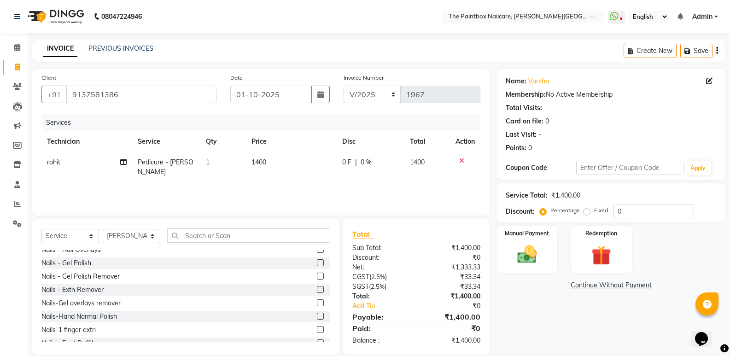
click at [317, 290] on label at bounding box center [320, 289] width 7 height 7
click at [317, 290] on input "checkbox" at bounding box center [320, 290] width 6 height 6
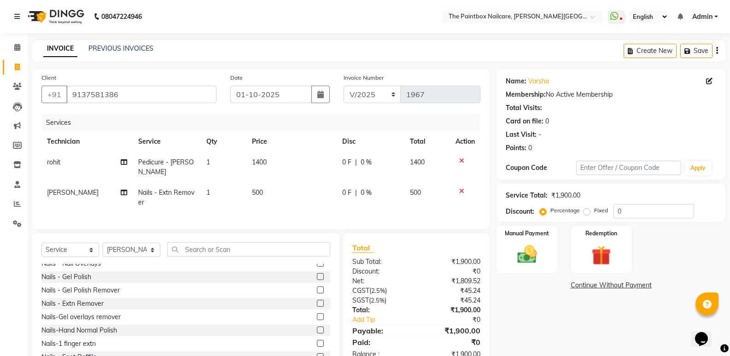
click at [459, 188] on icon at bounding box center [461, 191] width 5 height 6
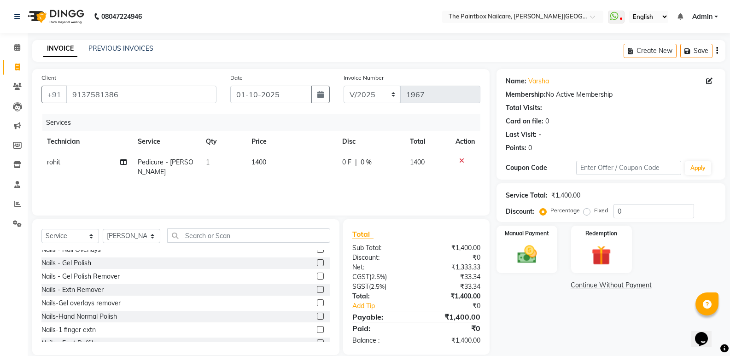
click at [317, 275] on label at bounding box center [320, 276] width 7 height 7
click at [317, 275] on input "checkbox" at bounding box center [320, 276] width 6 height 6
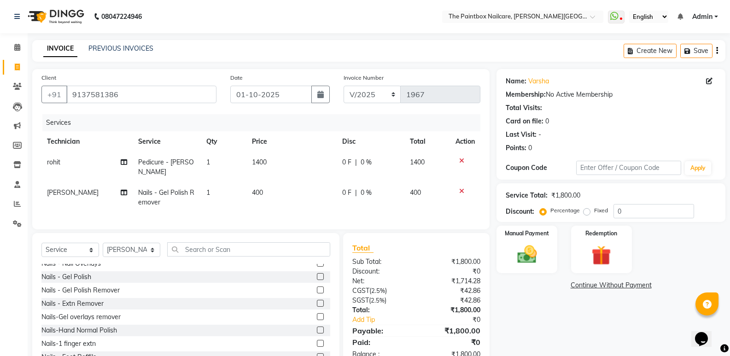
click at [265, 188] on td "400" at bounding box center [291, 197] width 90 height 30
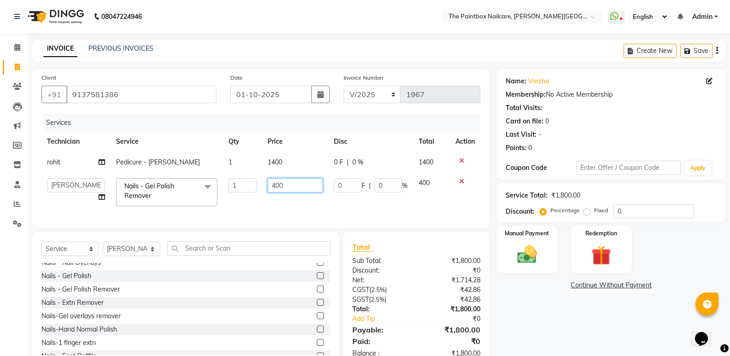
click at [277, 188] on input "400" at bounding box center [295, 185] width 55 height 14
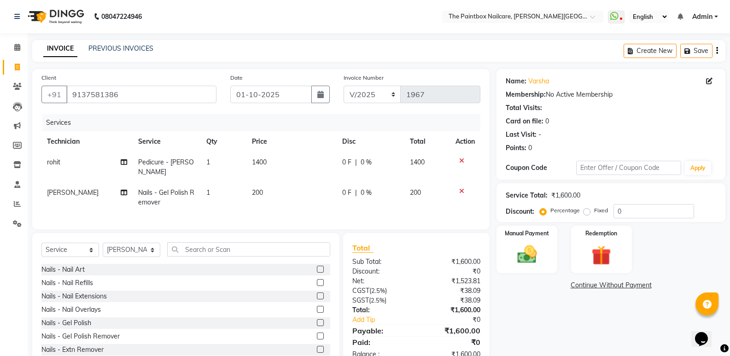
click at [311, 317] on div "Nails - Nail Art Nails - Nail Refills Nails - Nail Extensions Nails - Nail Over…" at bounding box center [185, 310] width 289 height 92
click at [317, 307] on label at bounding box center [320, 309] width 7 height 7
click at [317, 307] on input "checkbox" at bounding box center [320, 310] width 6 height 6
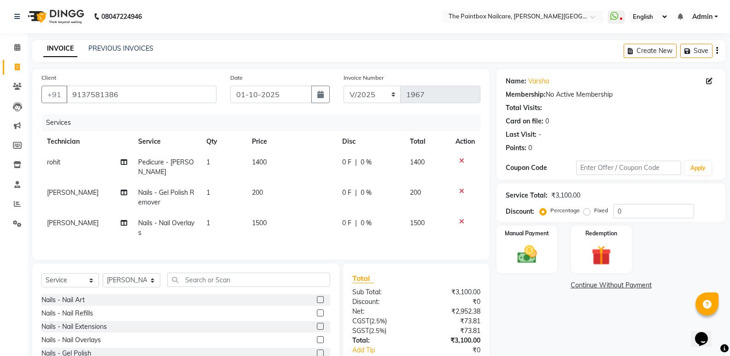
click at [264, 219] on span "1500" at bounding box center [259, 223] width 15 height 8
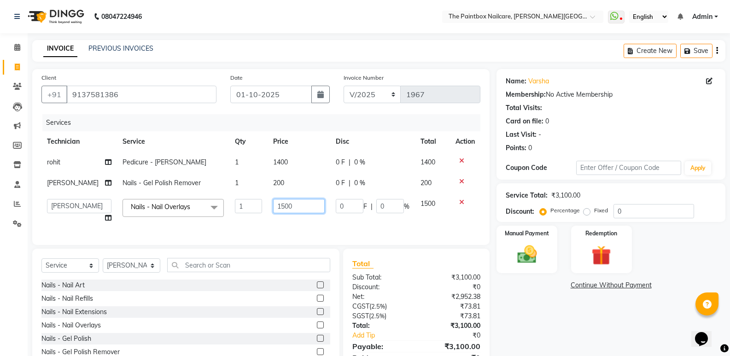
click at [283, 211] on input "1500" at bounding box center [299, 206] width 52 height 14
click at [118, 273] on select "Select Technician [PERSON_NAME] bishvajeet [PERSON_NAME] [PERSON_NAME] [PERSON_…" at bounding box center [132, 265] width 58 height 14
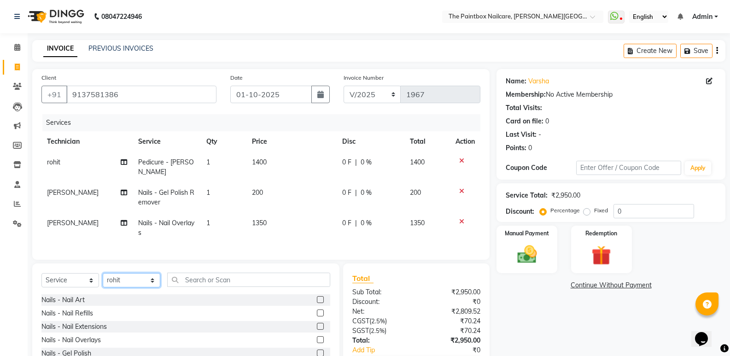
click at [103, 273] on select "Select Technician [PERSON_NAME] bishvajeet [PERSON_NAME] [PERSON_NAME] [PERSON_…" at bounding box center [132, 280] width 58 height 14
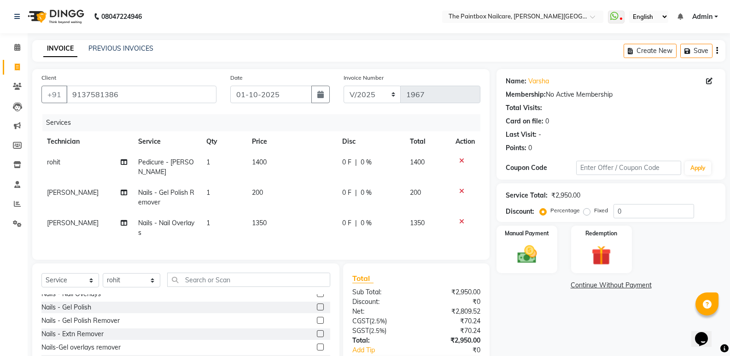
click at [317, 305] on label at bounding box center [320, 306] width 7 height 7
click at [317, 305] on input "checkbox" at bounding box center [320, 307] width 6 height 6
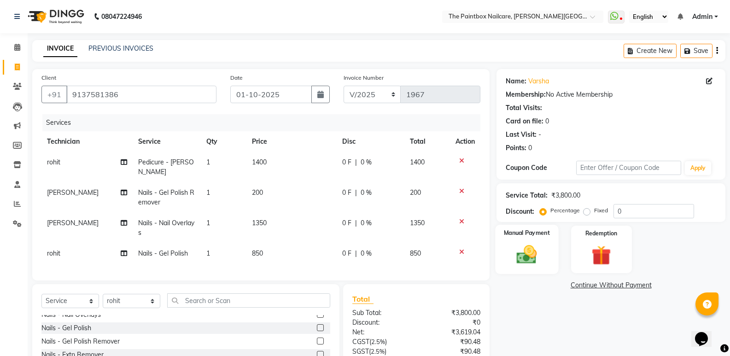
click at [535, 261] on img at bounding box center [526, 254] width 33 height 23
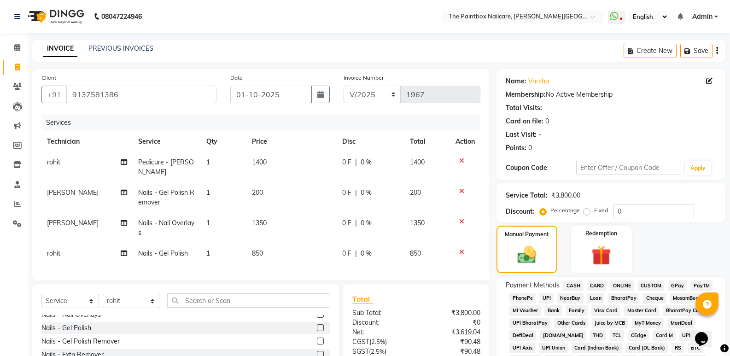
click at [568, 286] on span "CASH" at bounding box center [573, 285] width 20 height 11
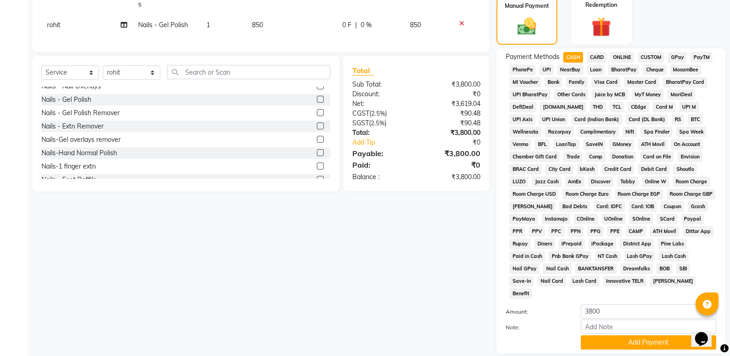
scroll to position [230, 0]
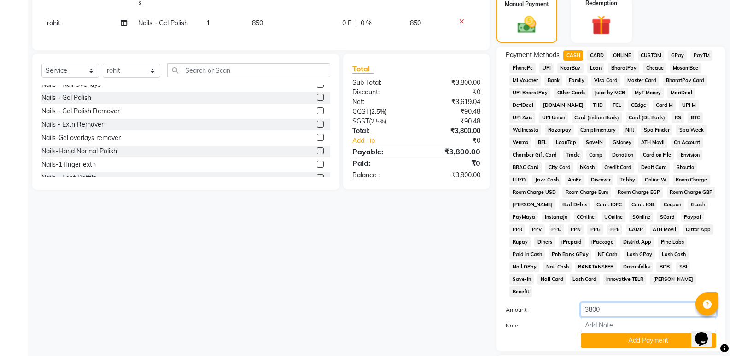
click at [592, 303] on input "3800" at bounding box center [648, 310] width 135 height 14
drag, startPoint x: 625, startPoint y: 328, endPoint x: 655, endPoint y: 176, distance: 154.9
click at [625, 333] on button "Add Payment" at bounding box center [648, 340] width 135 height 14
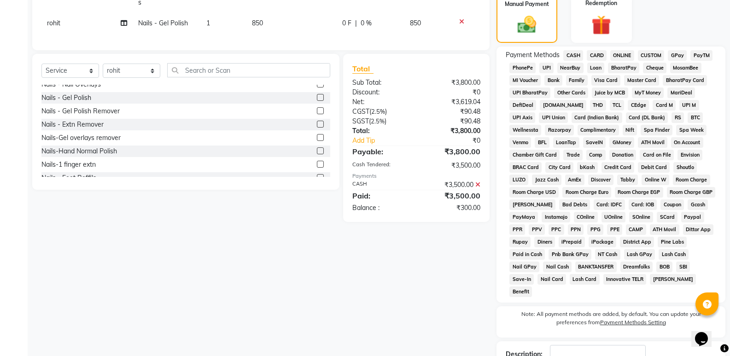
click at [626, 55] on span "ONLINE" at bounding box center [622, 55] width 24 height 11
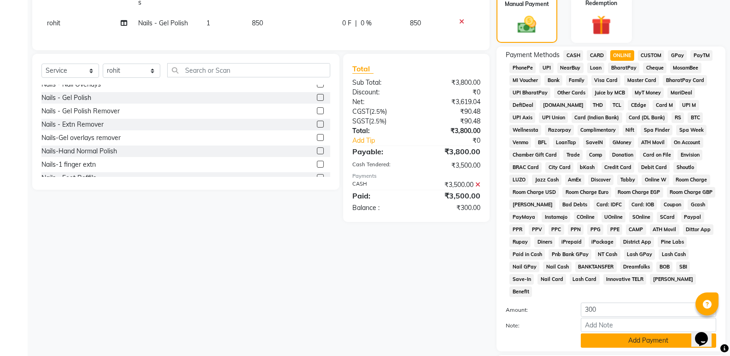
click at [647, 333] on button "Add Payment" at bounding box center [648, 340] width 135 height 14
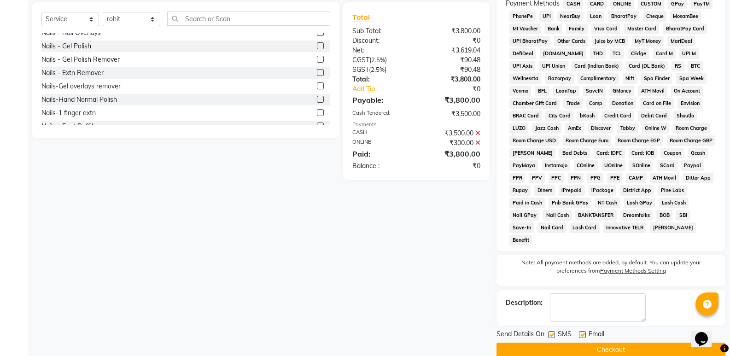
scroll to position [284, 0]
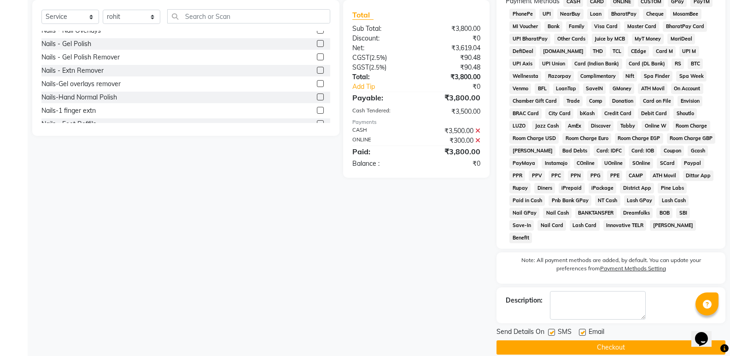
click at [585, 329] on label at bounding box center [582, 332] width 7 height 7
click at [585, 330] on input "checkbox" at bounding box center [582, 333] width 6 height 6
click at [555, 327] on div "SMS" at bounding box center [563, 333] width 31 height 12
click at [555, 329] on label at bounding box center [551, 332] width 7 height 7
click at [554, 330] on input "checkbox" at bounding box center [551, 333] width 6 height 6
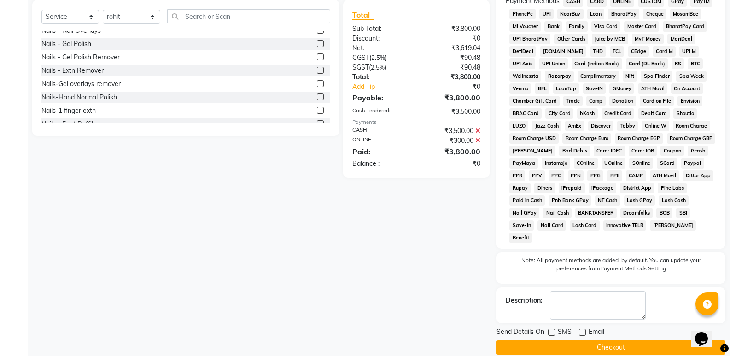
click at [559, 340] on button "Checkout" at bounding box center [610, 347] width 229 height 14
